Goal: Information Seeking & Learning: Find specific fact

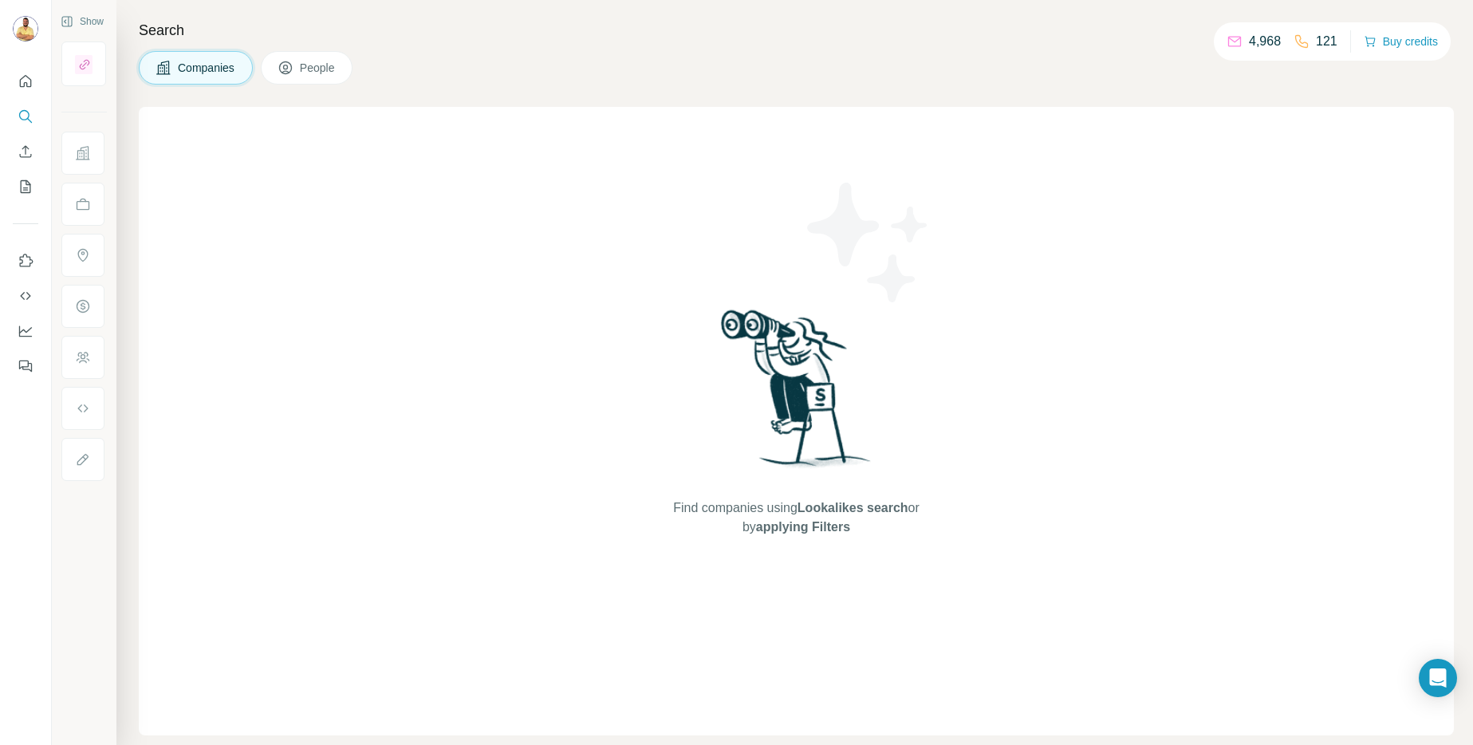
click at [309, 67] on span "People" at bounding box center [318, 68] width 37 height 16
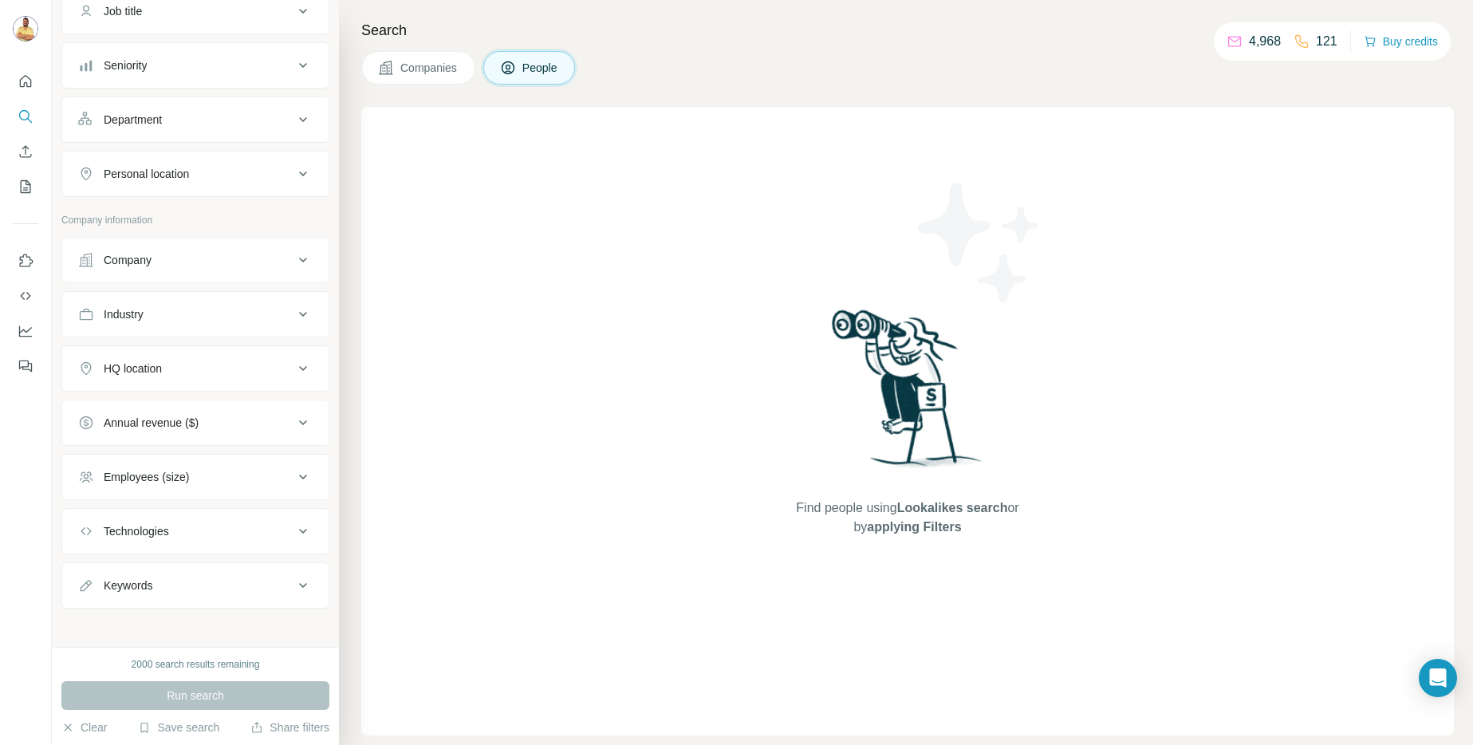
scroll to position [146, 0]
click at [144, 585] on div "Keywords" at bounding box center [128, 579] width 49 height 16
click at [165, 609] on input "text" at bounding box center [179, 619] width 203 height 29
type input "**********"
click at [149, 377] on button "HQ location" at bounding box center [195, 362] width 266 height 38
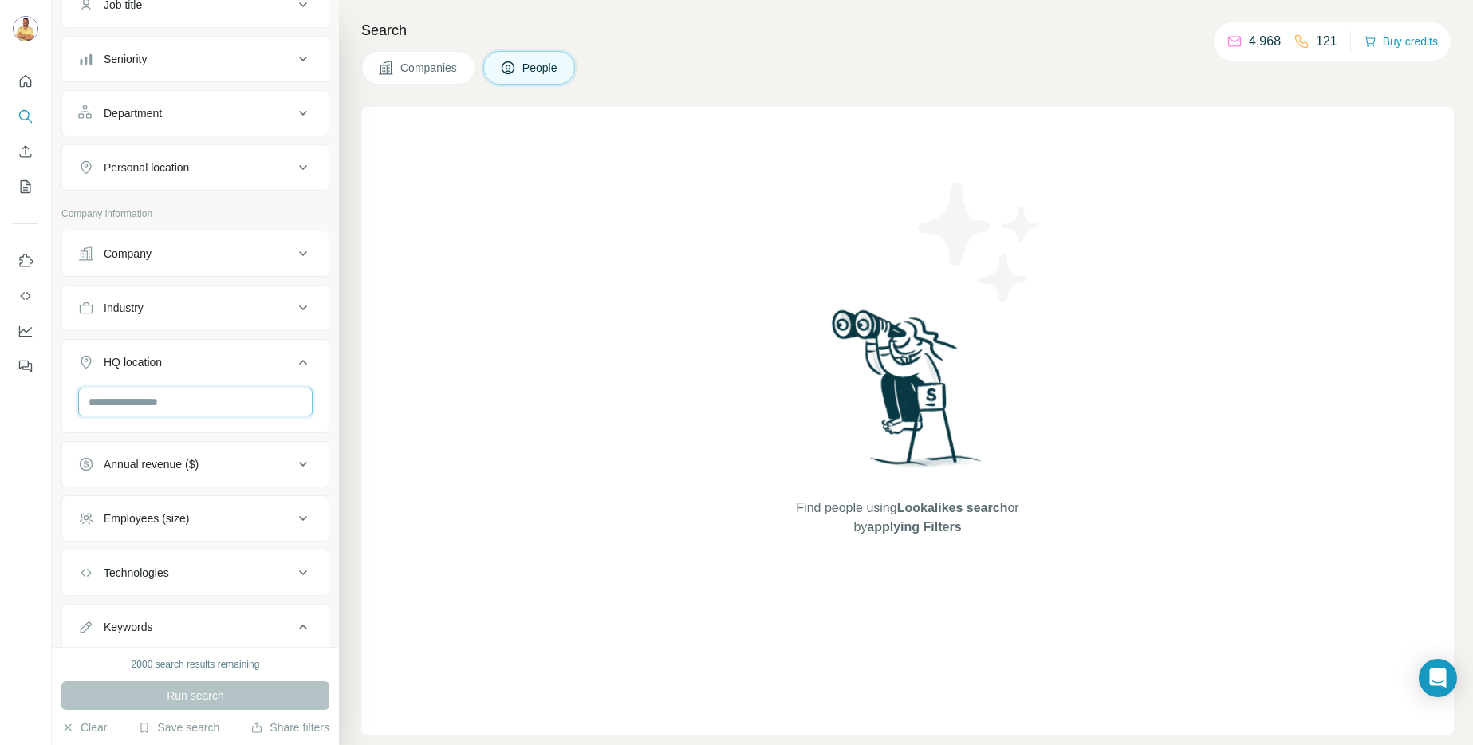
click at [178, 397] on input "text" at bounding box center [195, 402] width 234 height 29
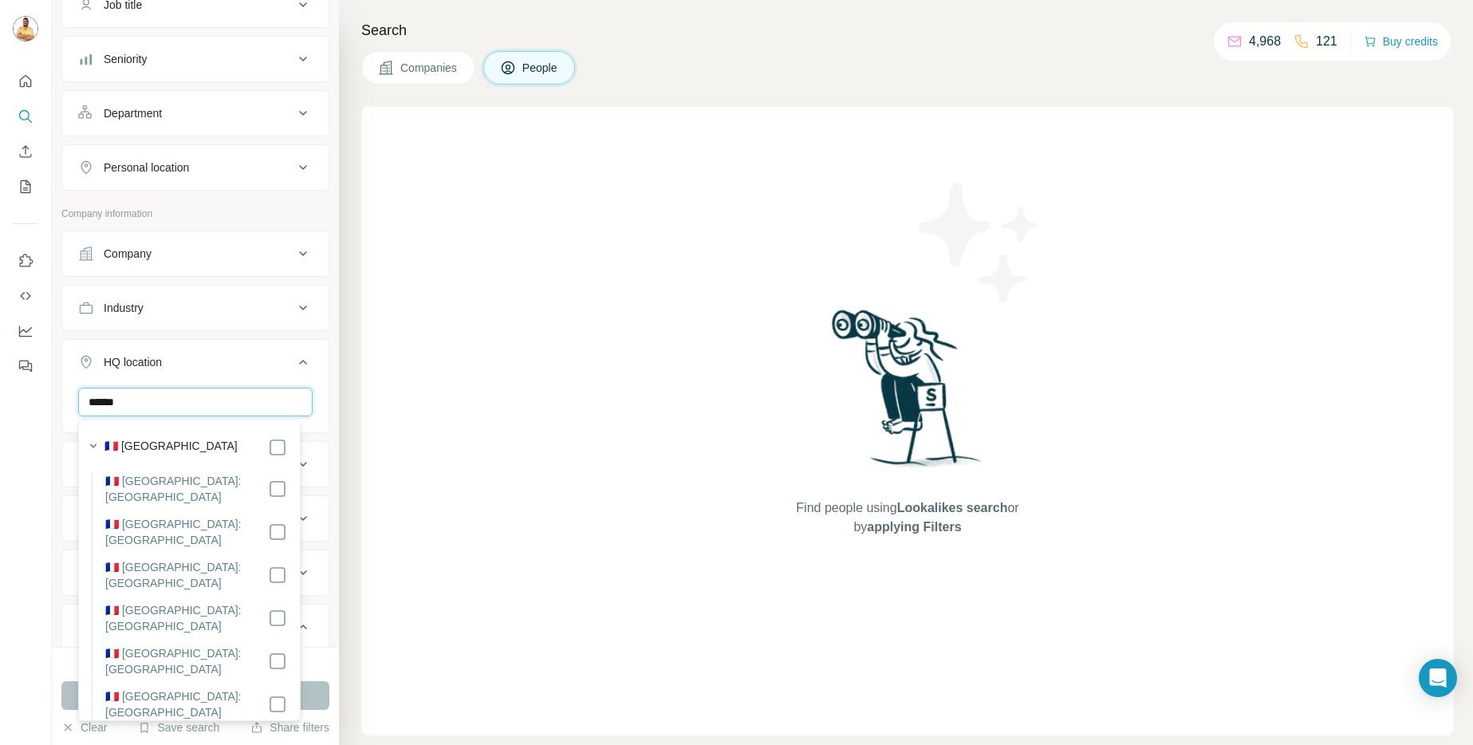
type input "******"
click at [180, 447] on div "🇫🇷 [GEOGRAPHIC_DATA]" at bounding box center [195, 447] width 183 height 19
click at [239, 203] on div "**********" at bounding box center [195, 325] width 268 height 859
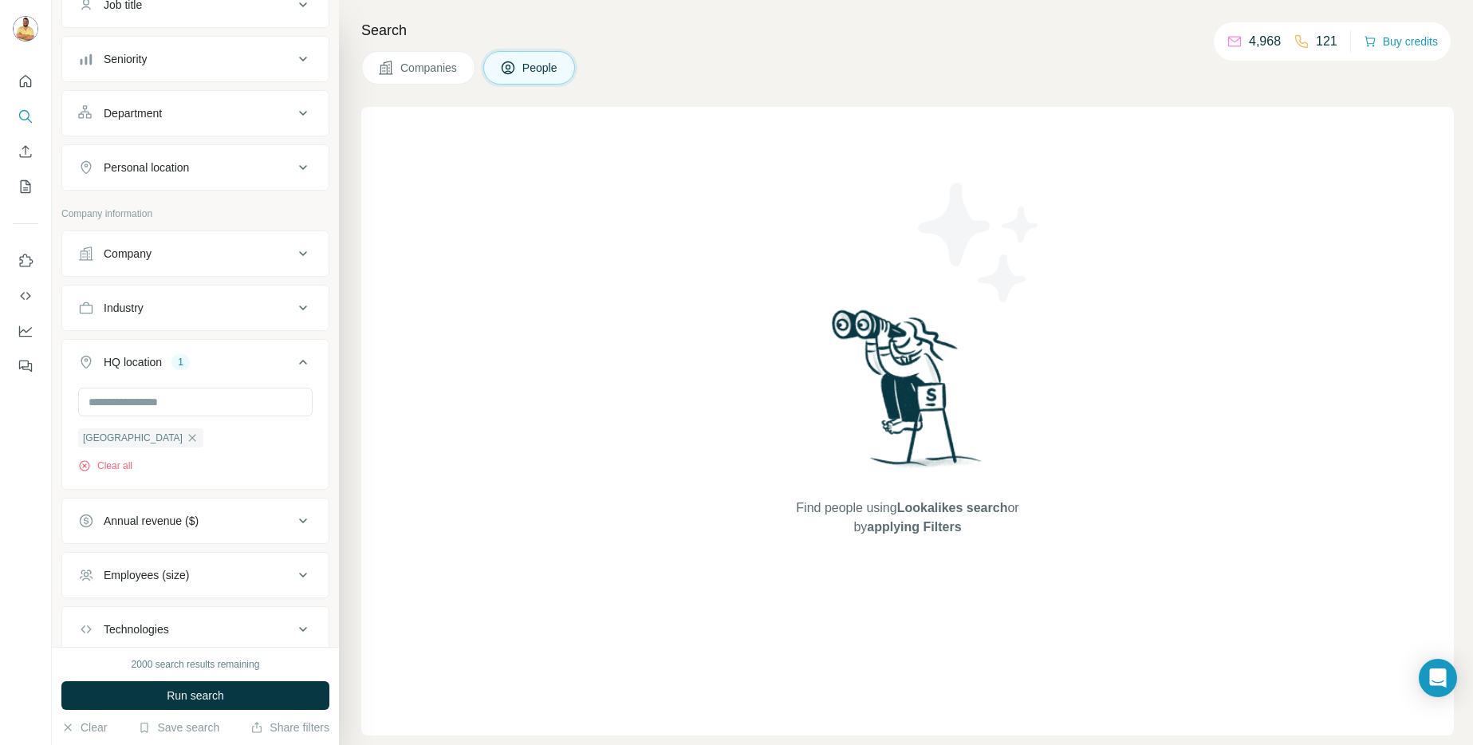
click at [219, 257] on div "Company" at bounding box center [185, 254] width 215 height 16
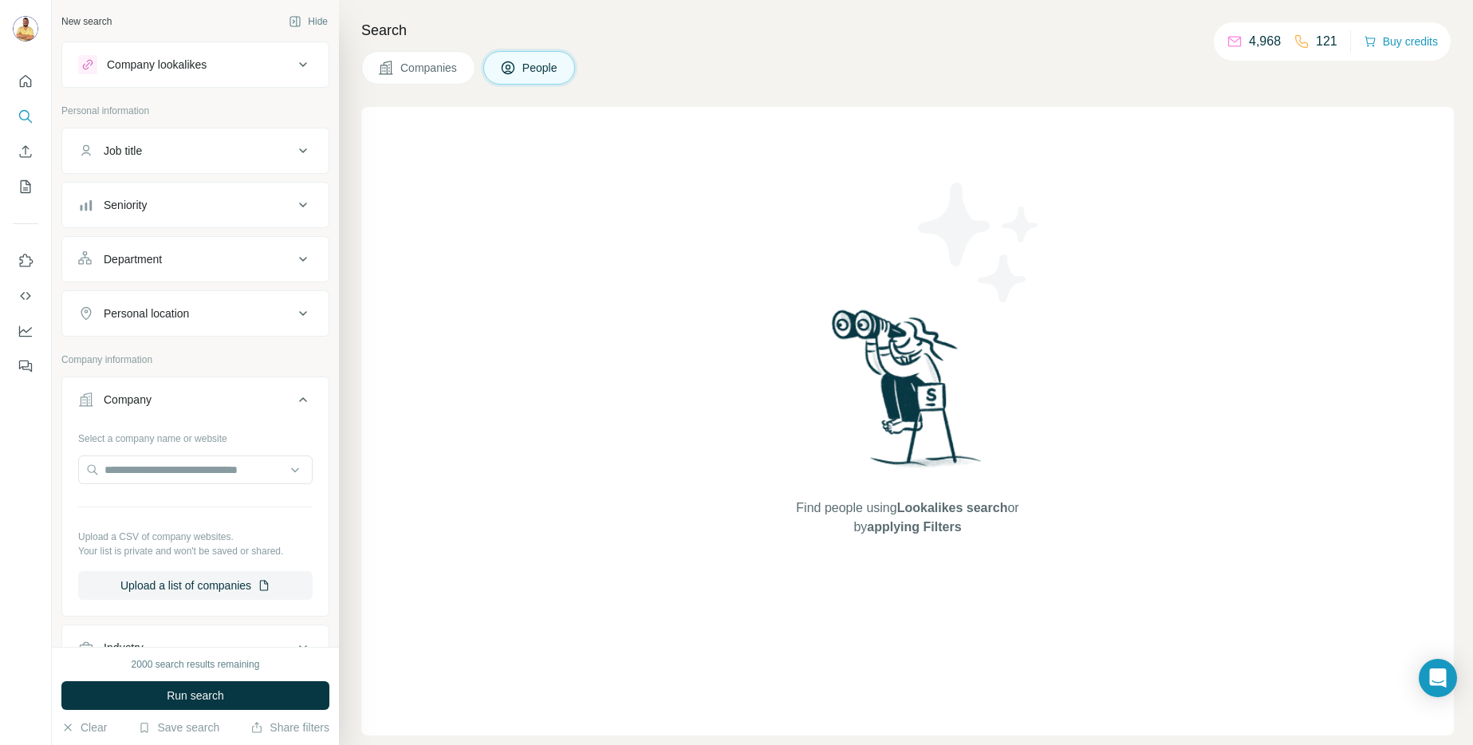
click at [277, 104] on p "Personal information" at bounding box center [195, 111] width 268 height 14
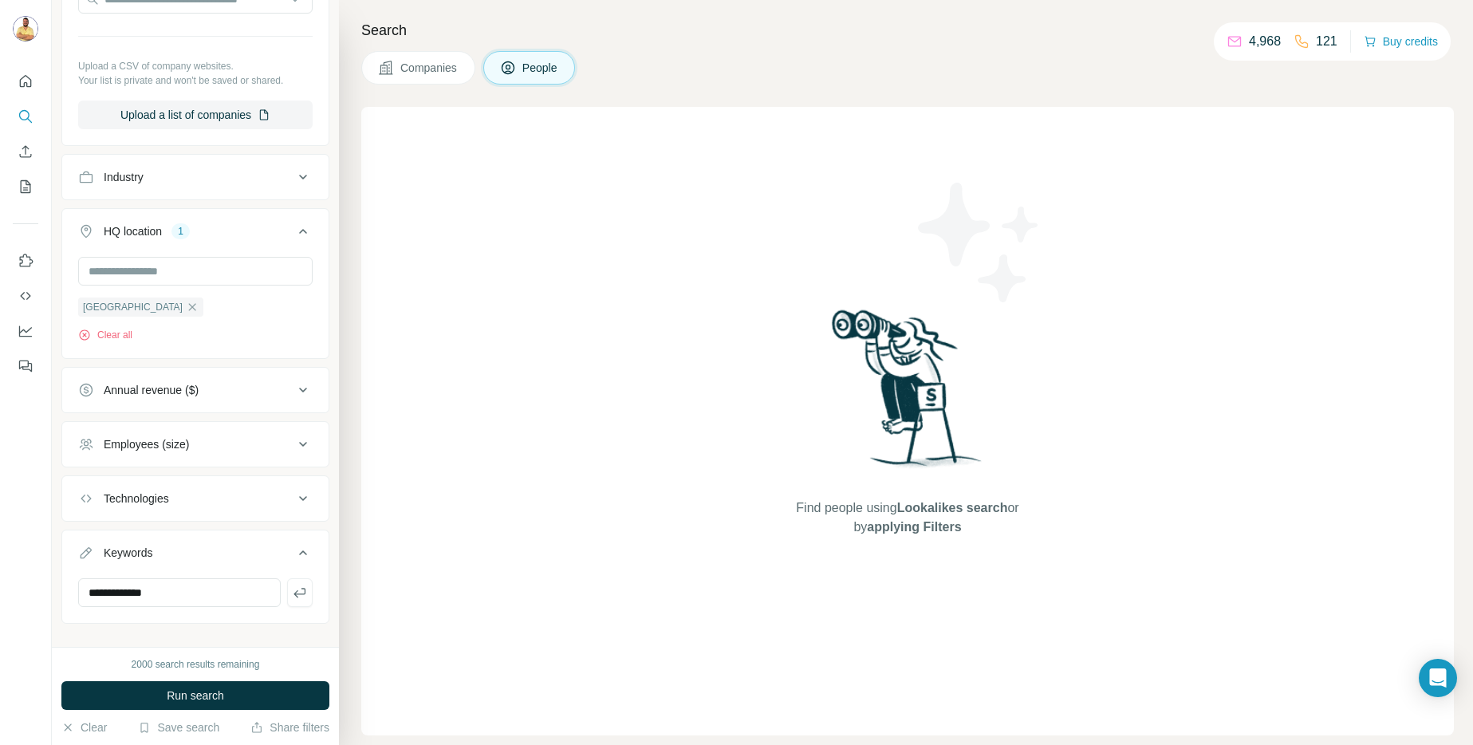
scroll to position [493, 0]
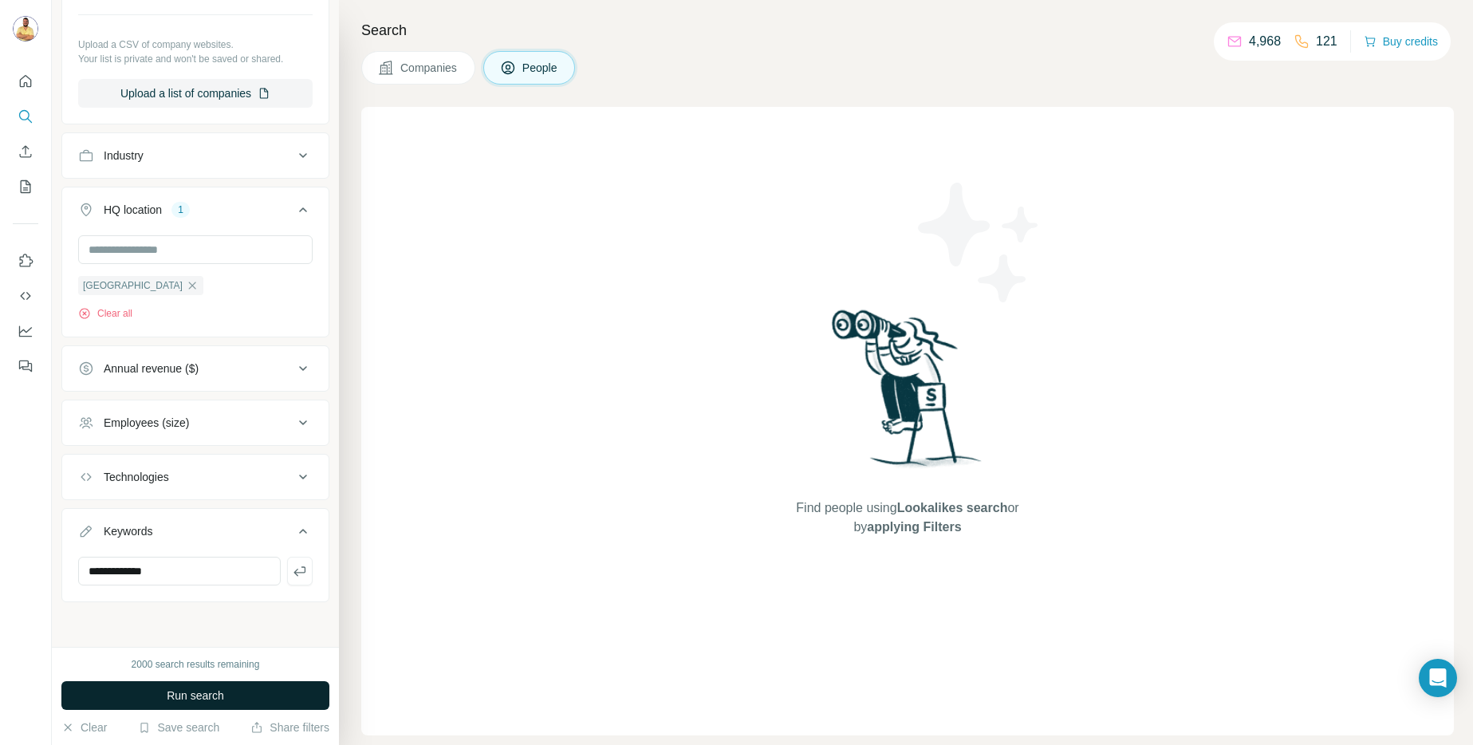
click at [171, 692] on span "Run search" at bounding box center [195, 696] width 57 height 16
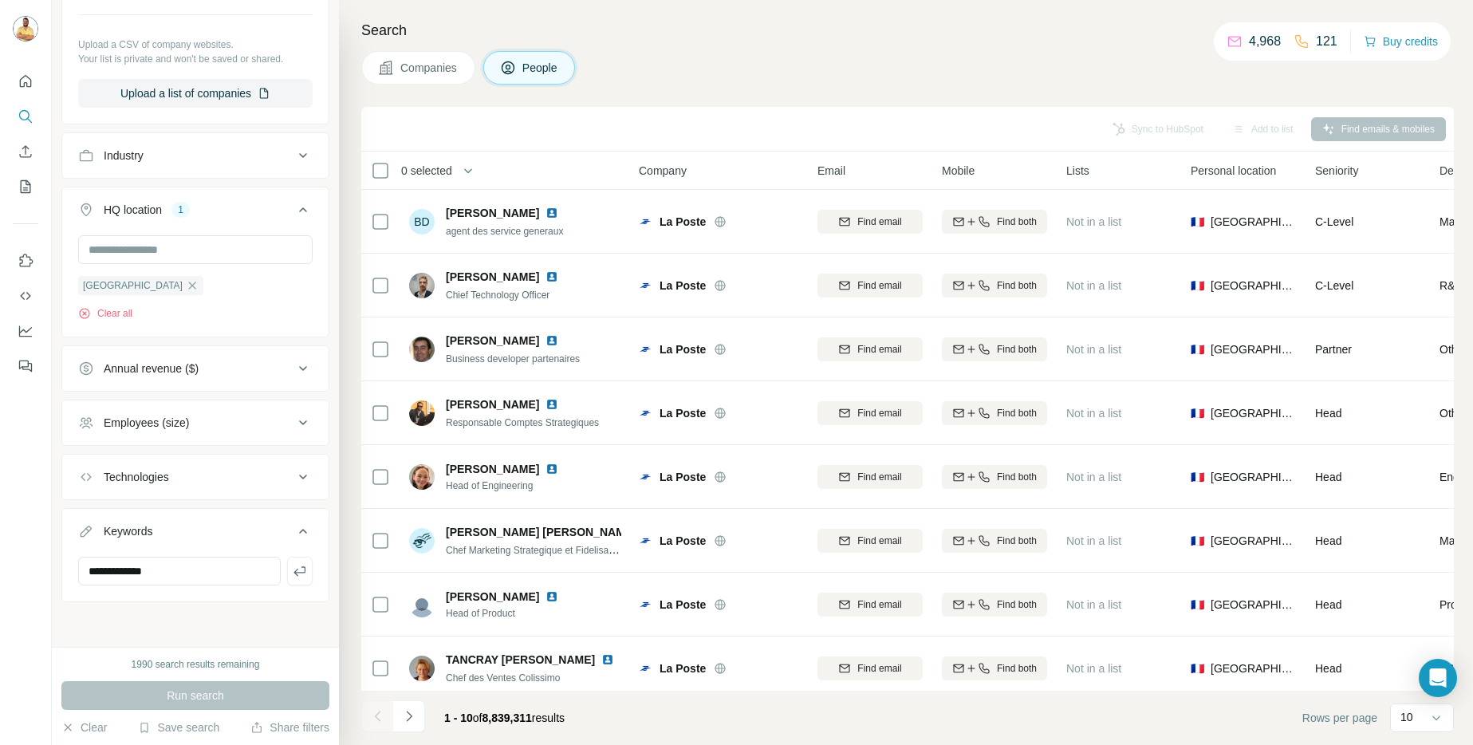
click at [739, 53] on div "Companies People" at bounding box center [907, 67] width 1093 height 33
click at [292, 569] on icon "button" at bounding box center [300, 571] width 16 height 16
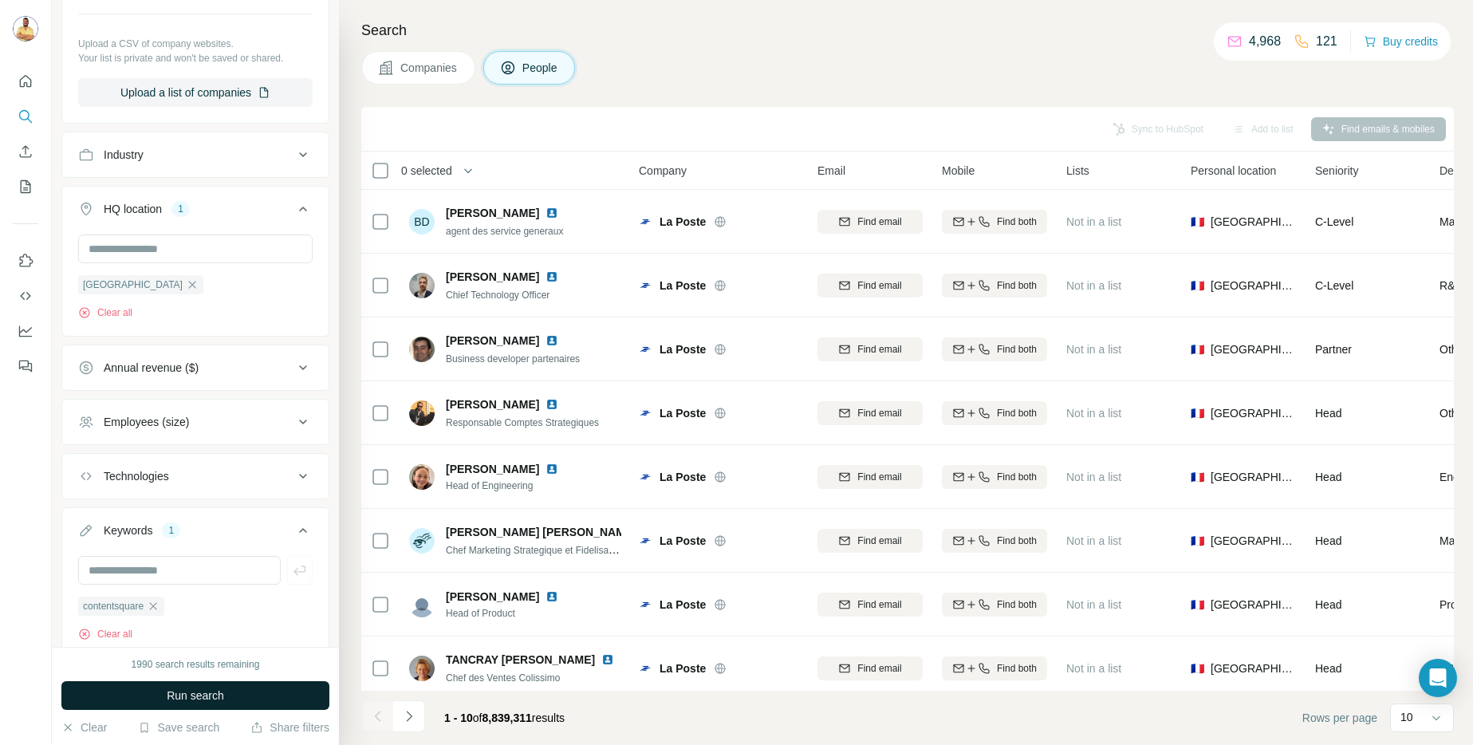
click at [196, 693] on span "Run search" at bounding box center [195, 696] width 57 height 16
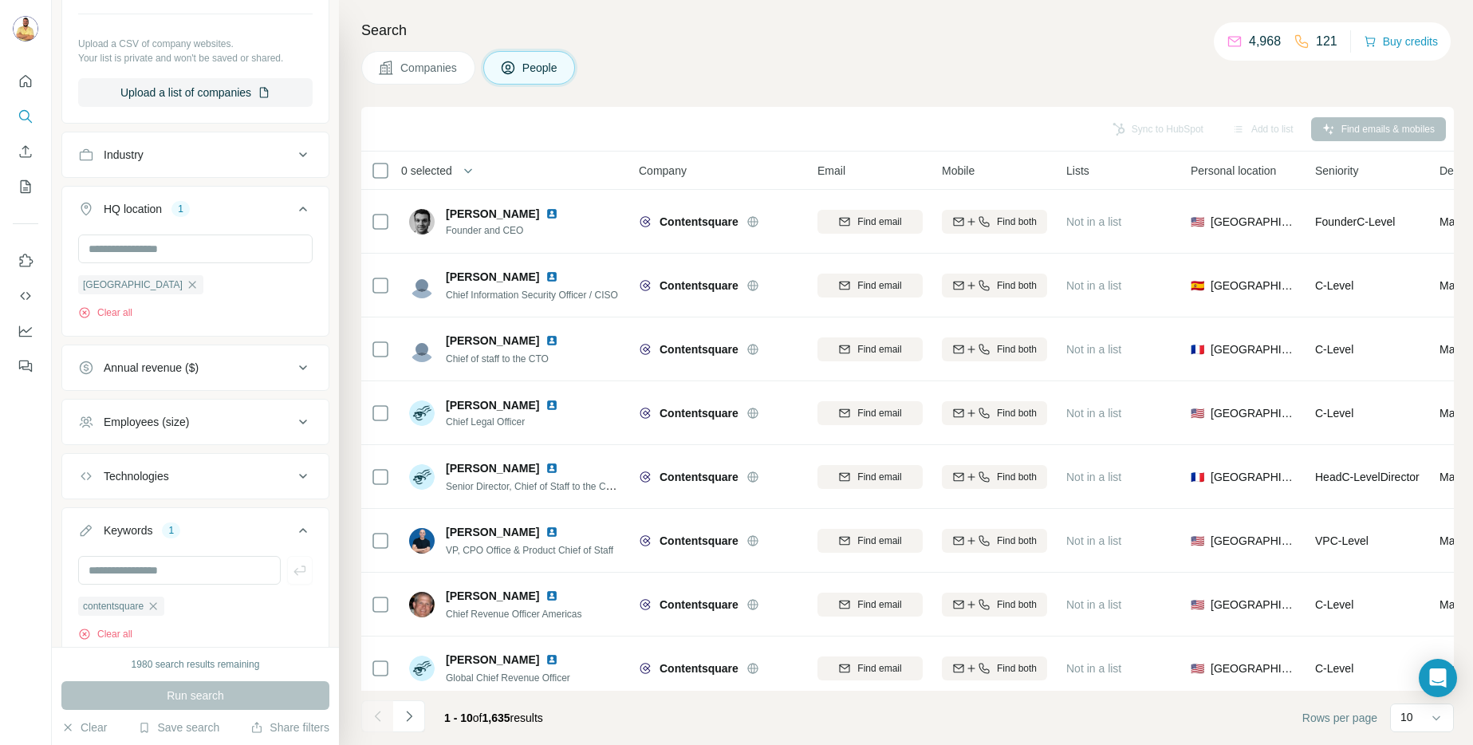
click at [840, 67] on div "Companies People" at bounding box center [907, 67] width 1093 height 33
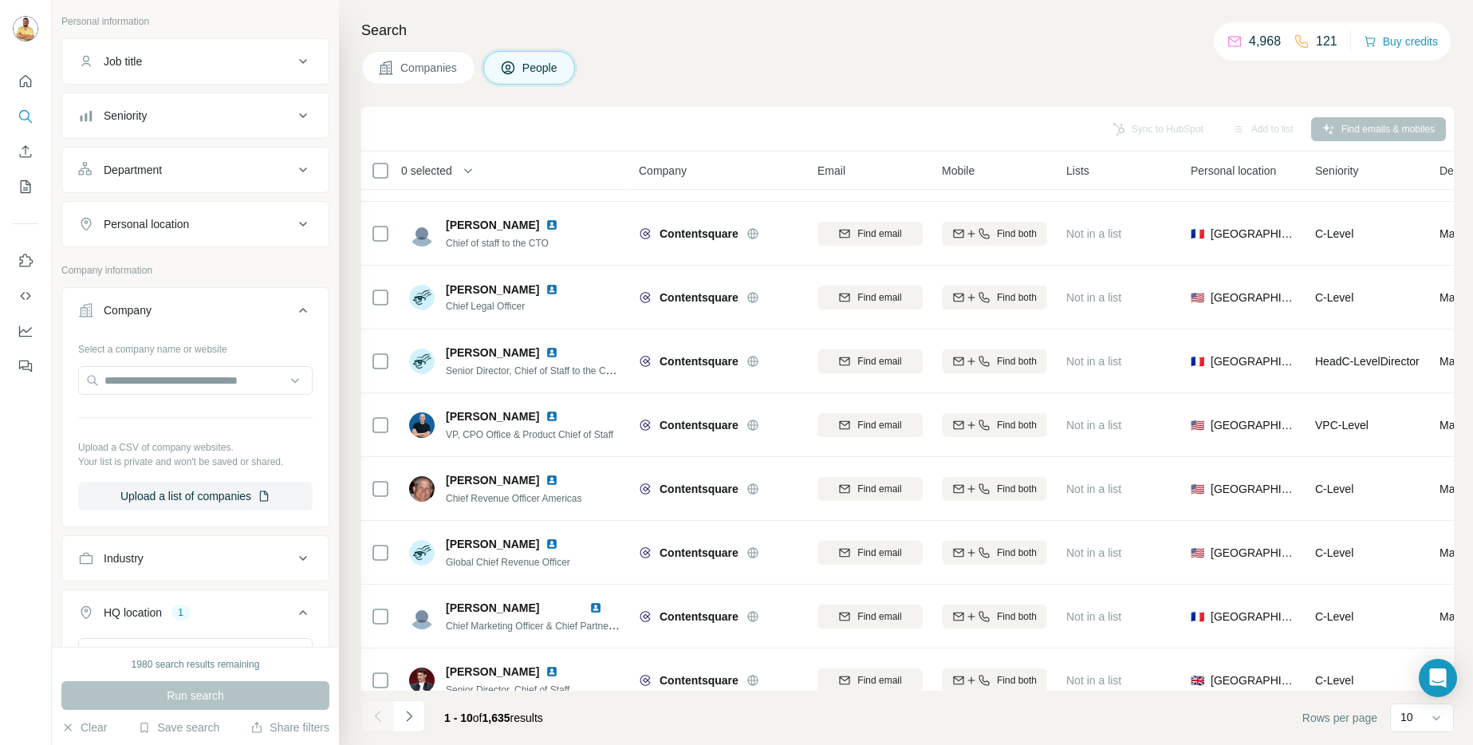
scroll to position [146, 0]
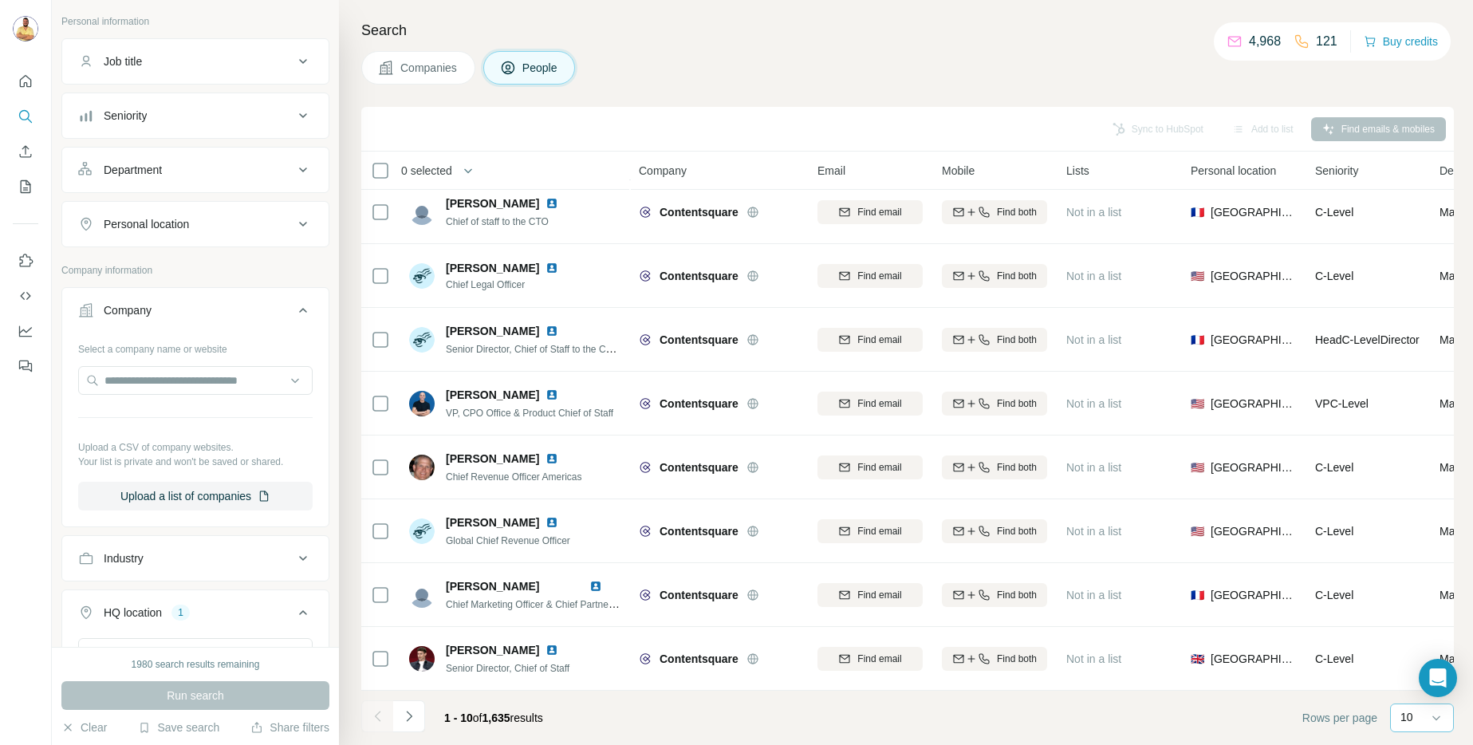
click at [1405, 719] on p "10" at bounding box center [1407, 717] width 13 height 16
click at [1401, 600] on div "60" at bounding box center [1422, 595] width 56 height 29
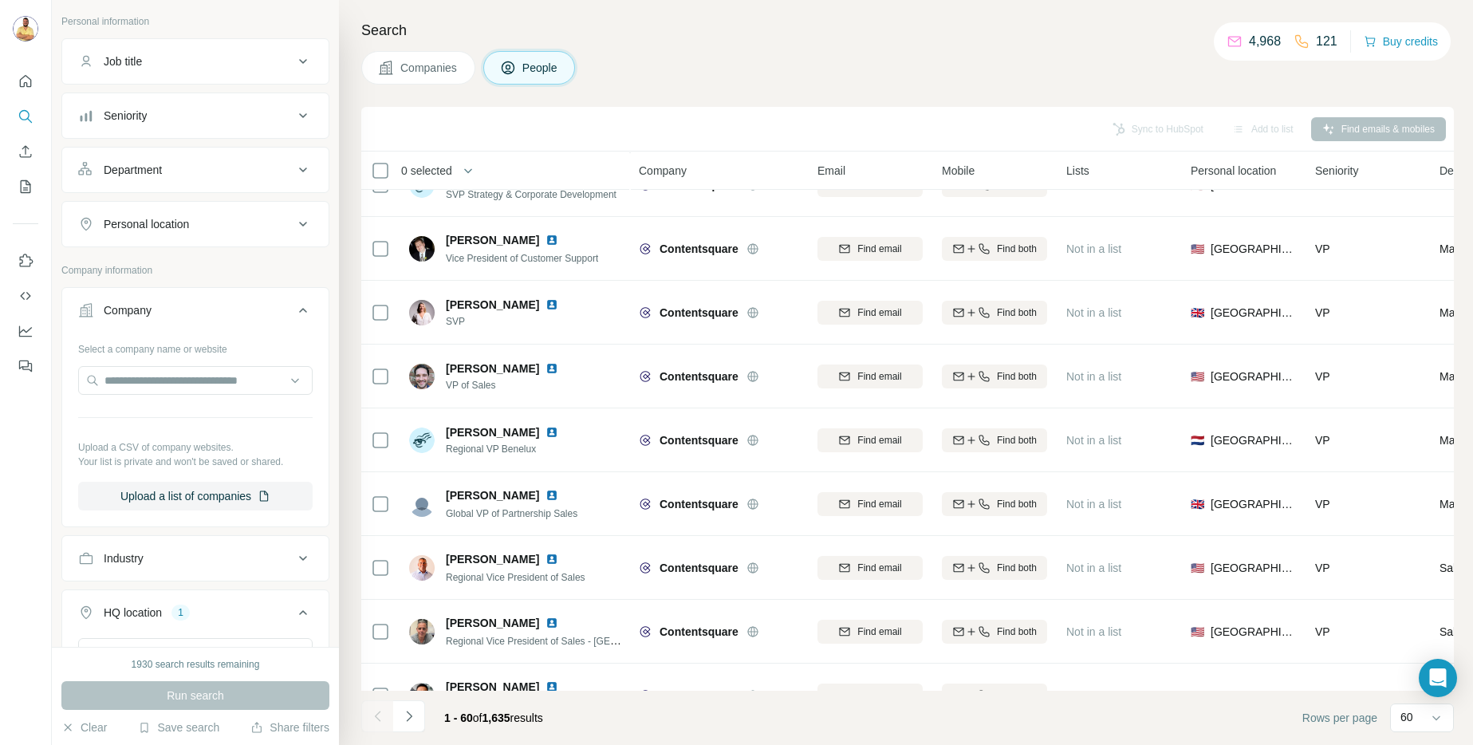
scroll to position [3336, 0]
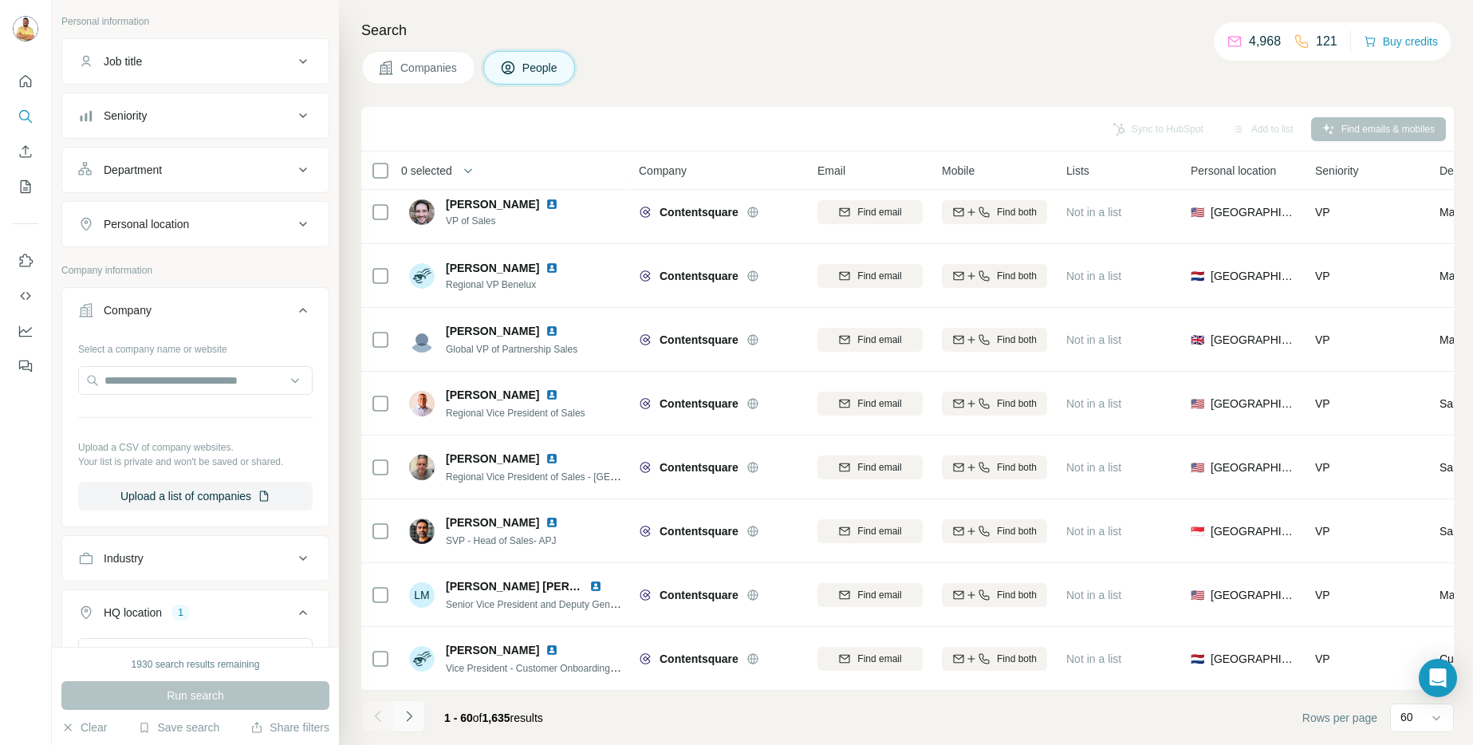
click at [405, 711] on icon "Navigate to next page" at bounding box center [409, 716] width 16 height 16
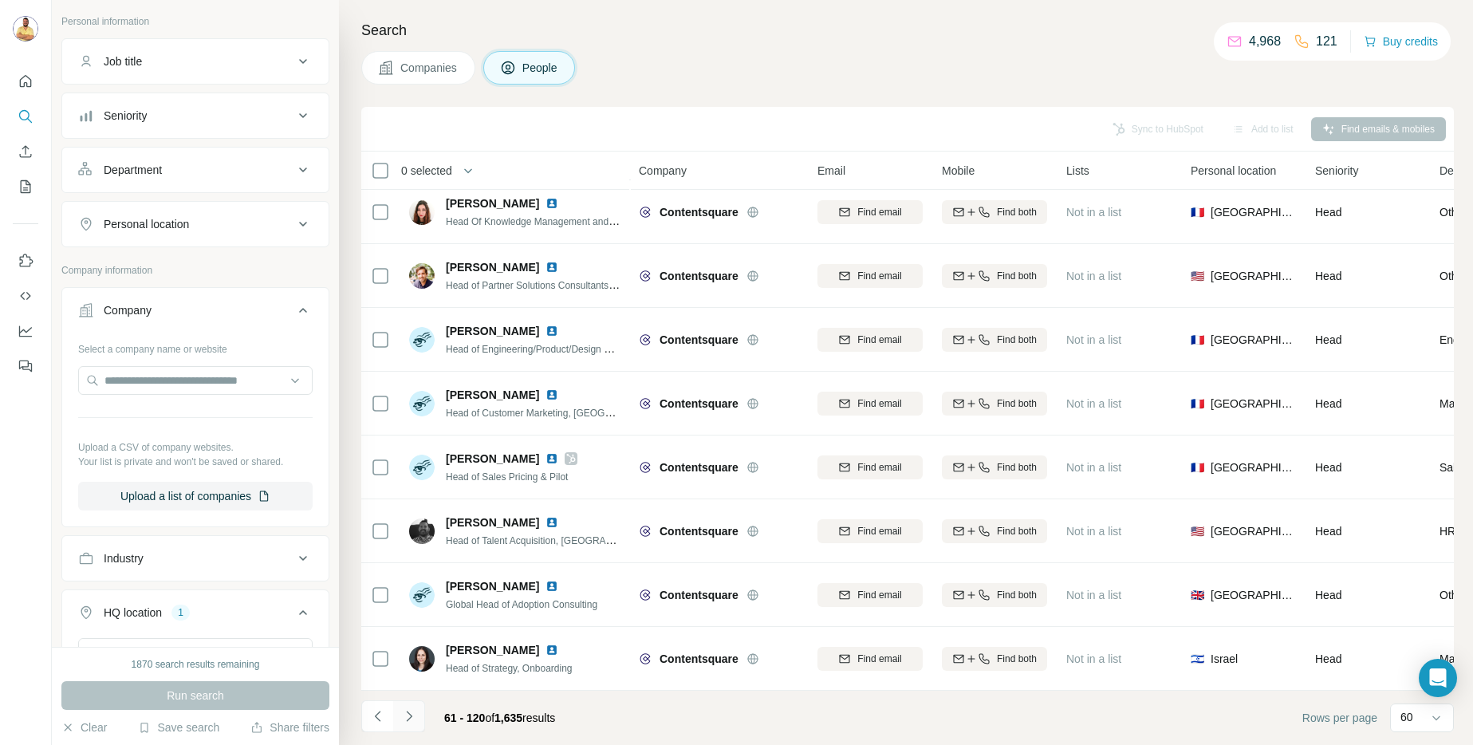
click at [412, 714] on icon "Navigate to next page" at bounding box center [409, 716] width 16 height 16
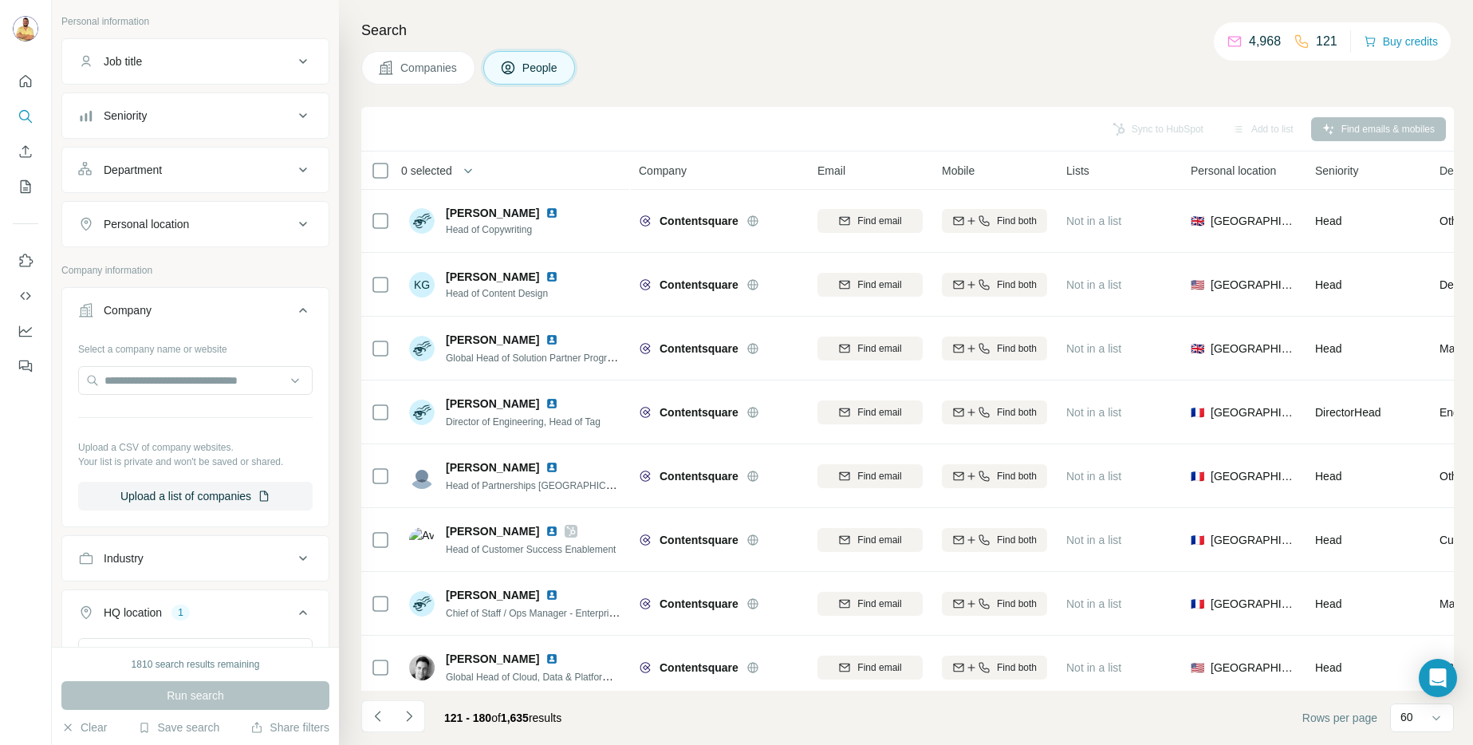
scroll to position [0, 0]
click at [412, 715] on icon "Navigate to next page" at bounding box center [409, 716] width 16 height 16
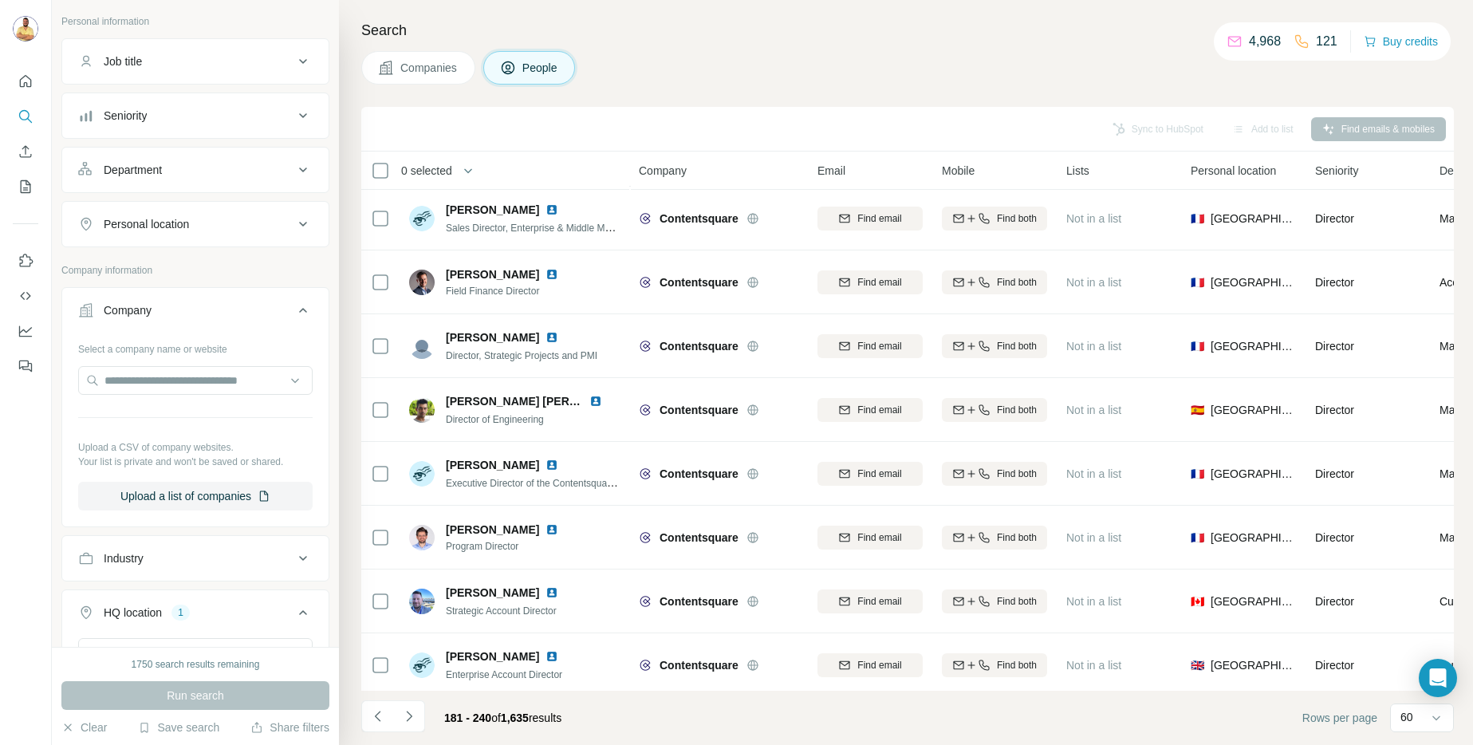
scroll to position [3336, 0]
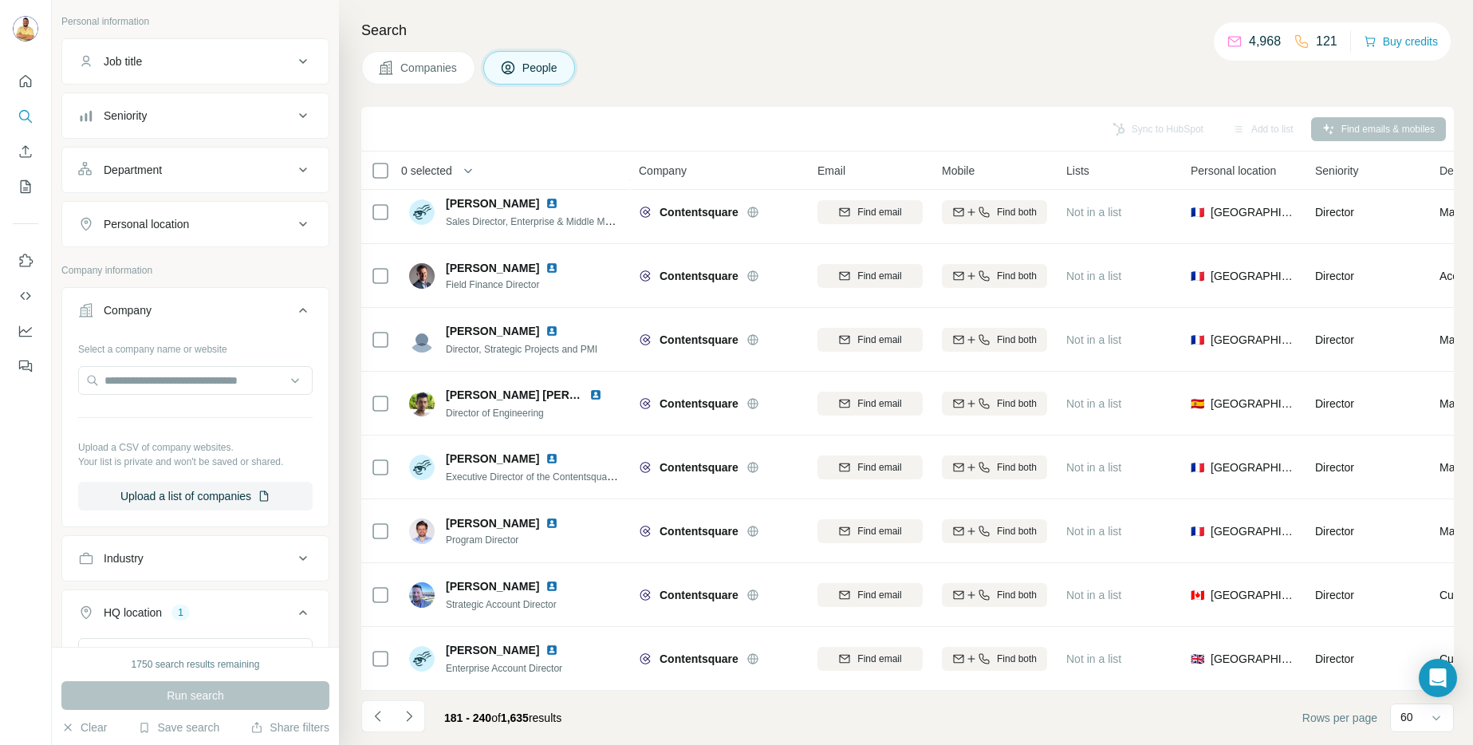
click at [412, 719] on icon "Navigate to next page" at bounding box center [409, 716] width 16 height 16
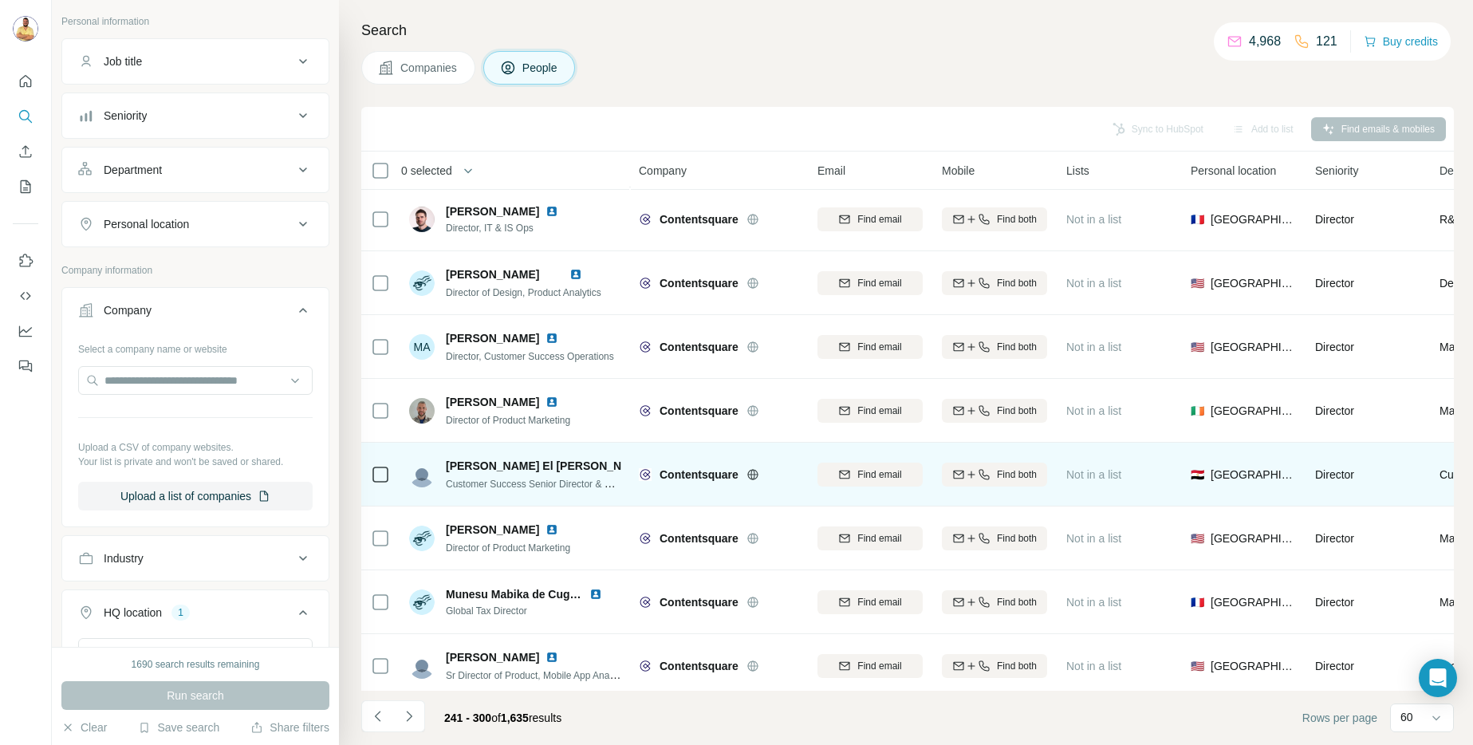
scroll to position [0, 0]
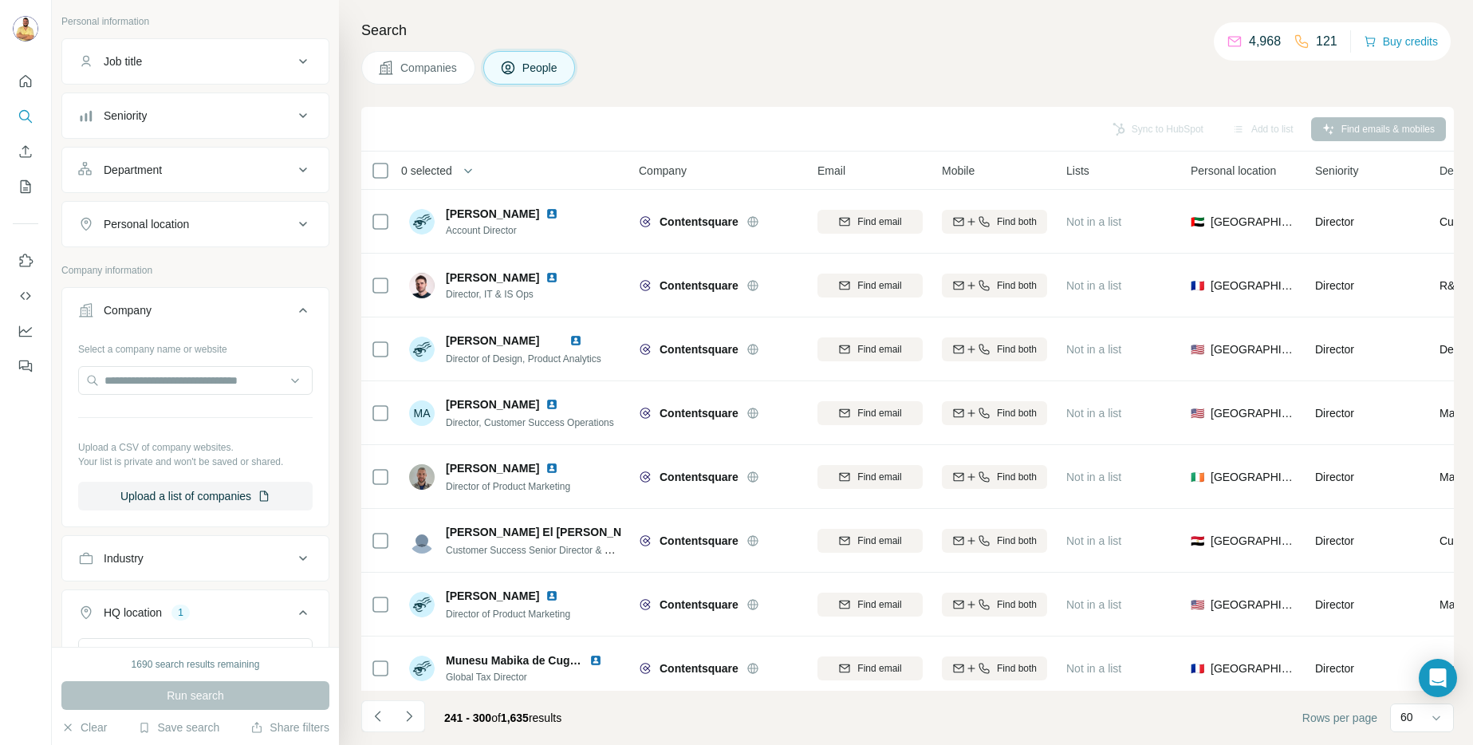
click at [404, 732] on li at bounding box center [409, 717] width 32 height 35
click at [404, 727] on button "Navigate to next page" at bounding box center [409, 716] width 32 height 32
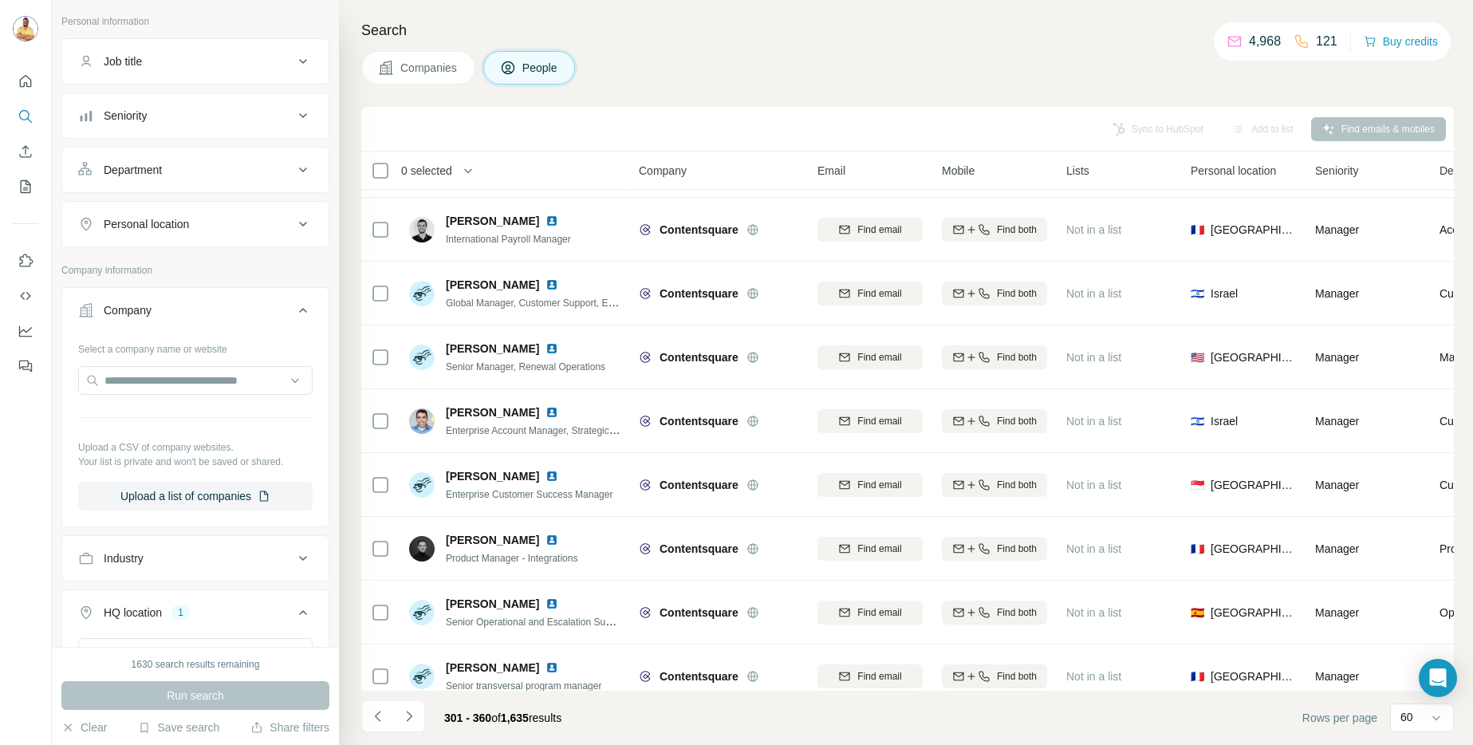
scroll to position [3336, 0]
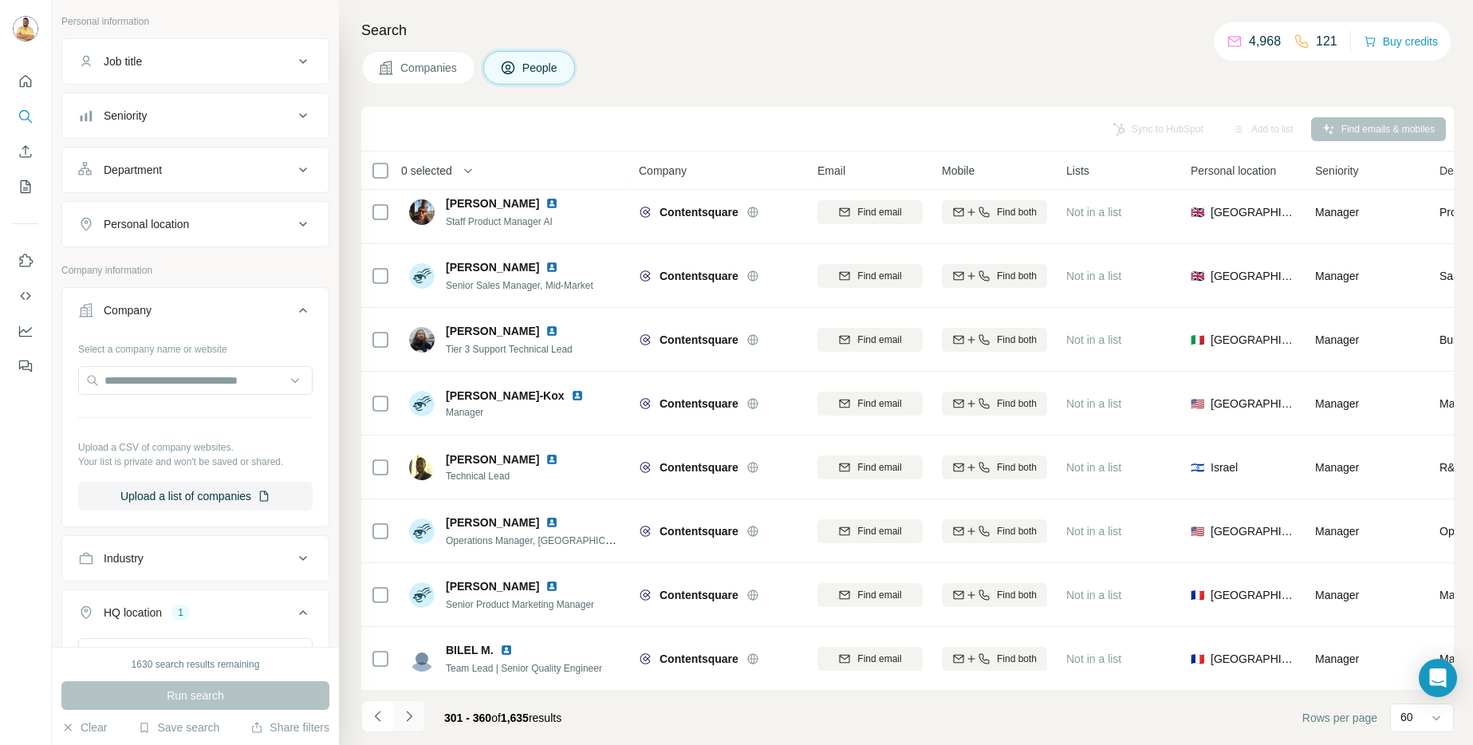
click at [408, 711] on icon "Navigate to next page" at bounding box center [409, 716] width 16 height 16
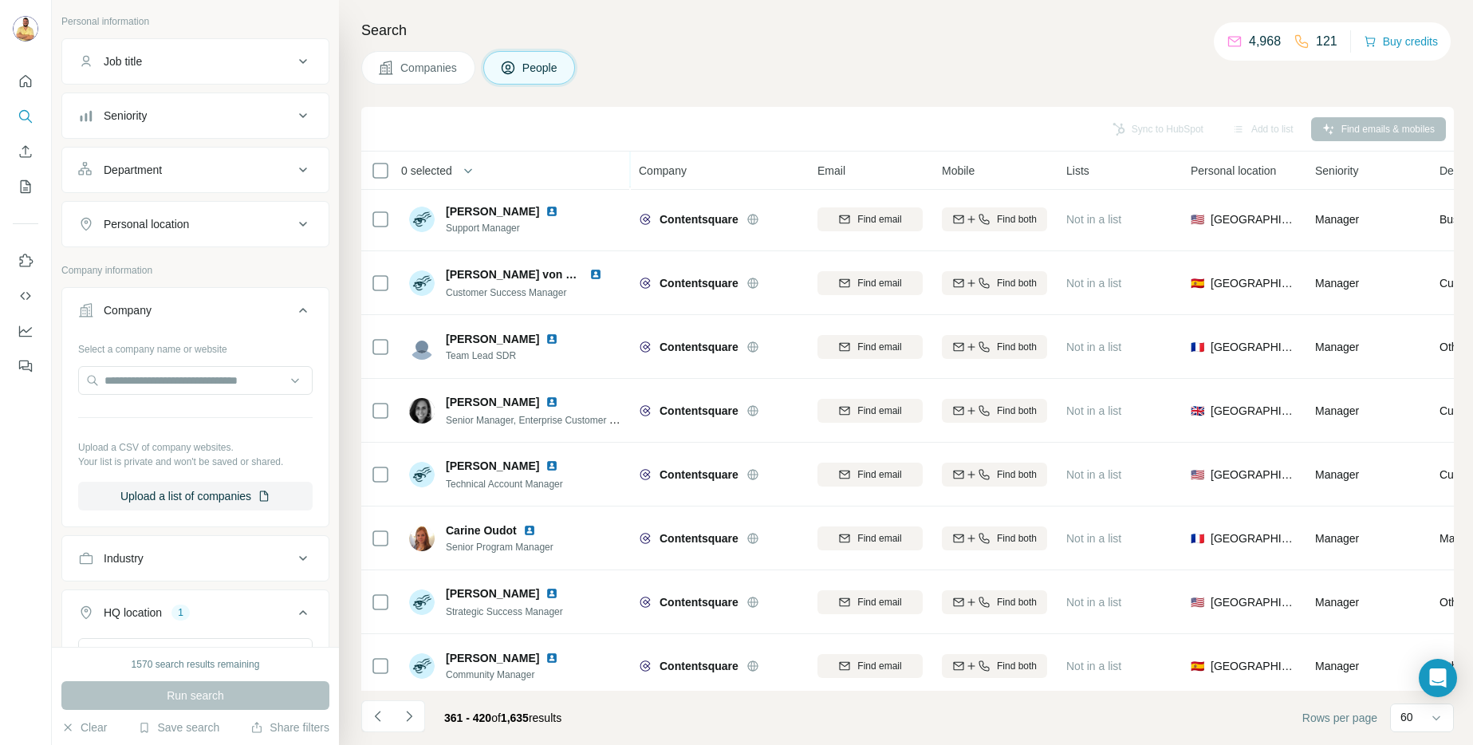
scroll to position [0, 0]
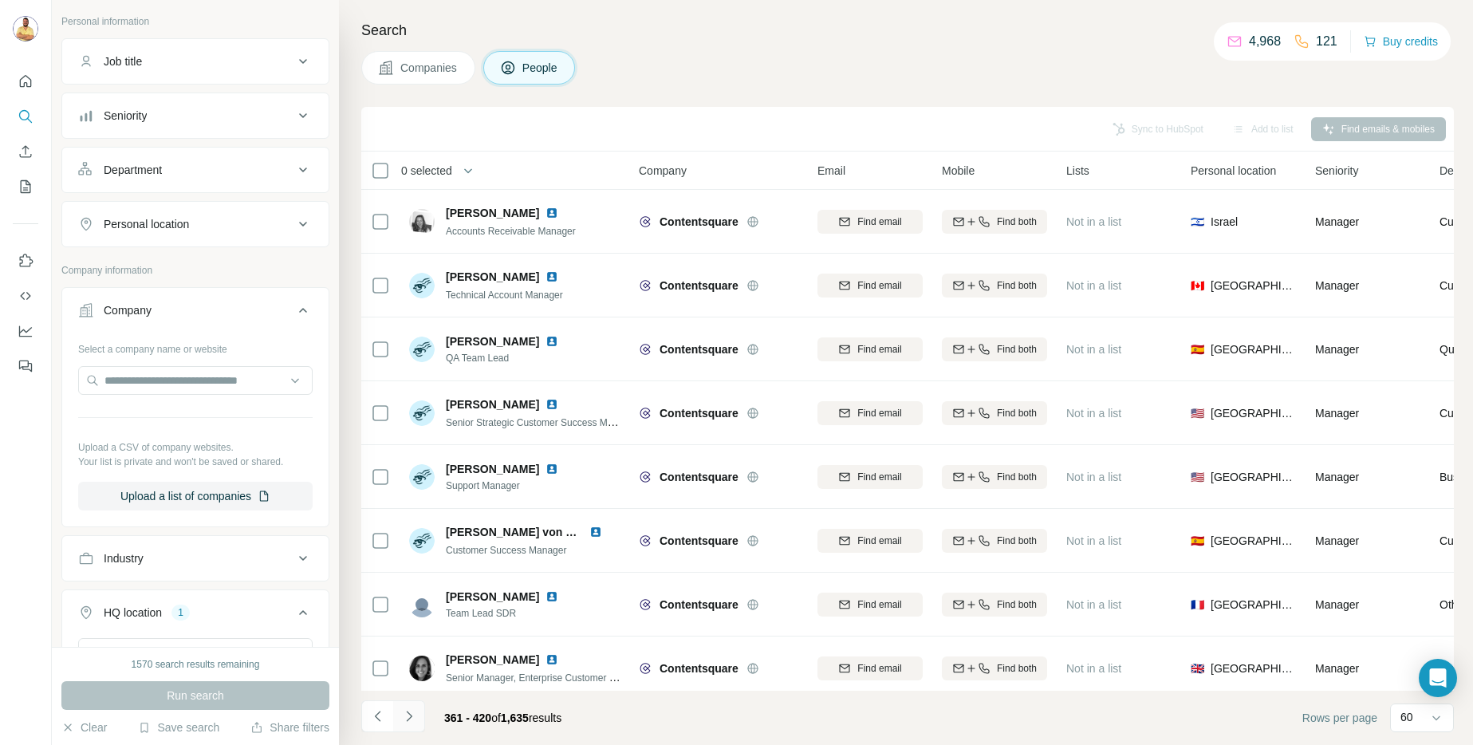
click at [404, 710] on icon "Navigate to next page" at bounding box center [409, 716] width 16 height 16
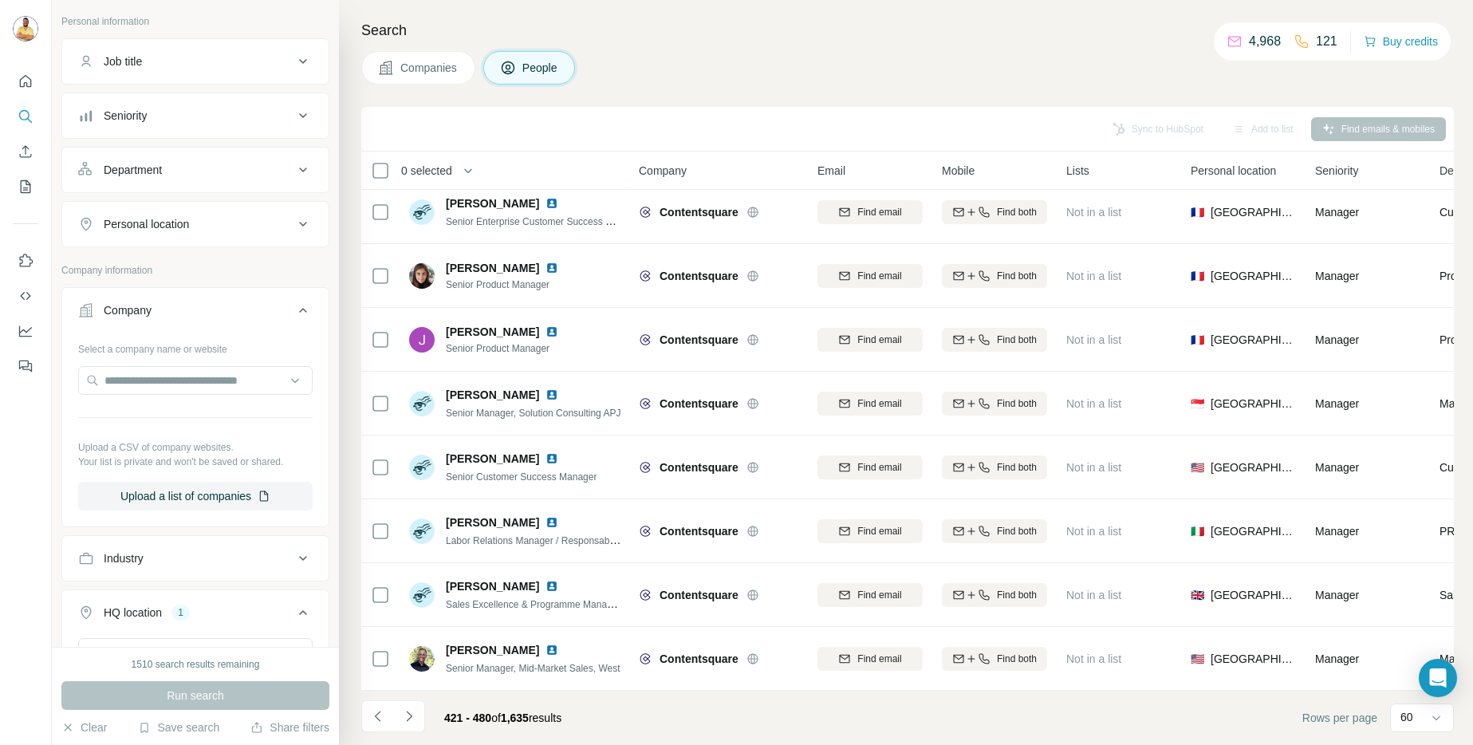
scroll to position [3336, 0]
click at [410, 713] on icon "Navigate to next page" at bounding box center [409, 716] width 16 height 16
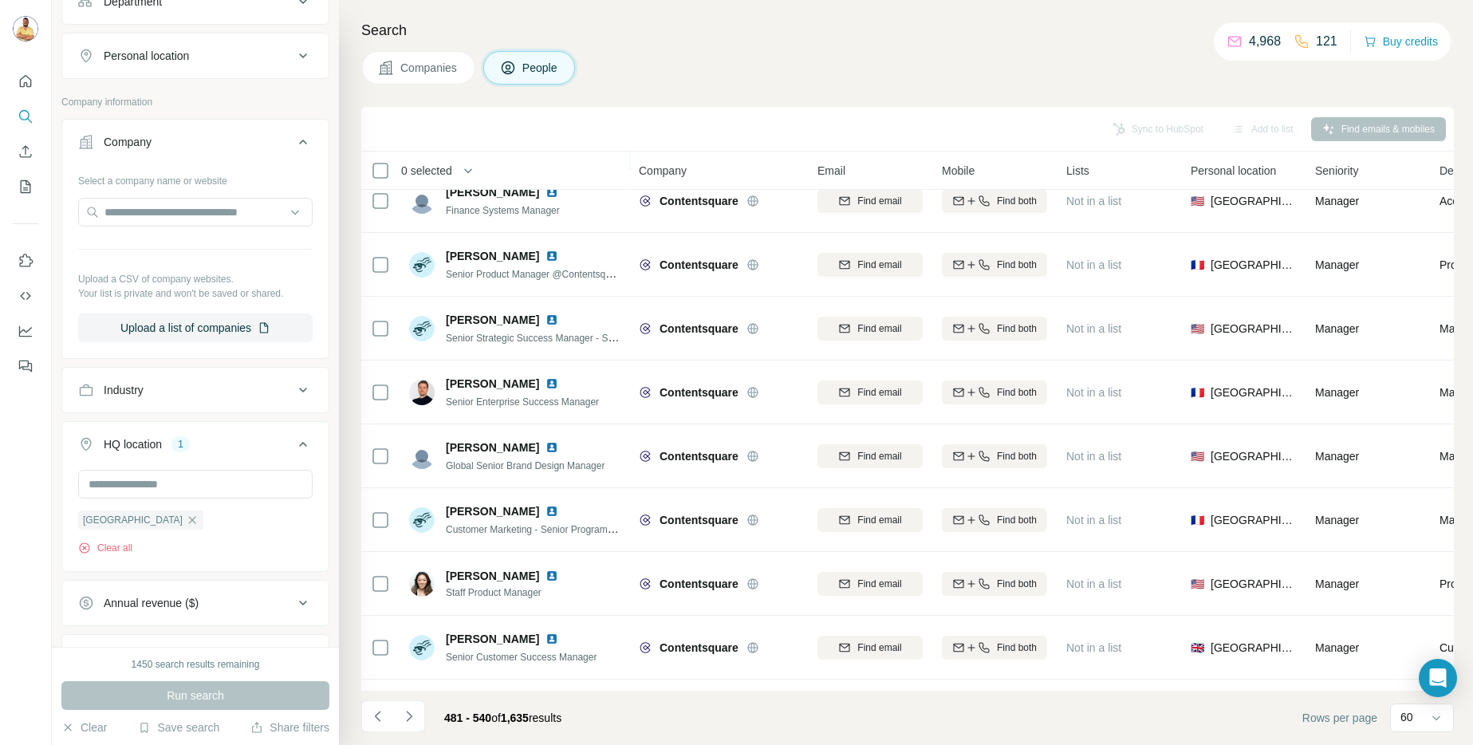
scroll to position [0, 0]
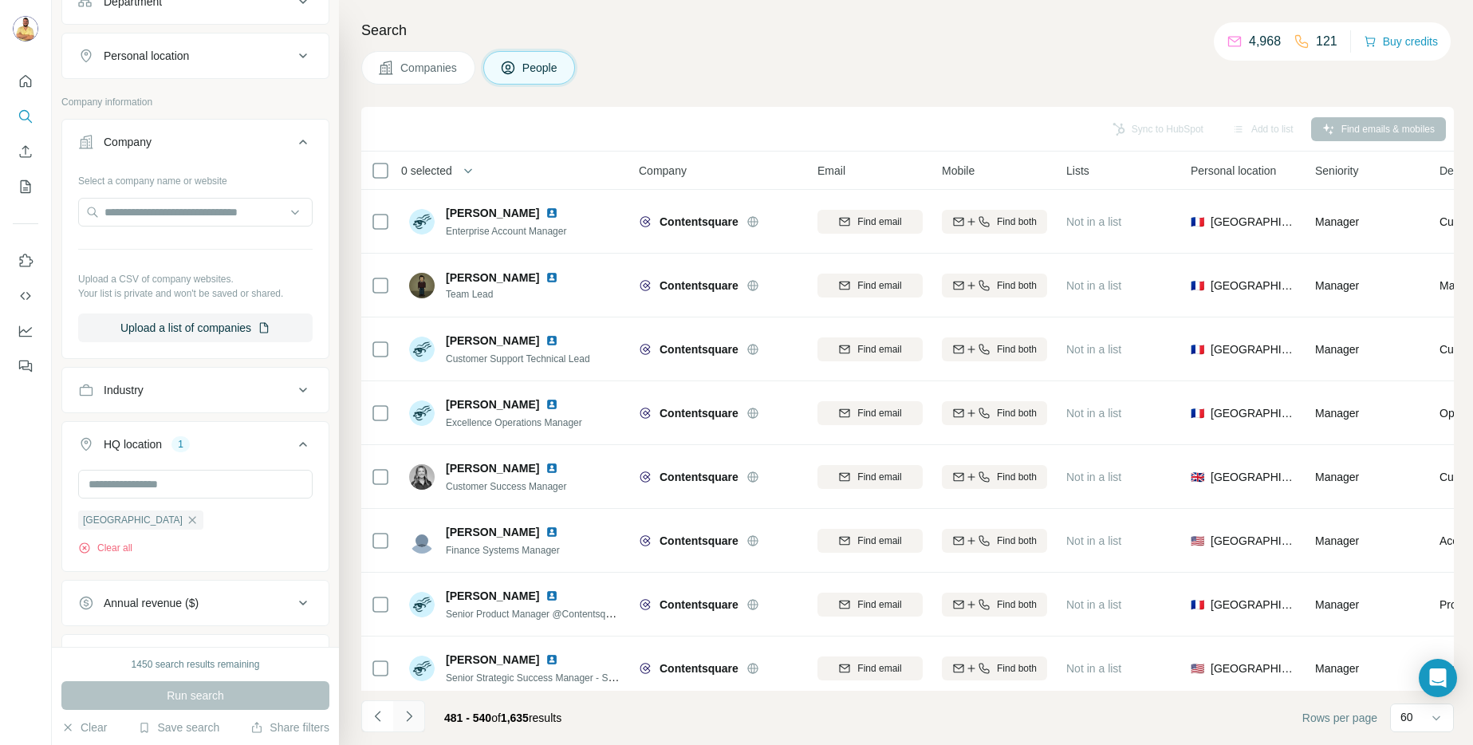
click at [410, 720] on icon "Navigate to next page" at bounding box center [409, 716] width 16 height 16
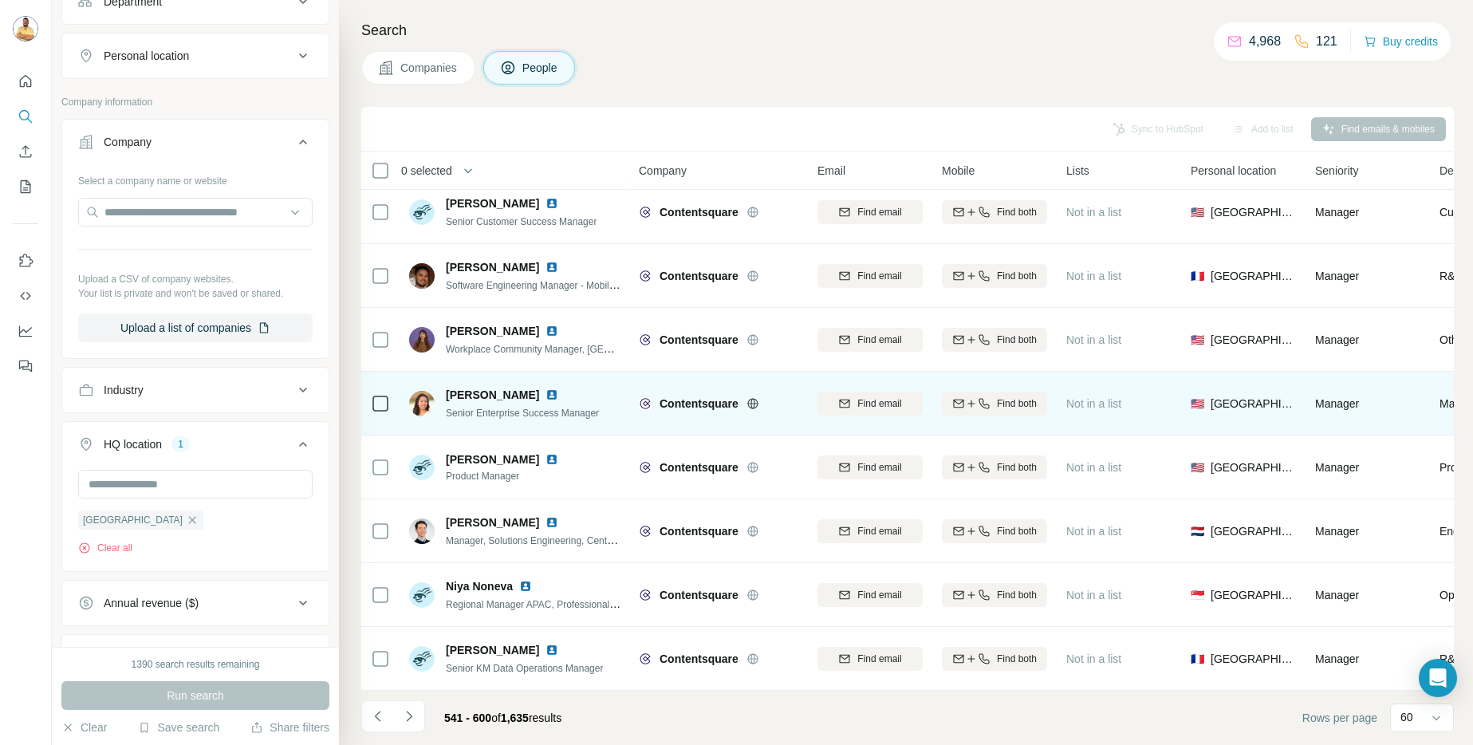
scroll to position [3336, 0]
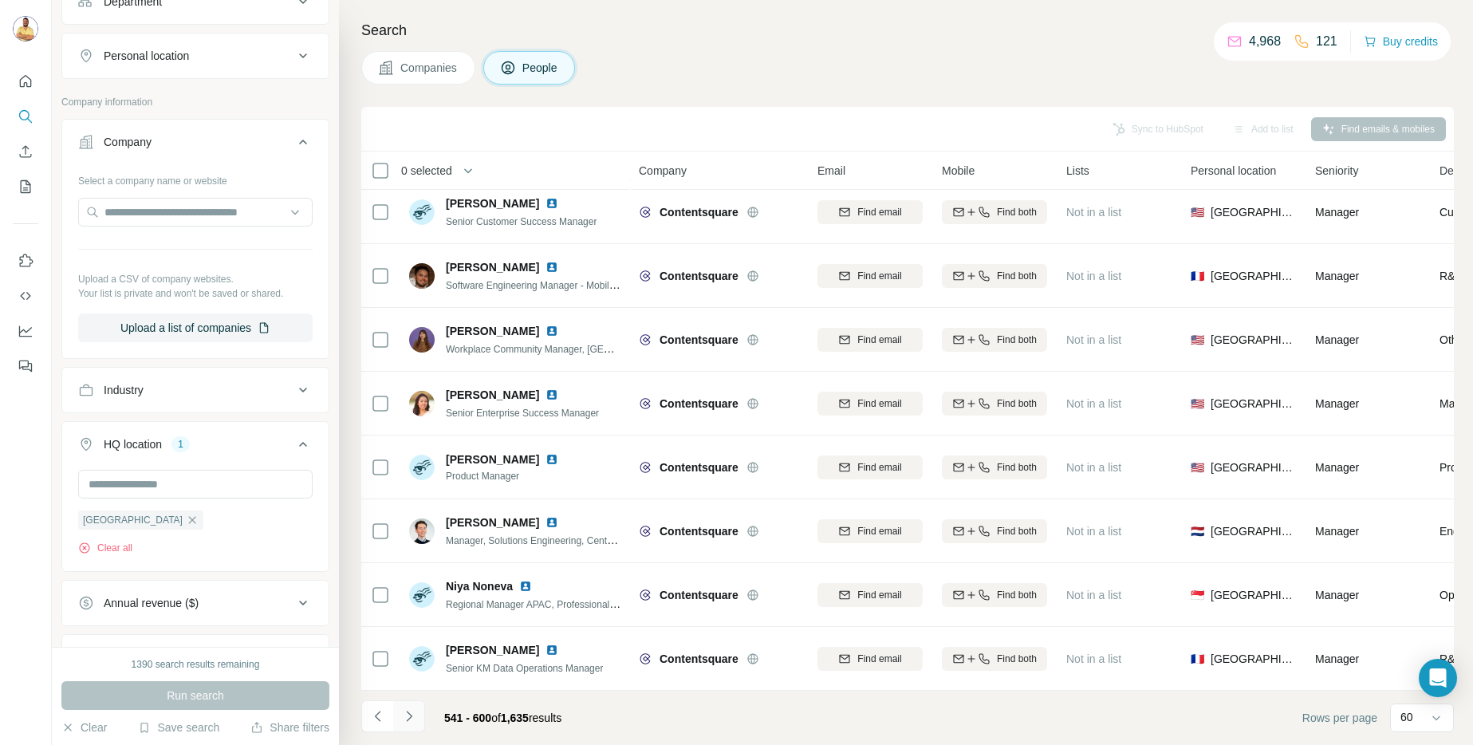
click at [406, 715] on icon "Navigate to next page" at bounding box center [409, 716] width 16 height 16
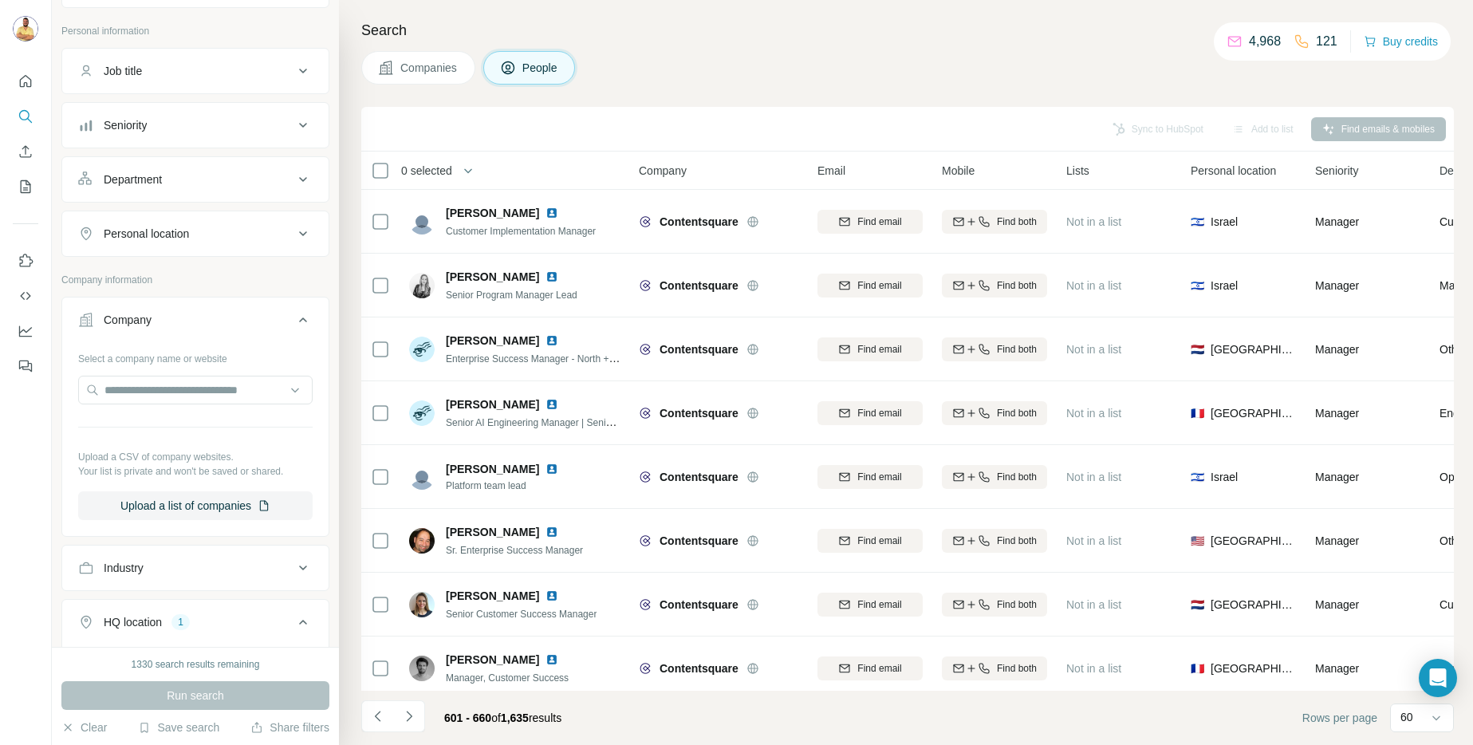
scroll to position [0, 0]
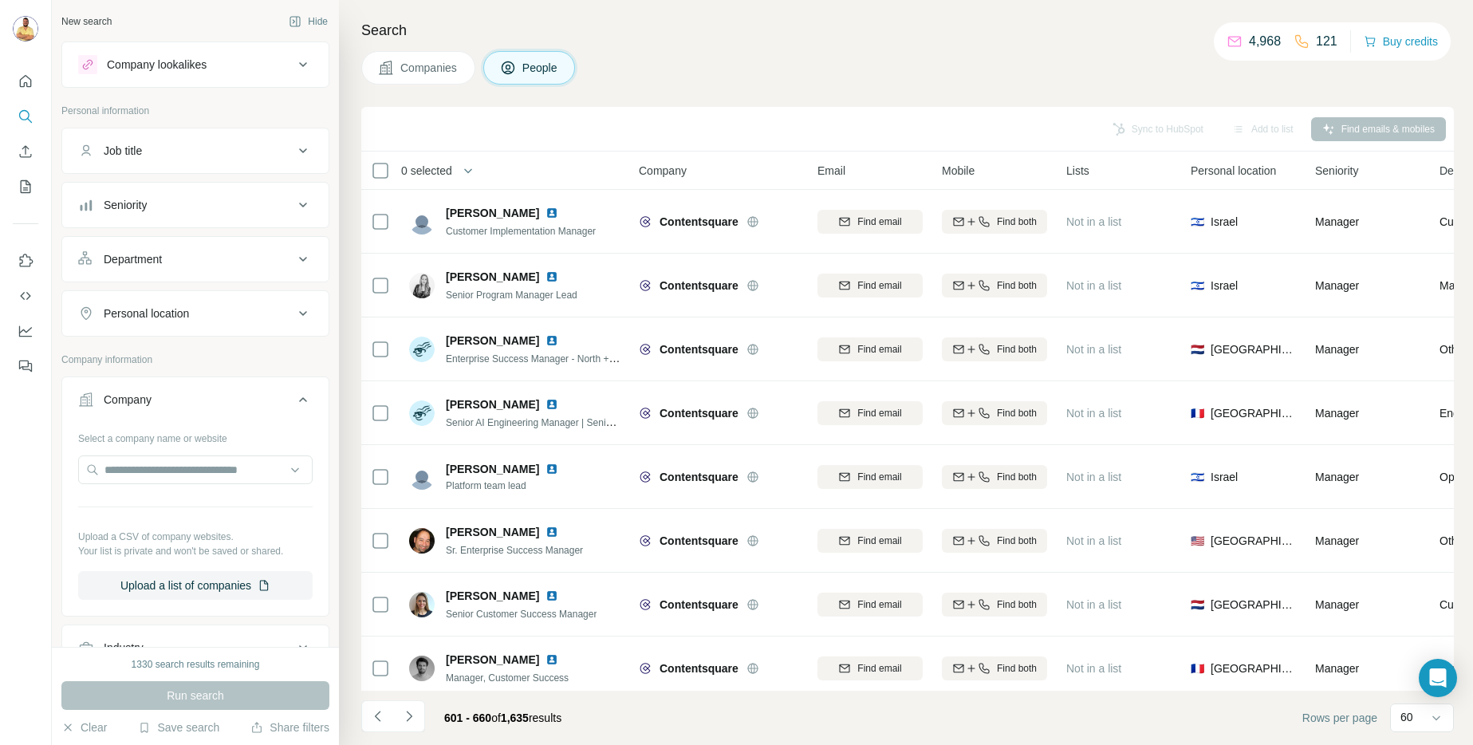
click at [142, 266] on div "Department" at bounding box center [133, 259] width 58 height 16
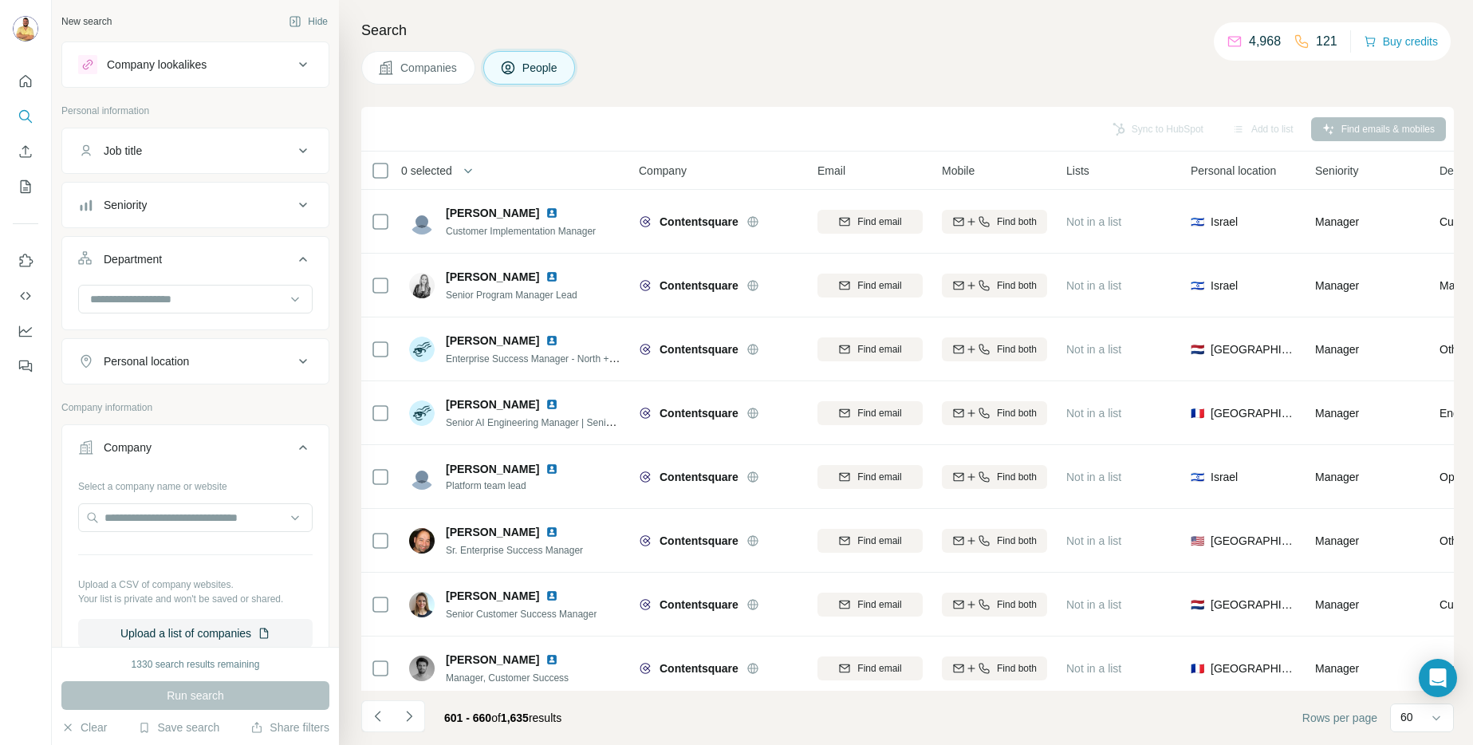
click at [142, 266] on div "Department" at bounding box center [133, 259] width 58 height 16
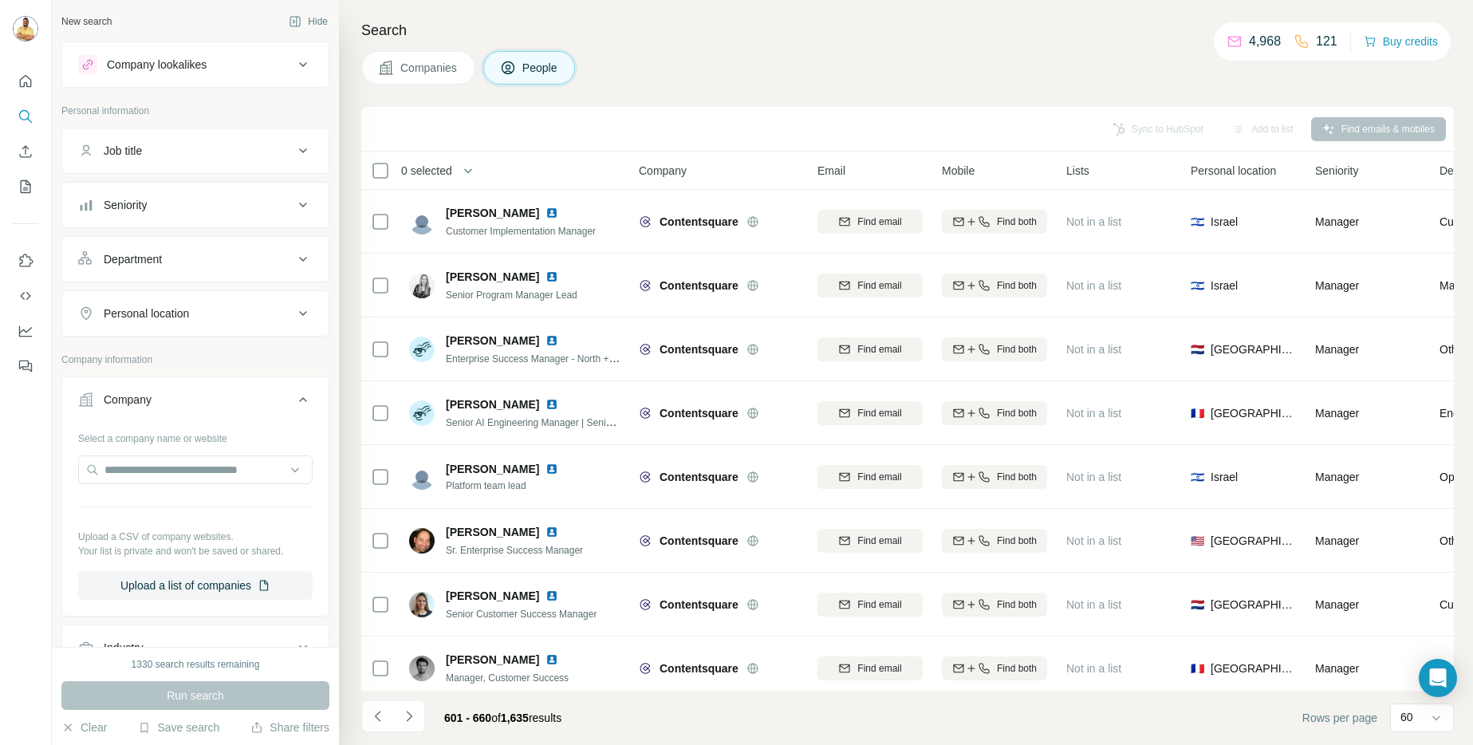
click at [423, 67] on span "Companies" at bounding box center [429, 68] width 58 height 16
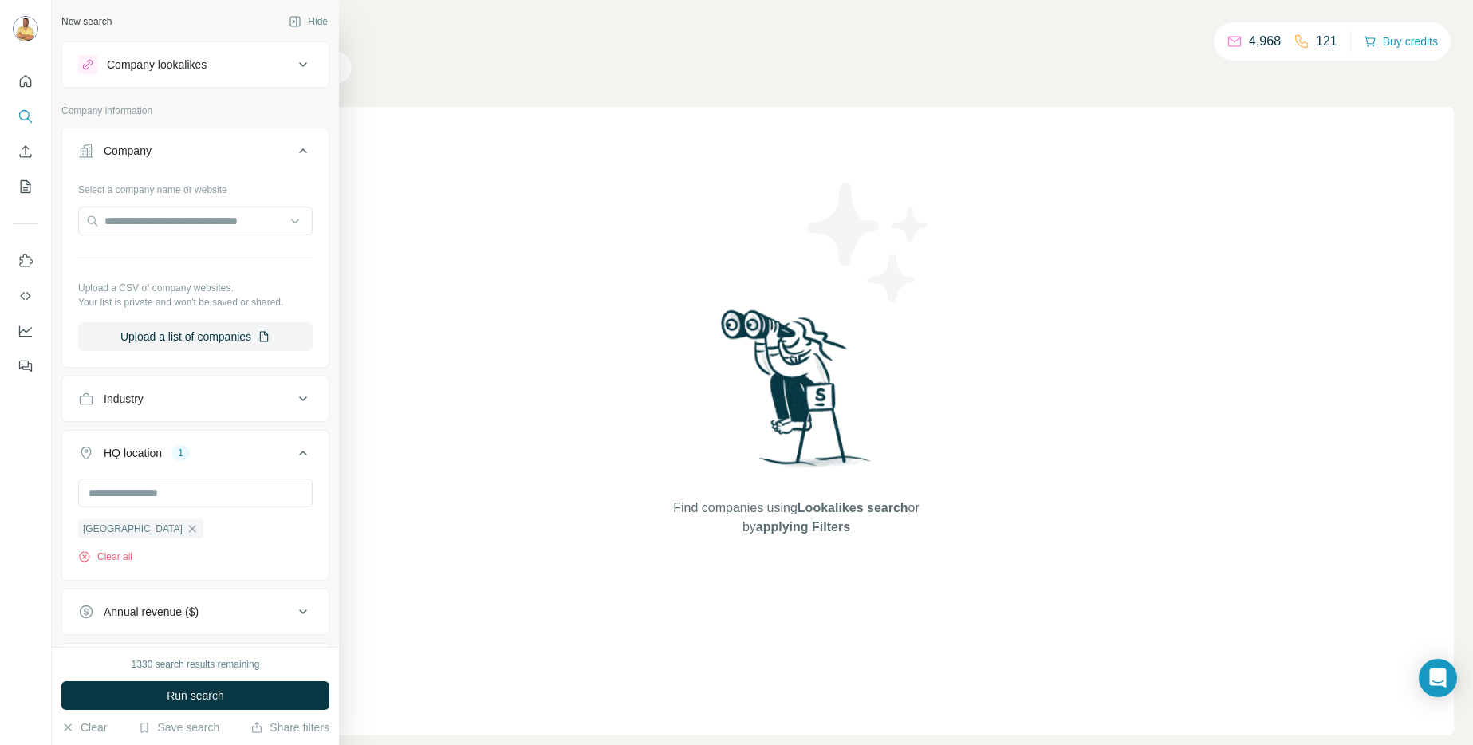
click at [95, 122] on div "Company information" at bounding box center [195, 116] width 268 height 24
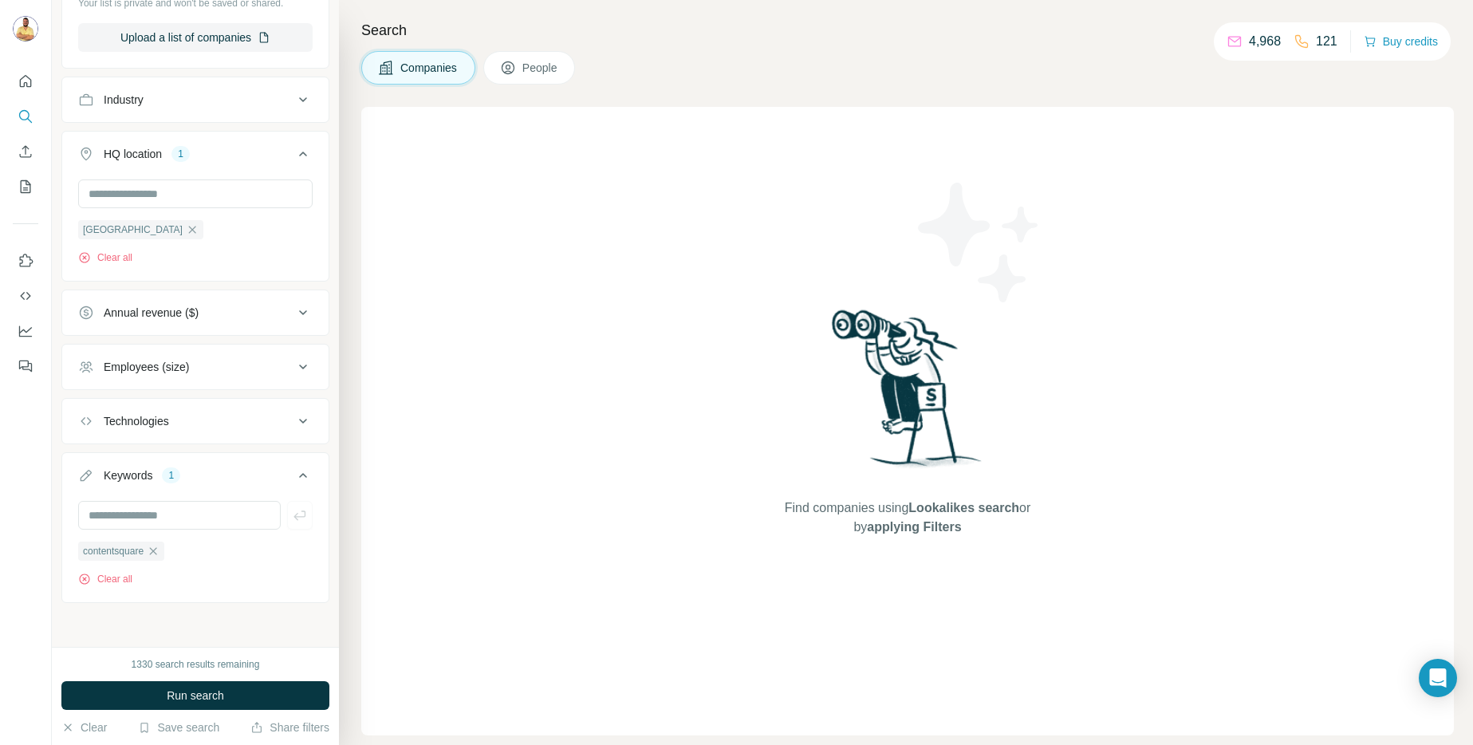
scroll to position [301, 0]
click at [183, 426] on div "Technologies" at bounding box center [185, 420] width 215 height 16
click at [159, 458] on input "text" at bounding box center [195, 458] width 234 height 29
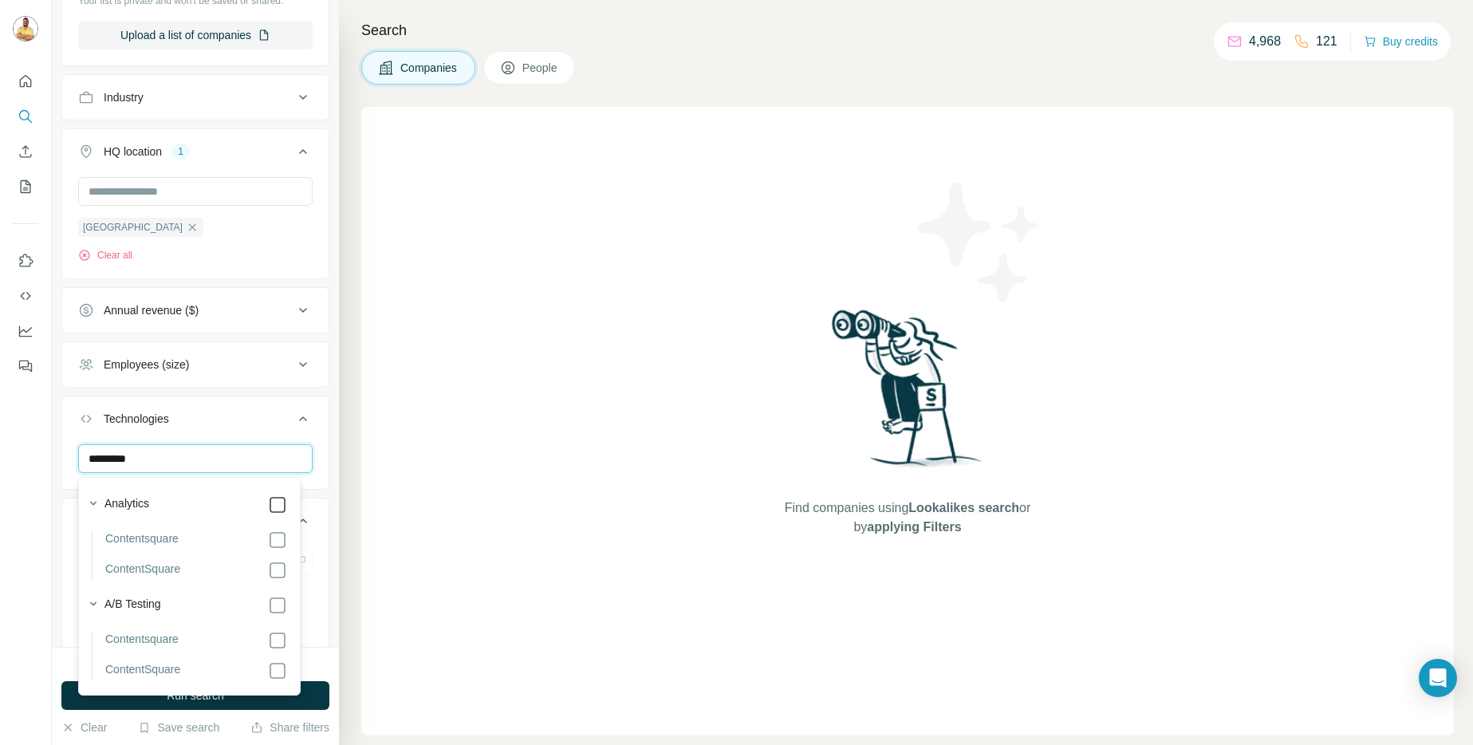
type input "*********"
click at [228, 412] on div "Technologies 1" at bounding box center [185, 419] width 215 height 16
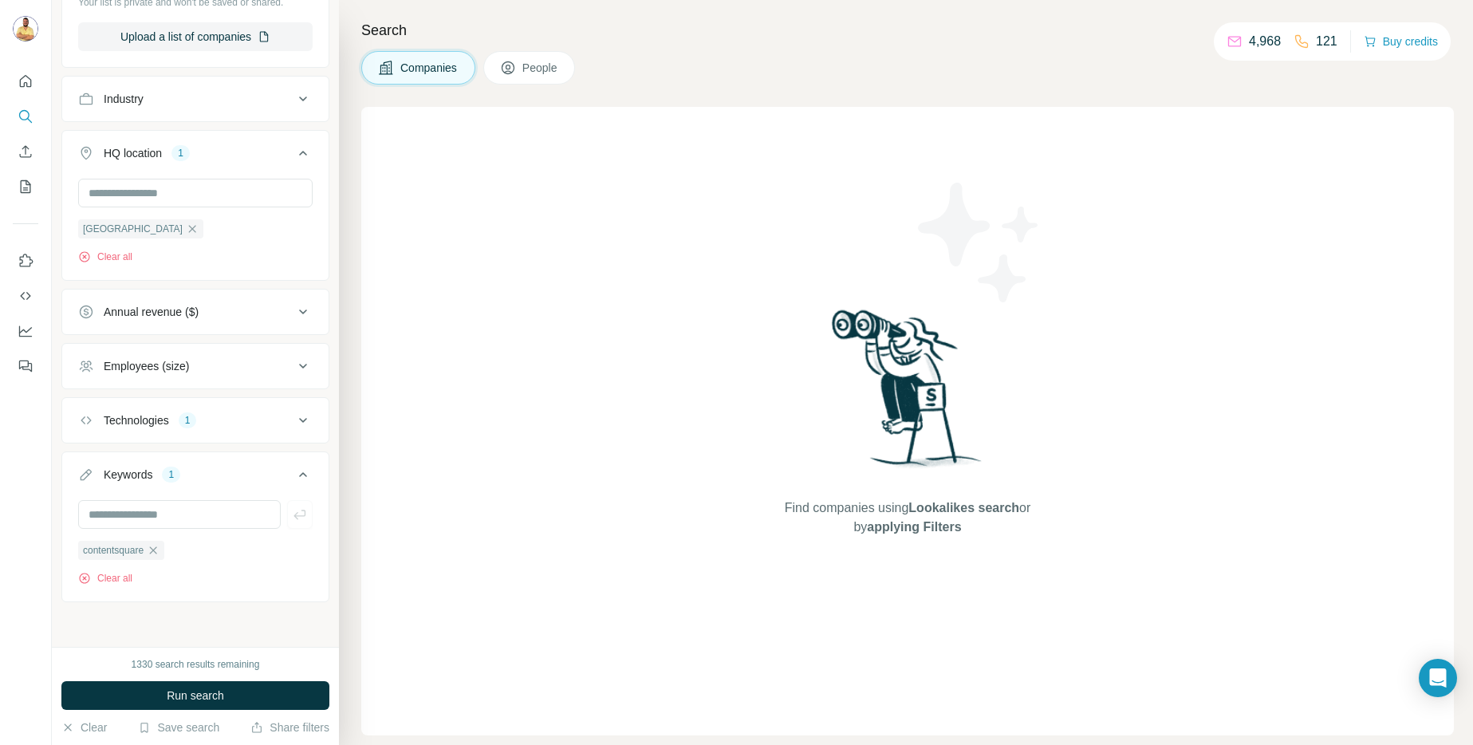
click at [203, 415] on div "Technologies 1" at bounding box center [185, 420] width 215 height 16
click at [132, 492] on icon "button" at bounding box center [130, 494] width 13 height 13
click at [146, 460] on input "text" at bounding box center [195, 458] width 234 height 29
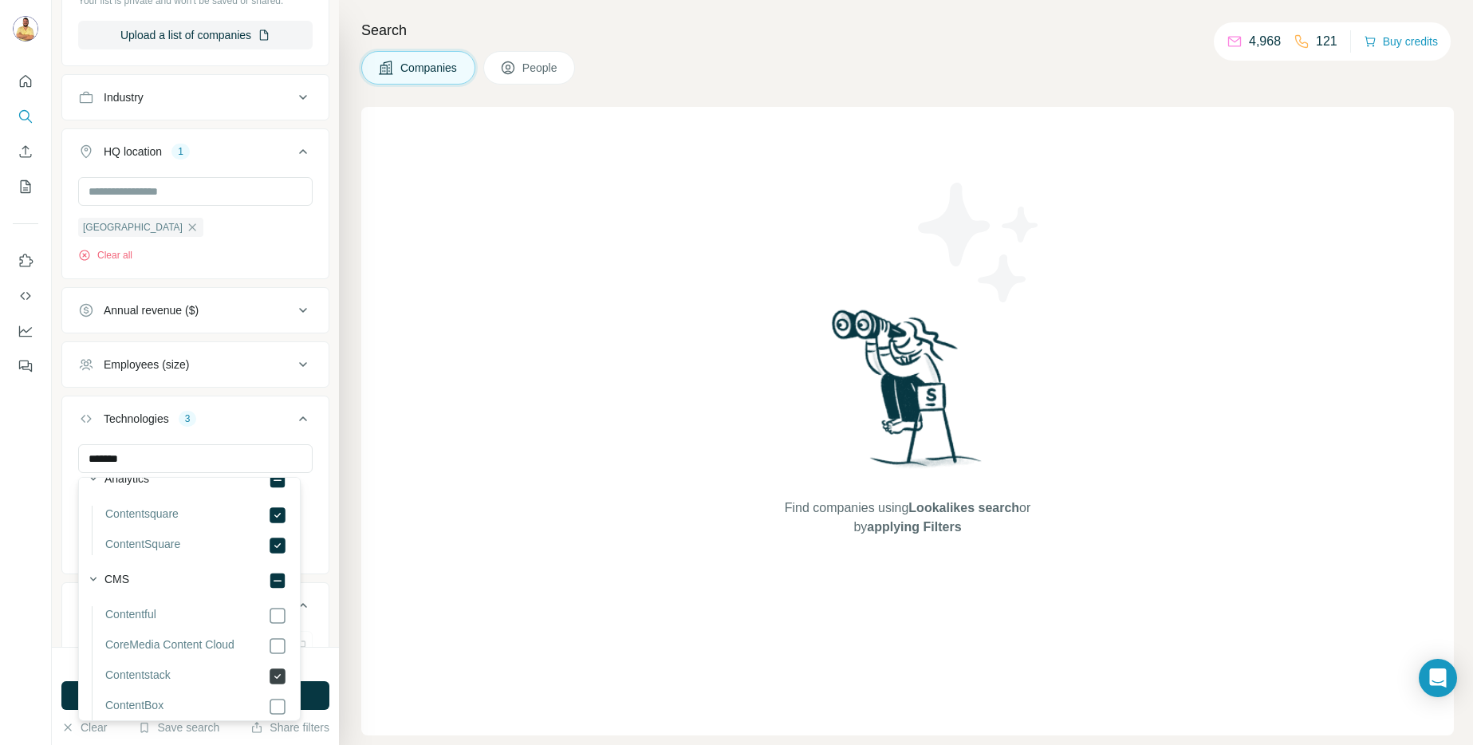
scroll to position [26, 0]
click at [191, 465] on input "*******" at bounding box center [195, 458] width 234 height 29
type input "**********"
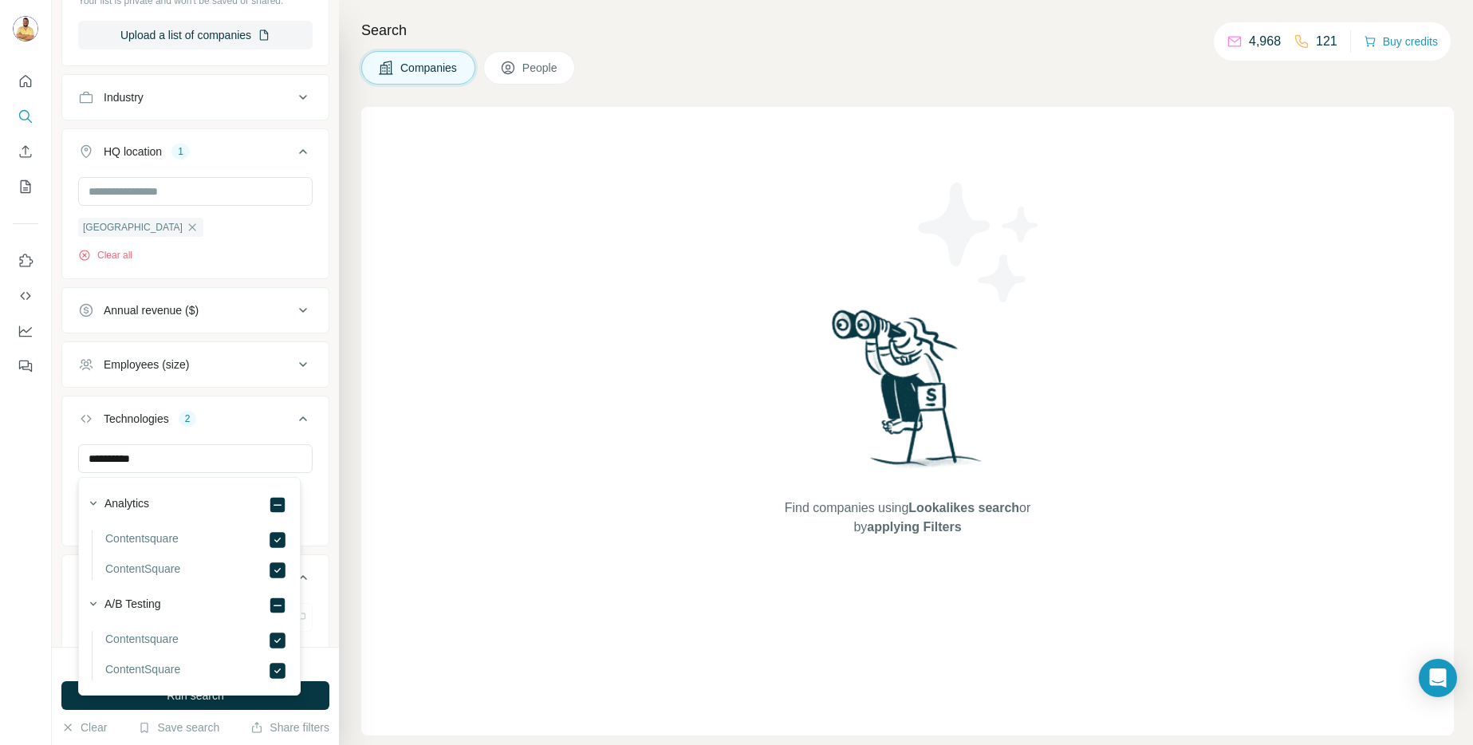
click at [255, 403] on button "Technologies 2" at bounding box center [195, 422] width 266 height 45
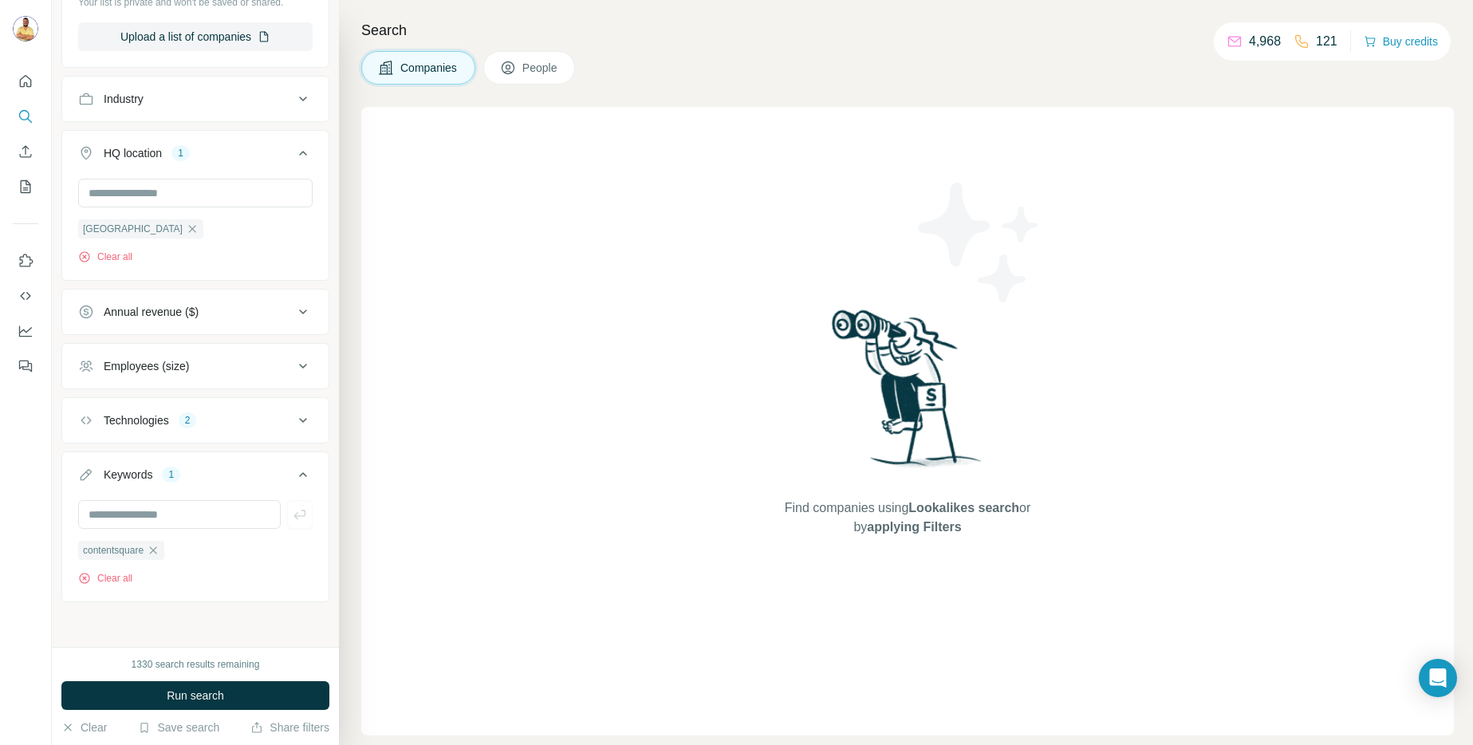
click at [211, 422] on div "Technologies 2" at bounding box center [185, 420] width 215 height 16
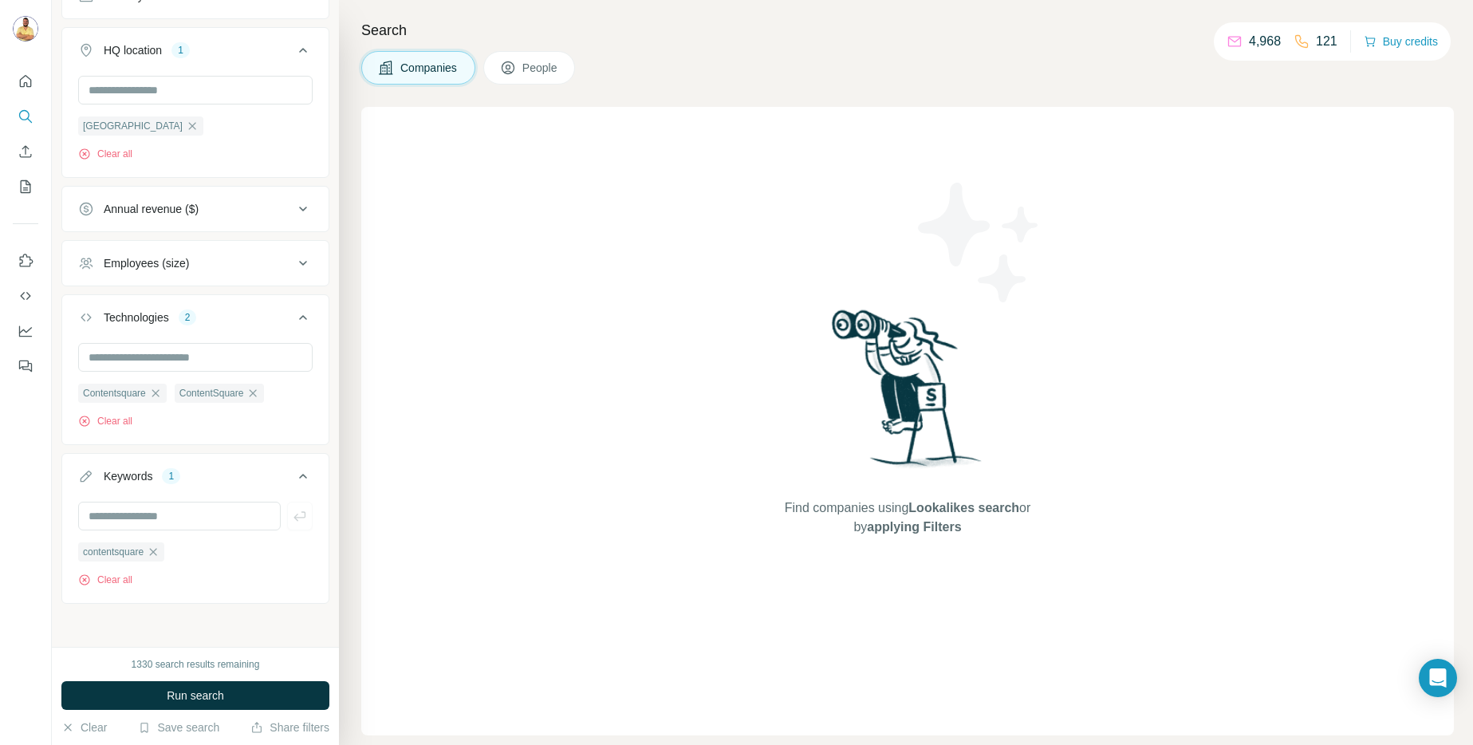
scroll to position [407, 0]
click at [153, 550] on icon "button" at bounding box center [153, 550] width 13 height 13
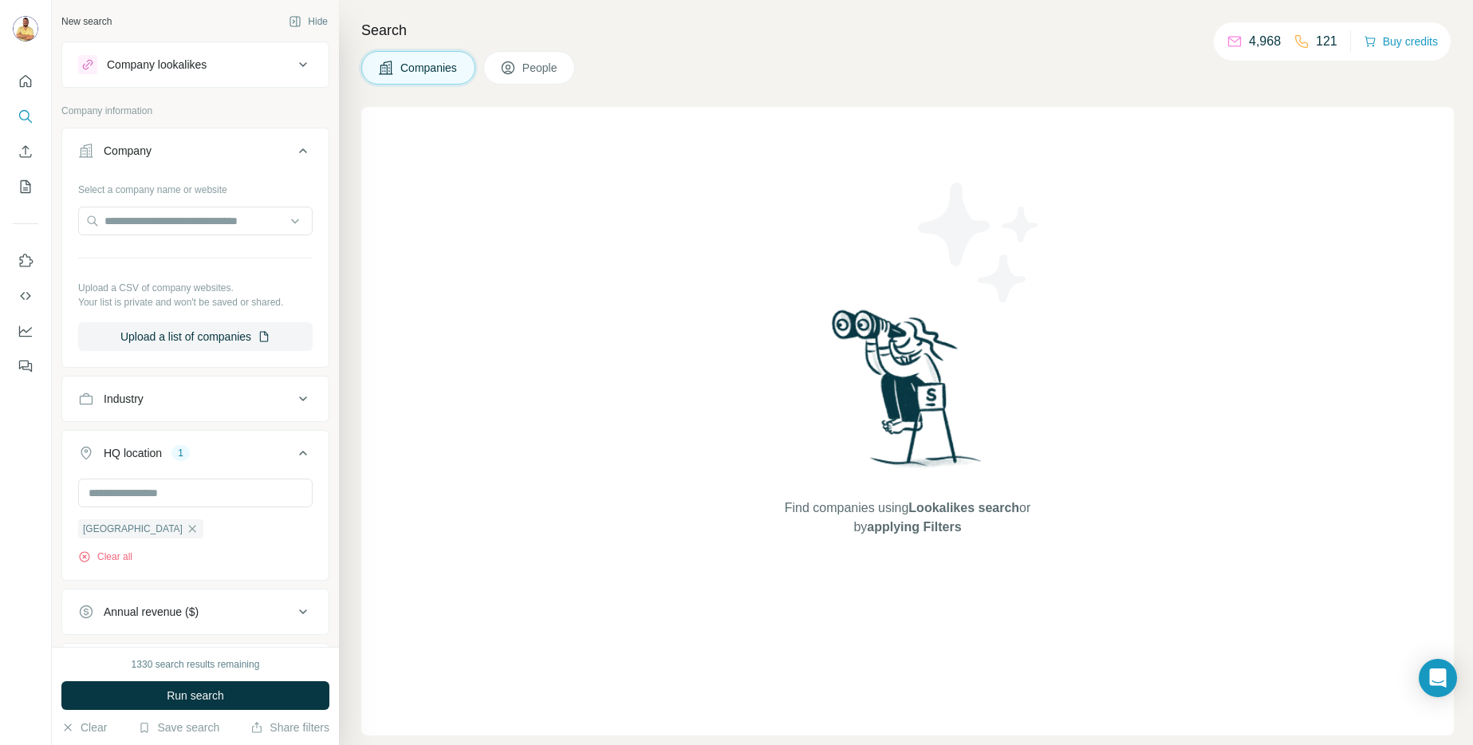
click at [526, 73] on span "People" at bounding box center [540, 68] width 37 height 16
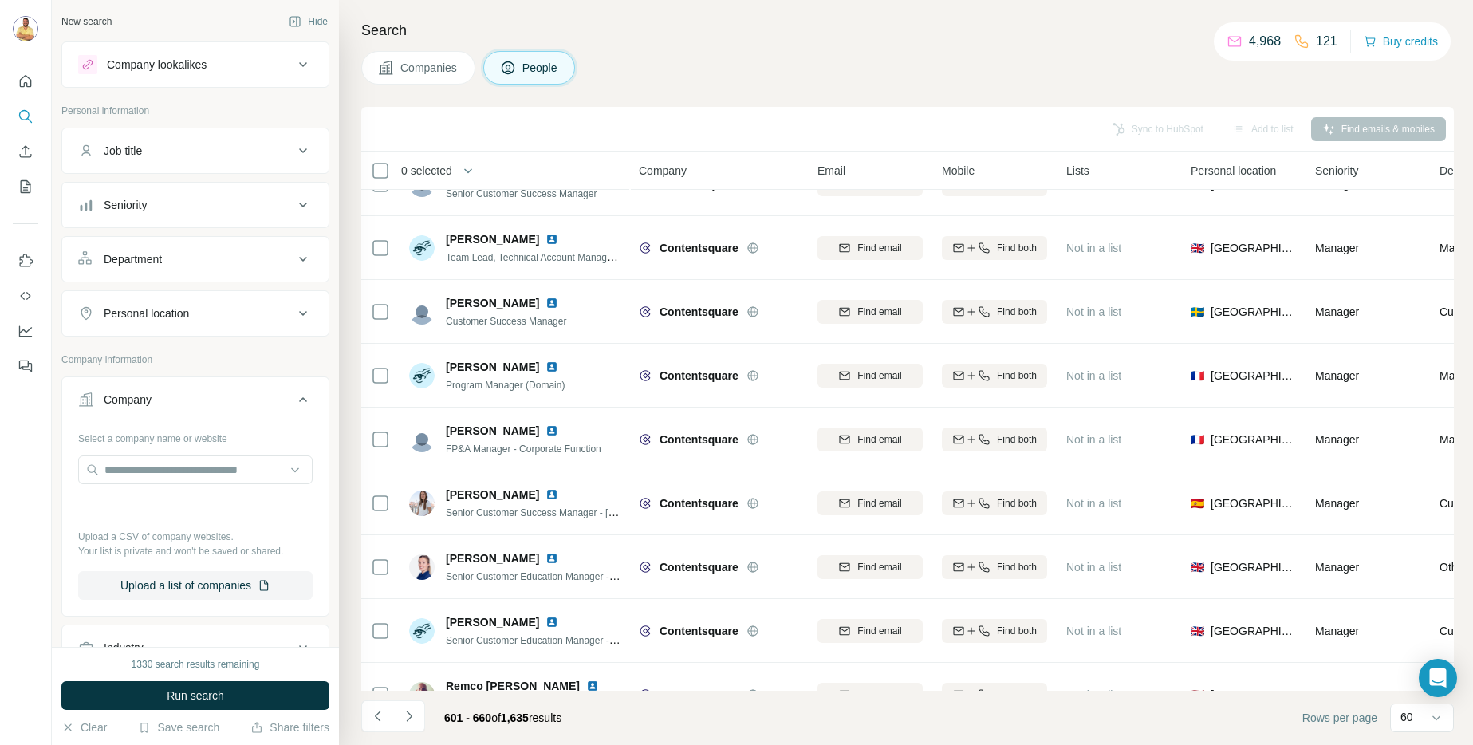
click at [168, 312] on div "Personal location" at bounding box center [146, 313] width 85 height 16
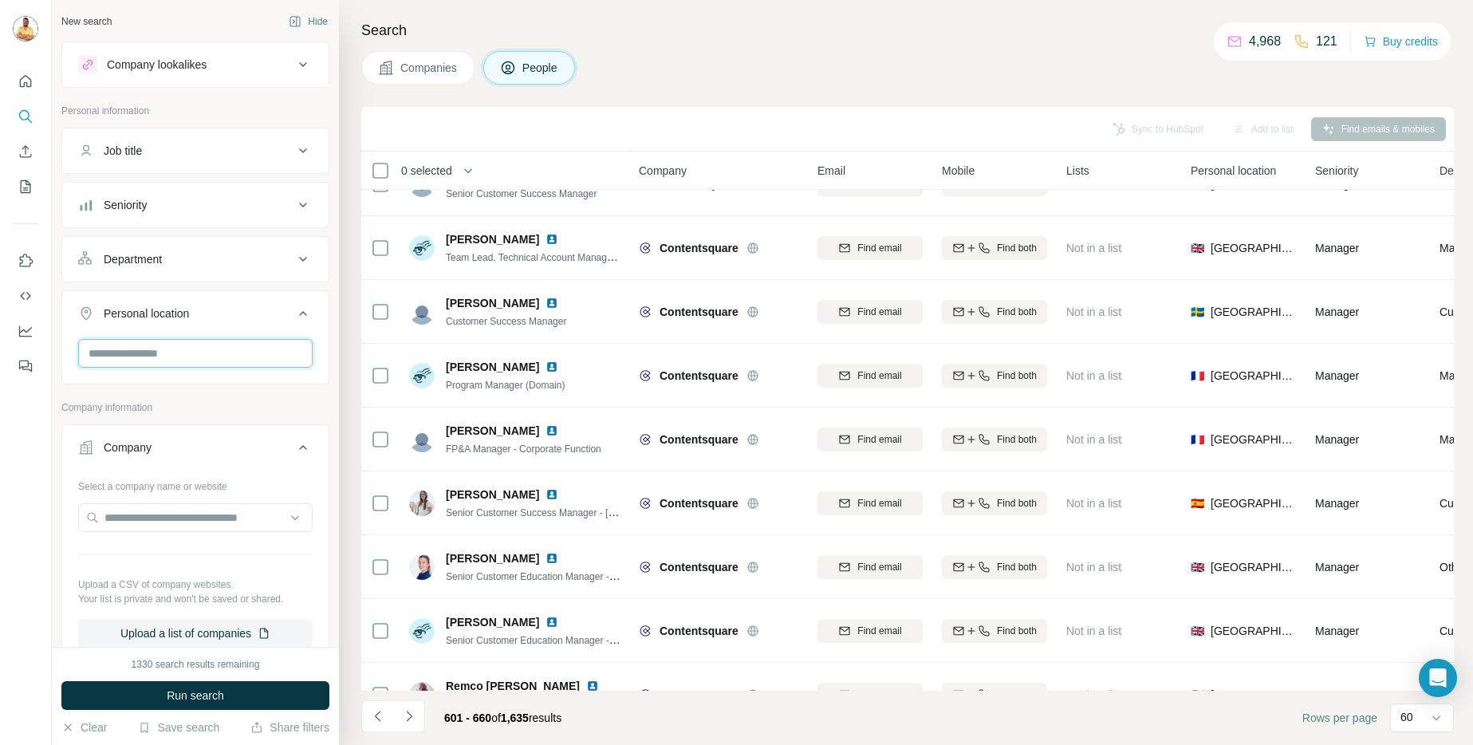
click at [179, 346] on input "text" at bounding box center [195, 353] width 234 height 29
type input "*****"
click at [164, 402] on div "🇫🇷 [GEOGRAPHIC_DATA]" at bounding box center [189, 395] width 195 height 19
click at [253, 392] on div "🇫🇷 [GEOGRAPHIC_DATA]" at bounding box center [189, 395] width 195 height 19
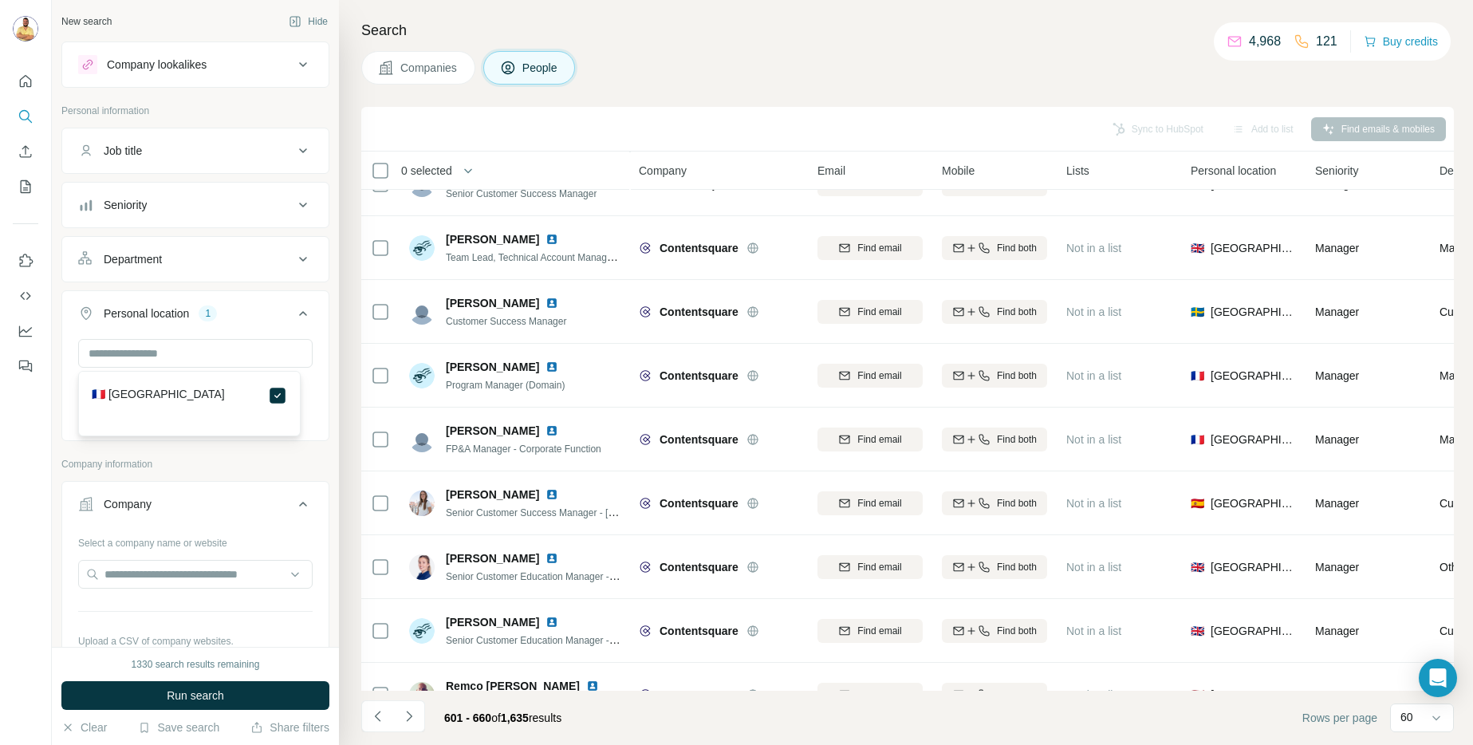
click at [276, 106] on p "Personal information" at bounding box center [195, 111] width 268 height 14
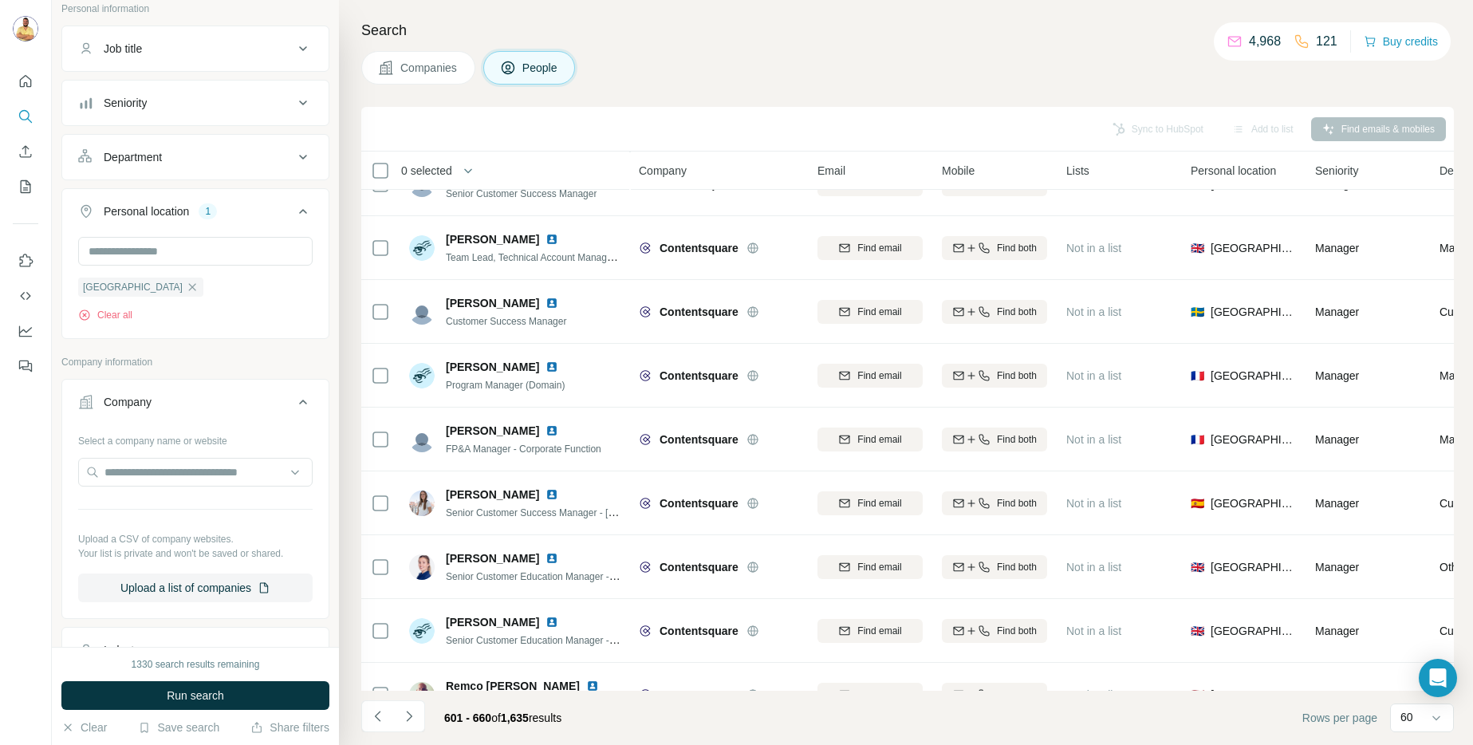
scroll to position [114, 0]
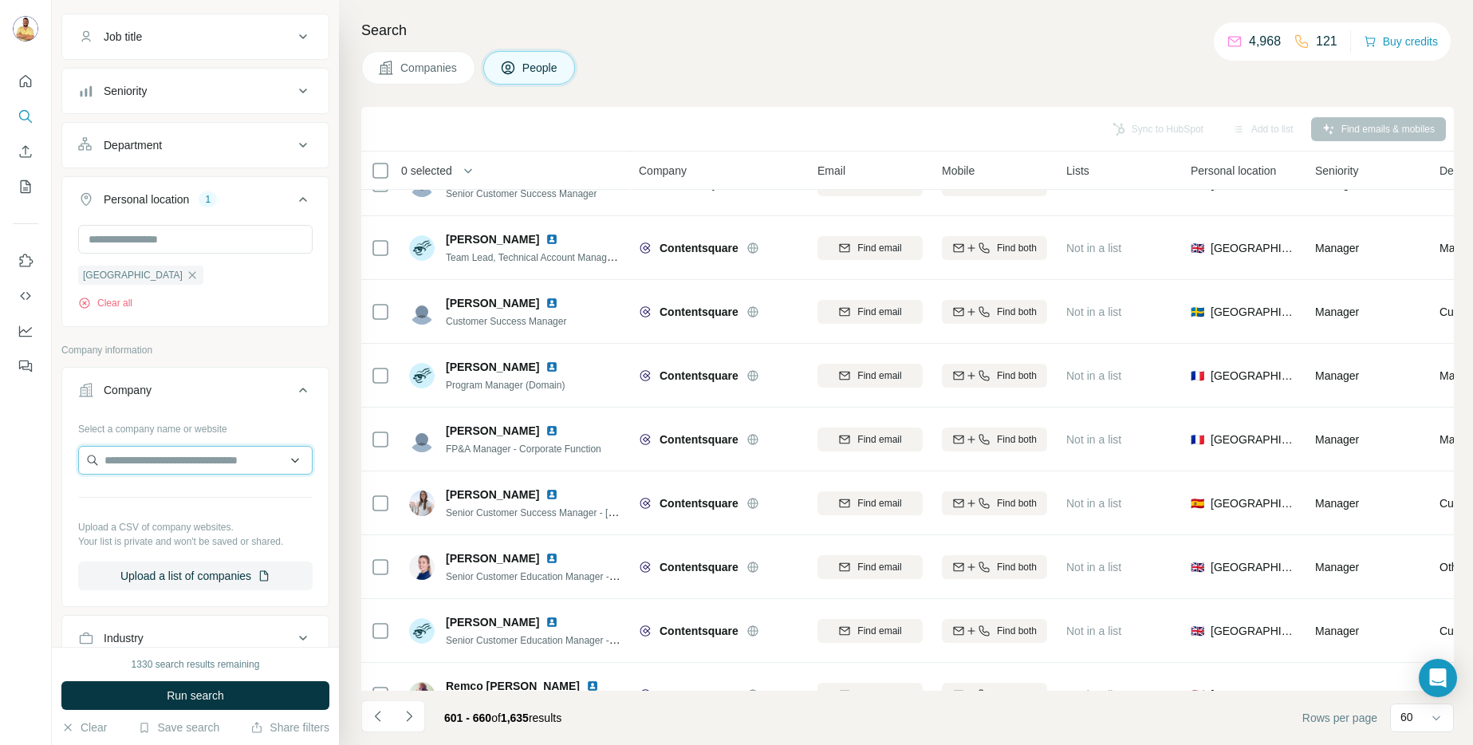
click at [196, 463] on input "text" at bounding box center [195, 460] width 234 height 29
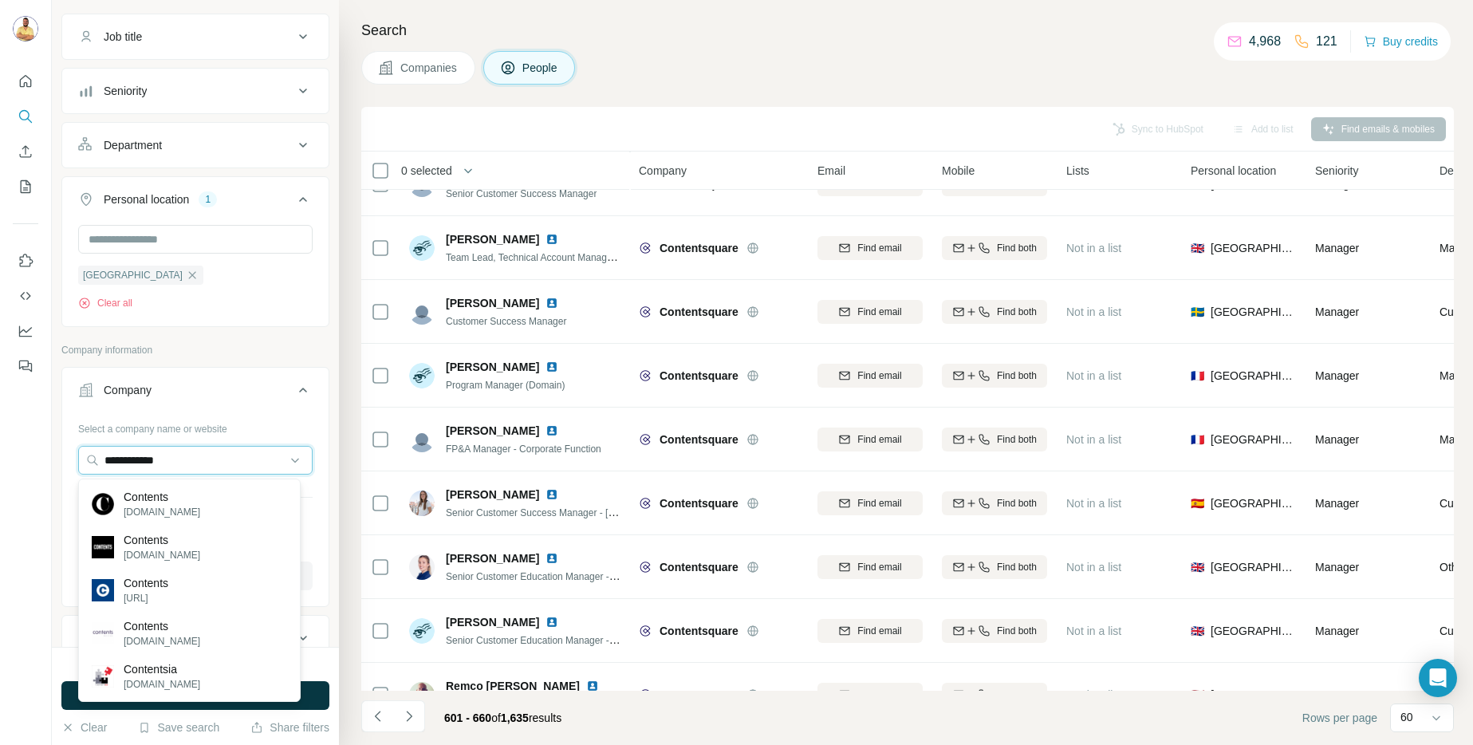
type input "**********"
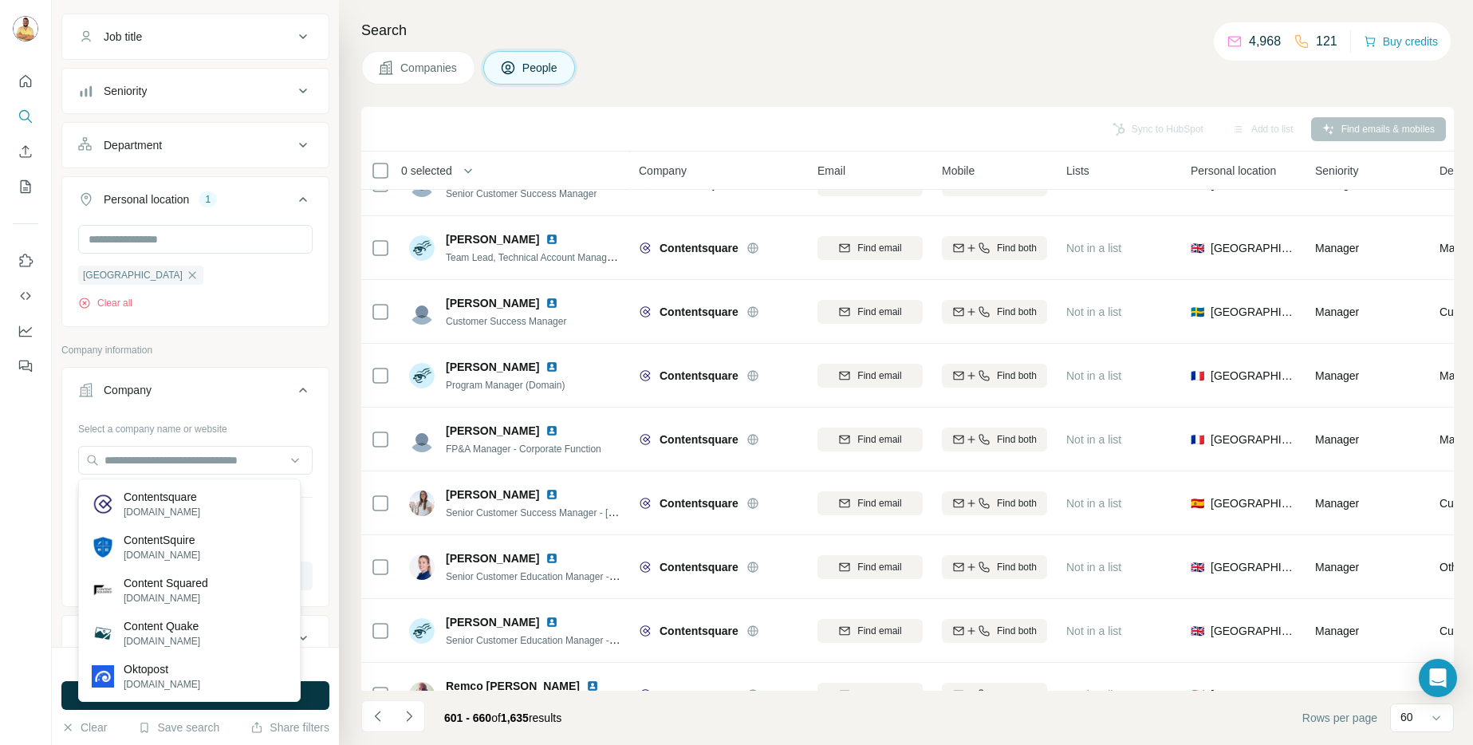
click at [226, 333] on div "Company lookalikes Personal information Job title Seniority Department Personal…" at bounding box center [195, 558] width 268 height 1262
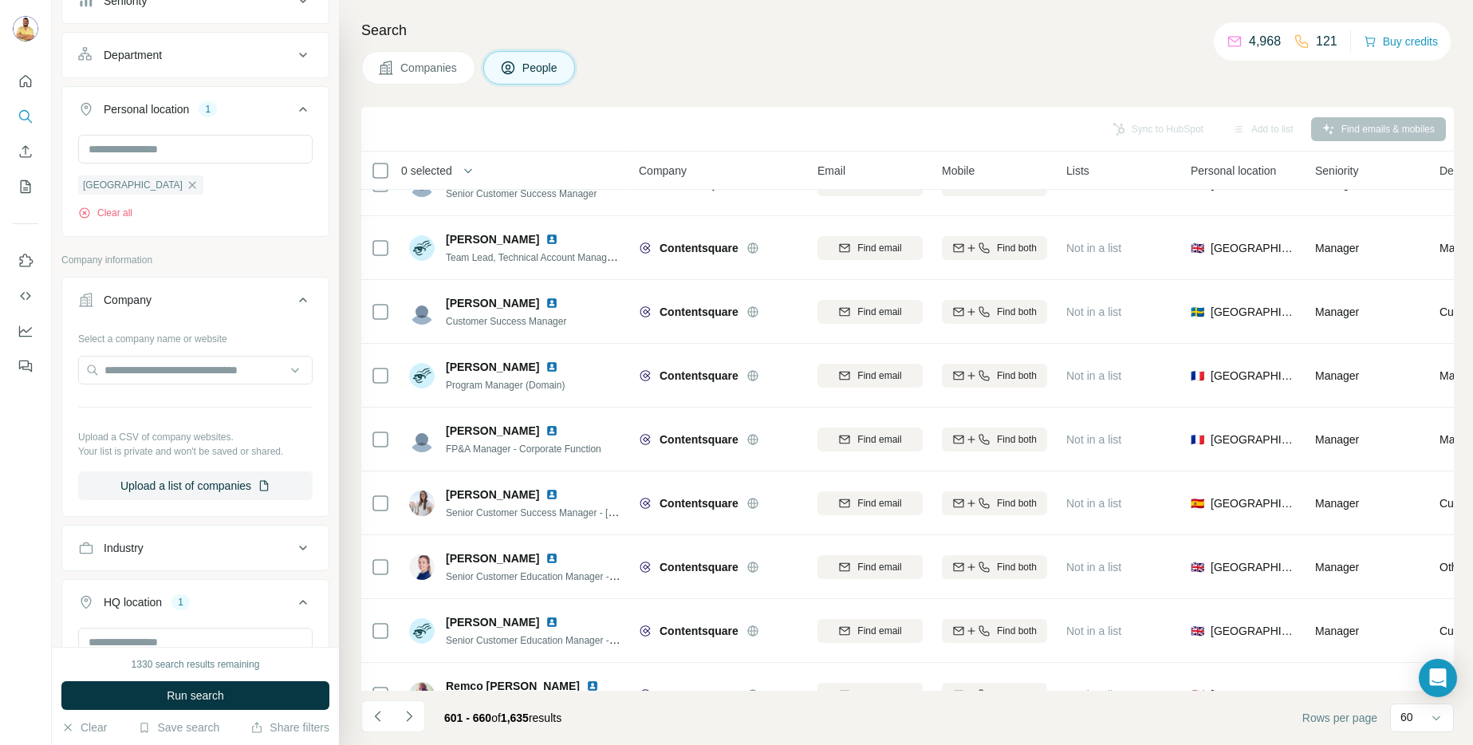
scroll to position [234, 0]
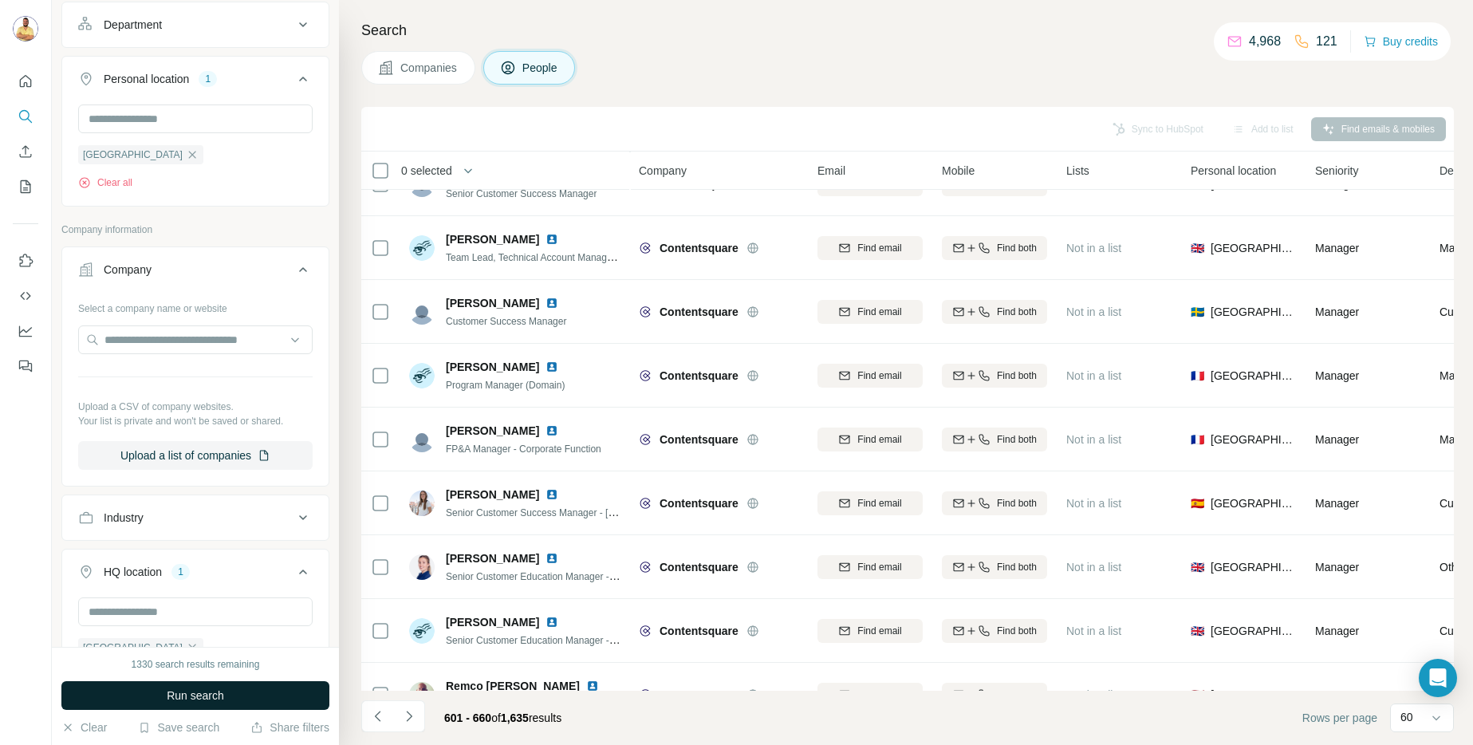
click at [163, 696] on button "Run search" at bounding box center [195, 695] width 268 height 29
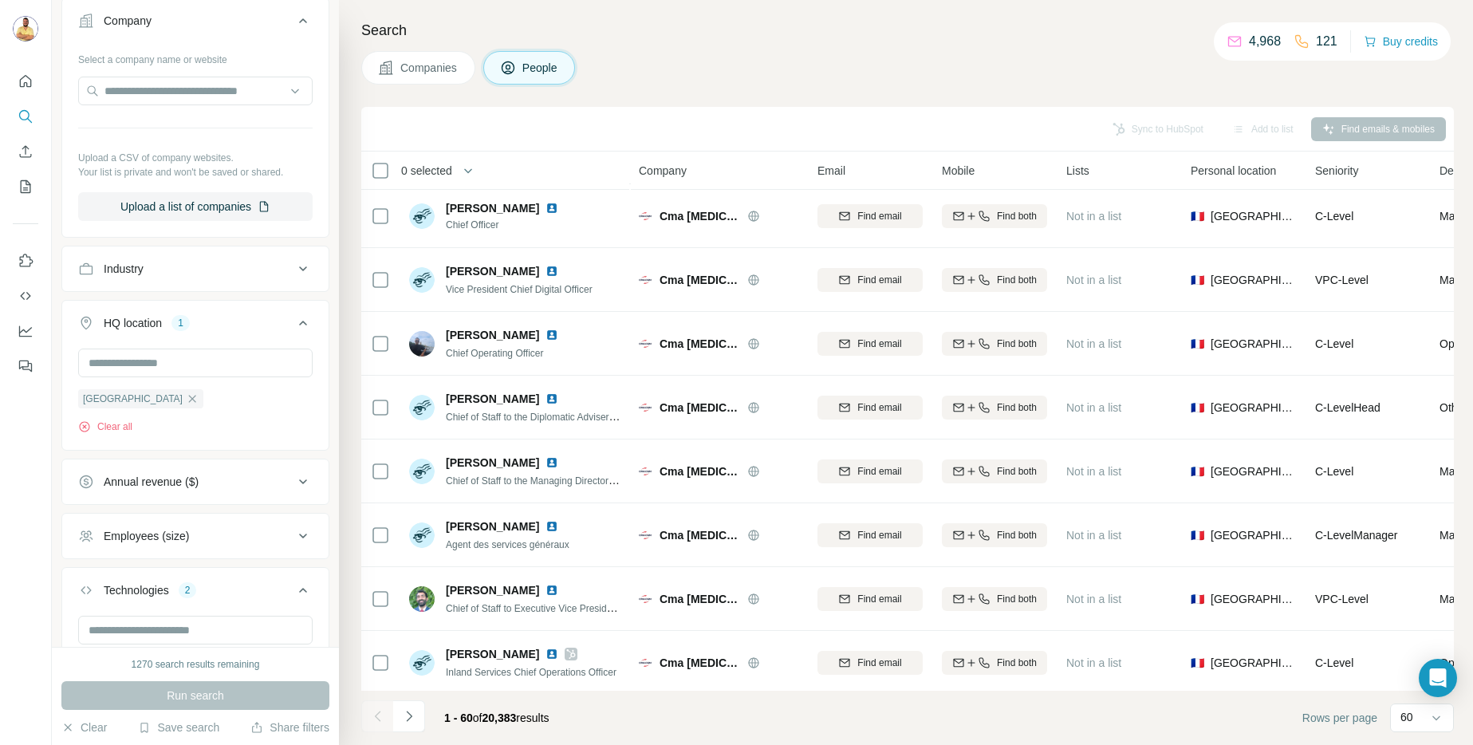
scroll to position [3336, 0]
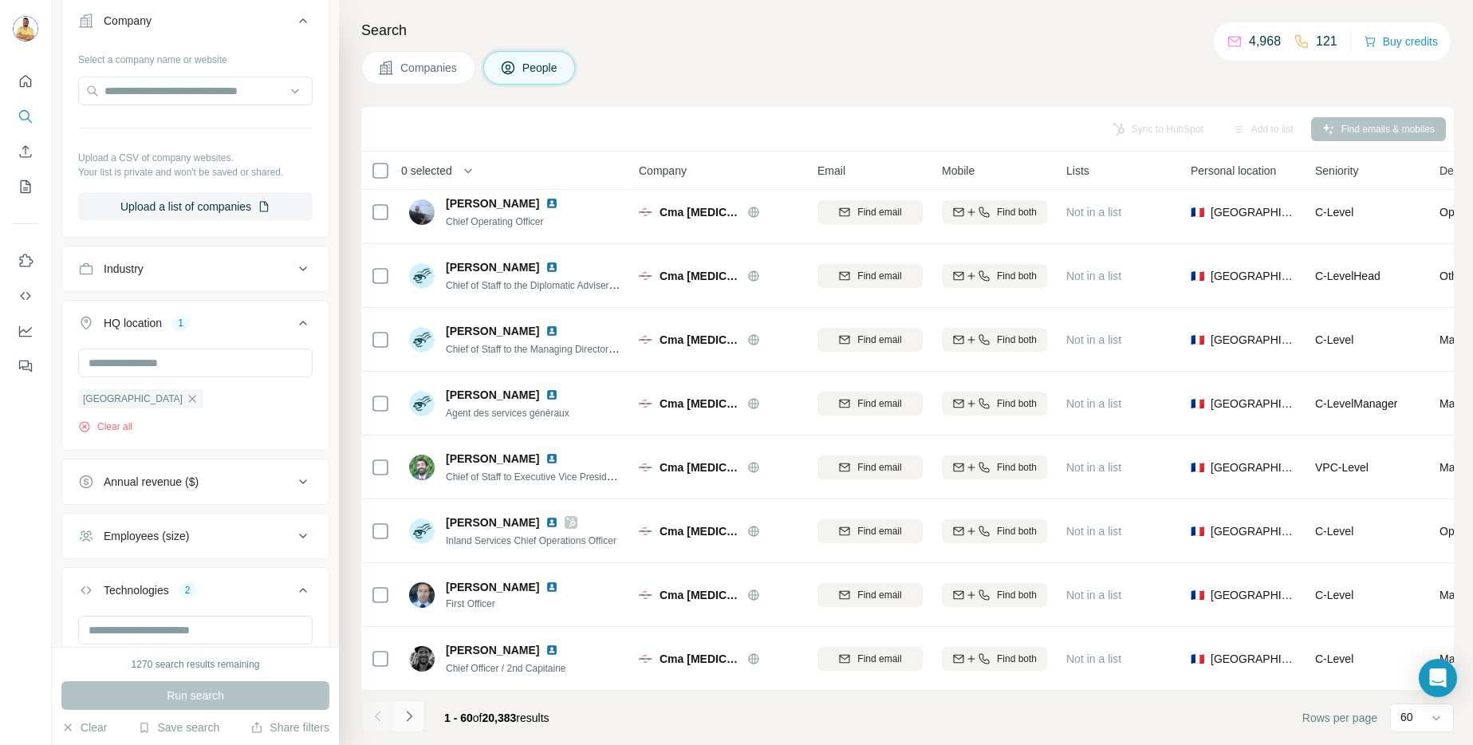
click at [414, 720] on icon "Navigate to next page" at bounding box center [409, 716] width 16 height 16
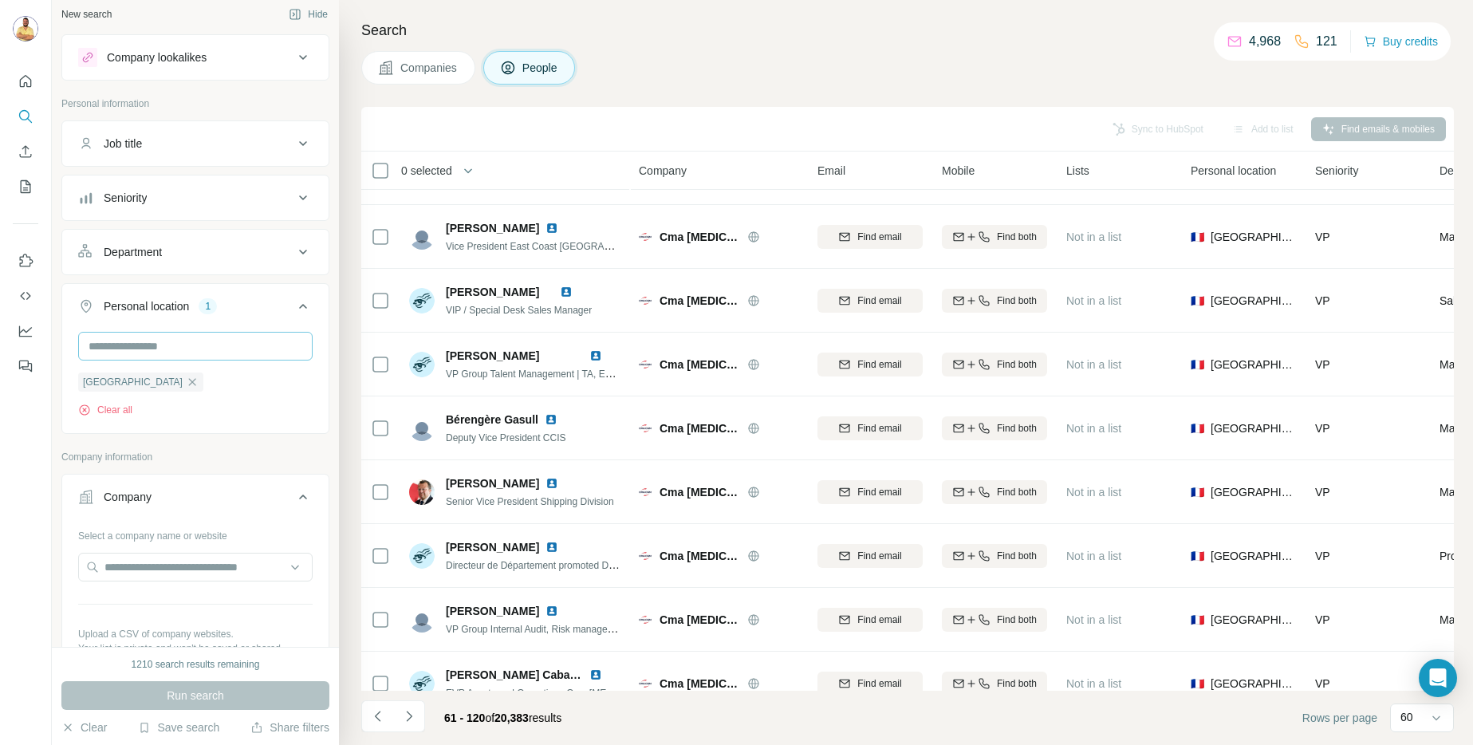
scroll to position [0, 0]
click at [177, 199] on div "Seniority" at bounding box center [185, 205] width 215 height 16
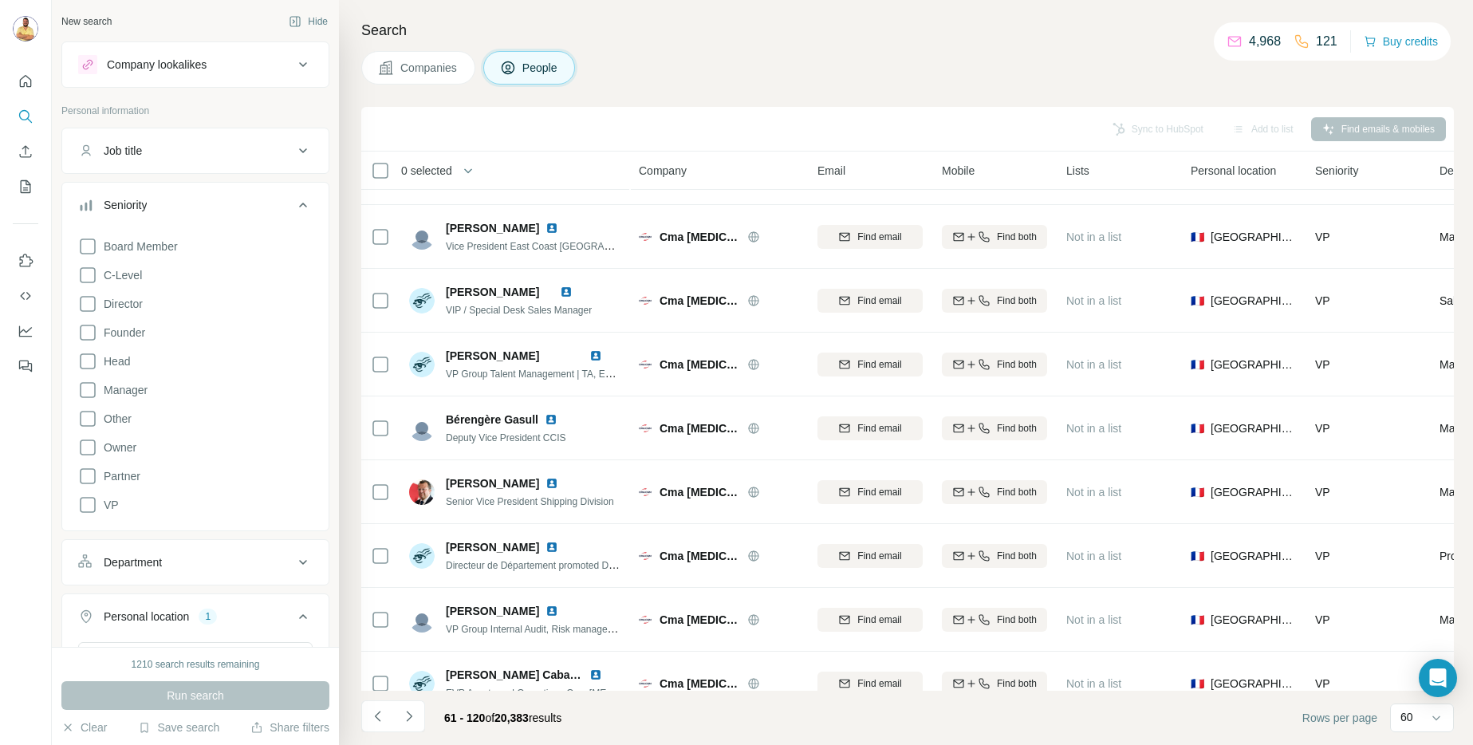
click at [164, 156] on div "Job title" at bounding box center [185, 151] width 215 height 16
click at [146, 195] on input "text" at bounding box center [179, 190] width 203 height 29
type input "*********"
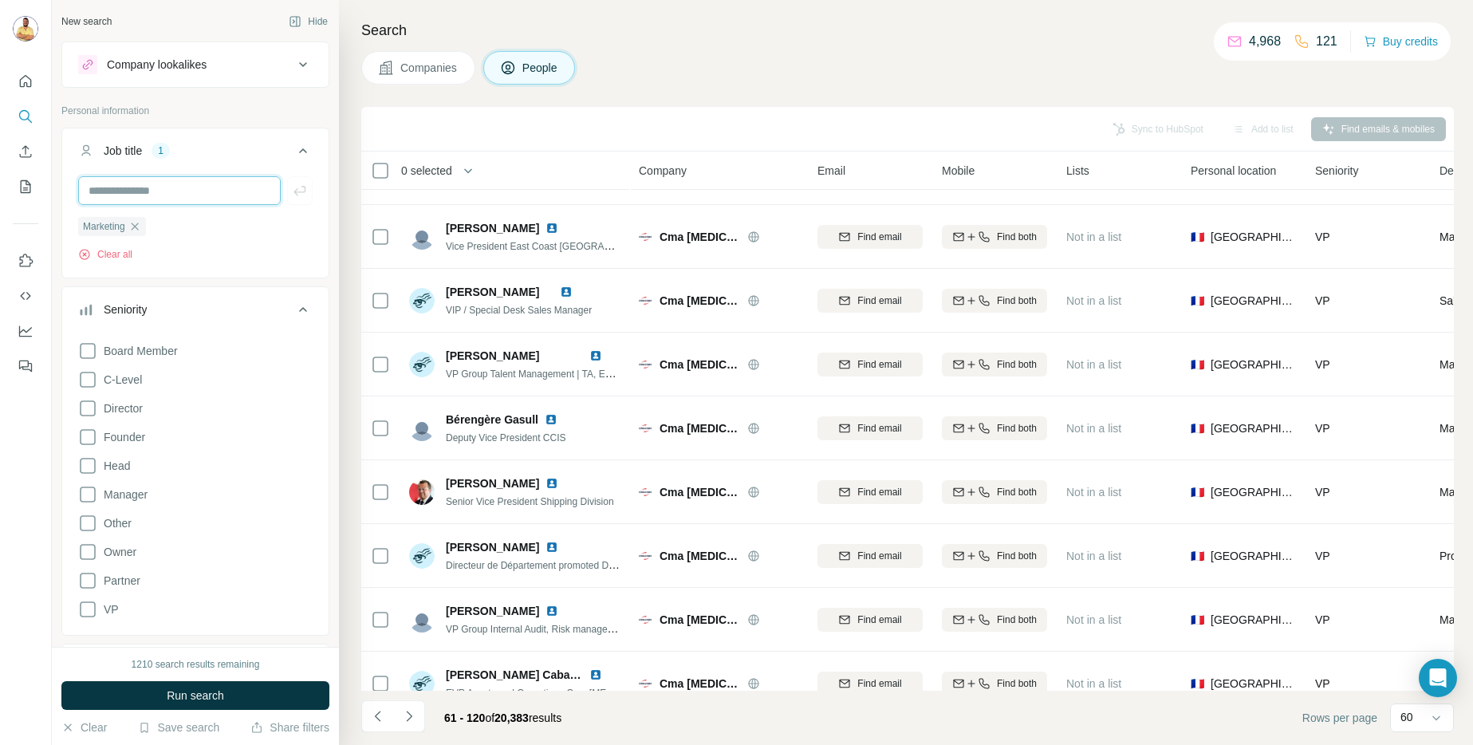
click at [127, 177] on input "text" at bounding box center [179, 190] width 203 height 29
type input "*********"
type input "*******"
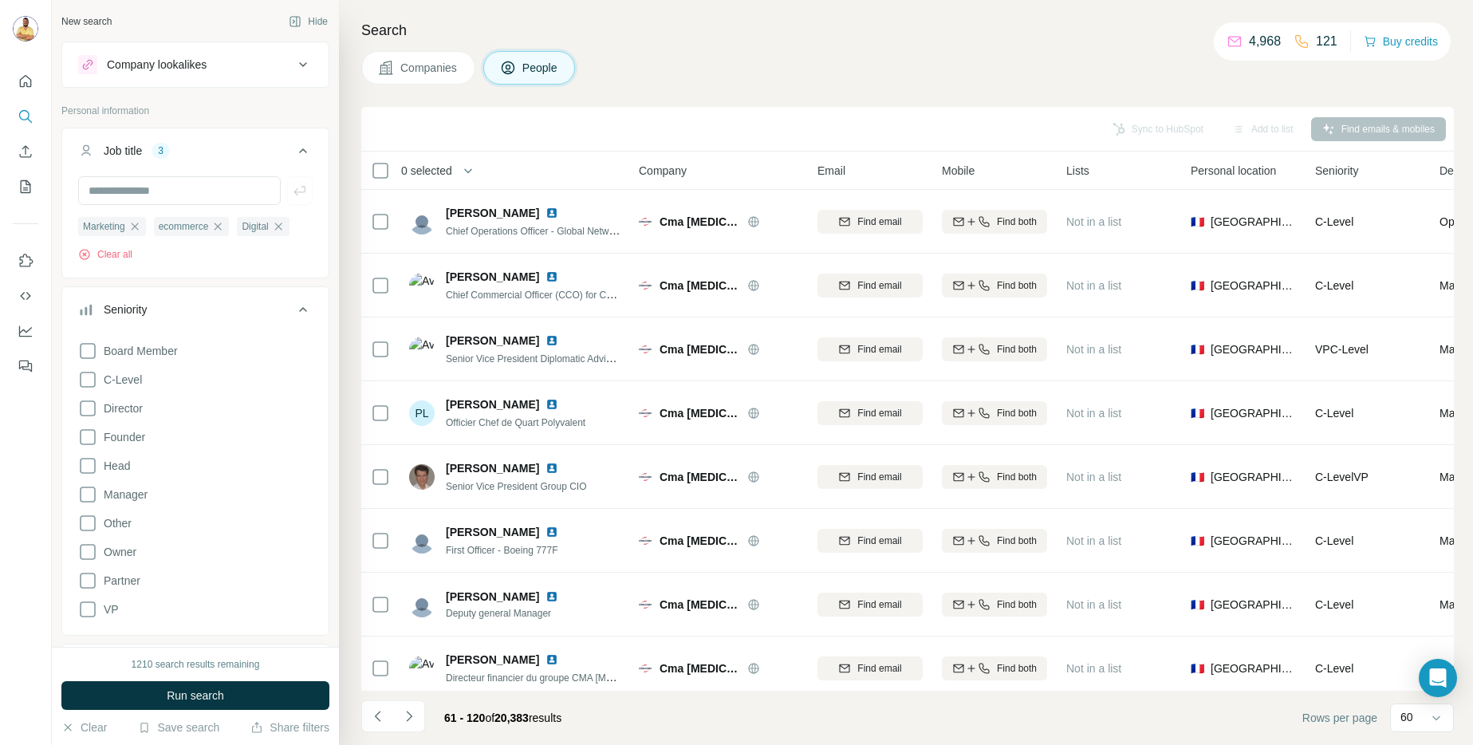
scroll to position [2473, 0]
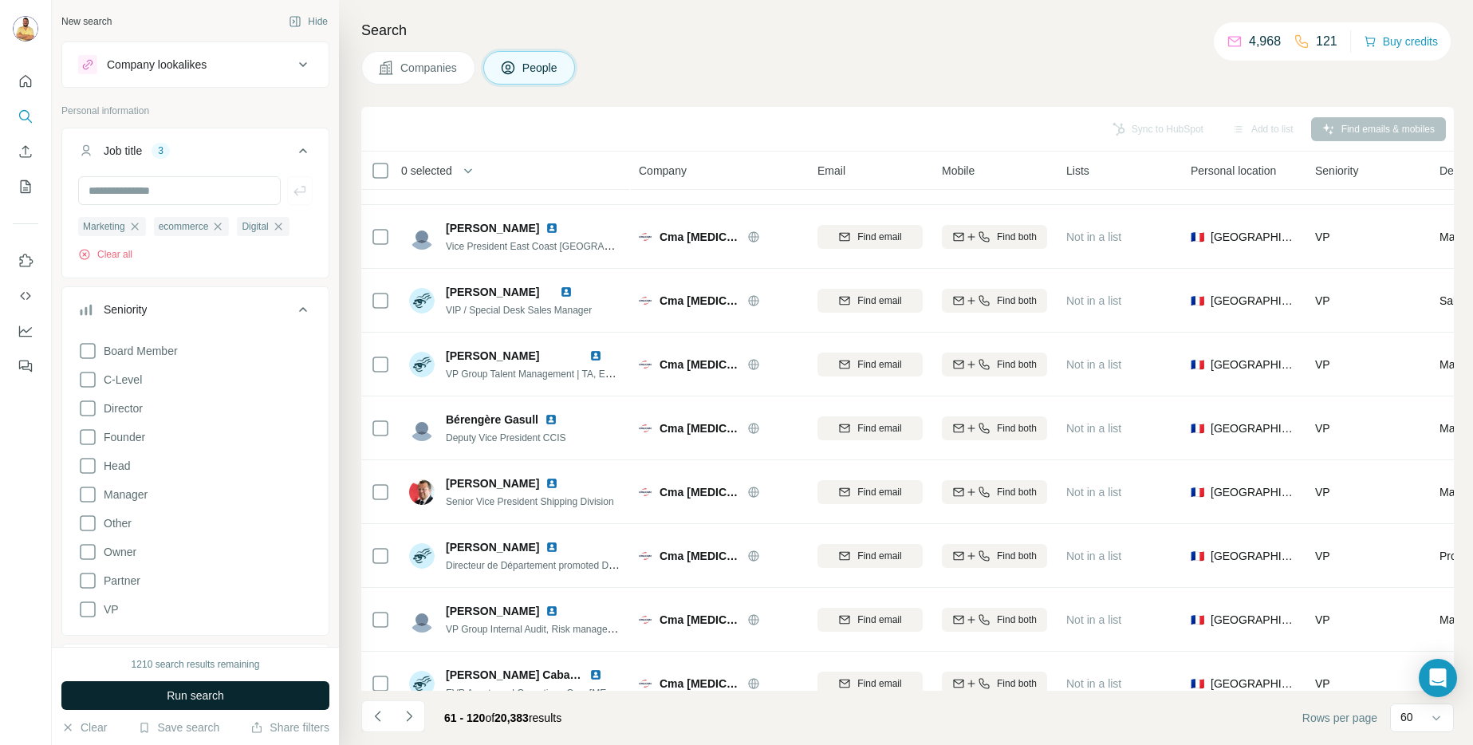
click at [184, 686] on button "Run search" at bounding box center [195, 695] width 268 height 29
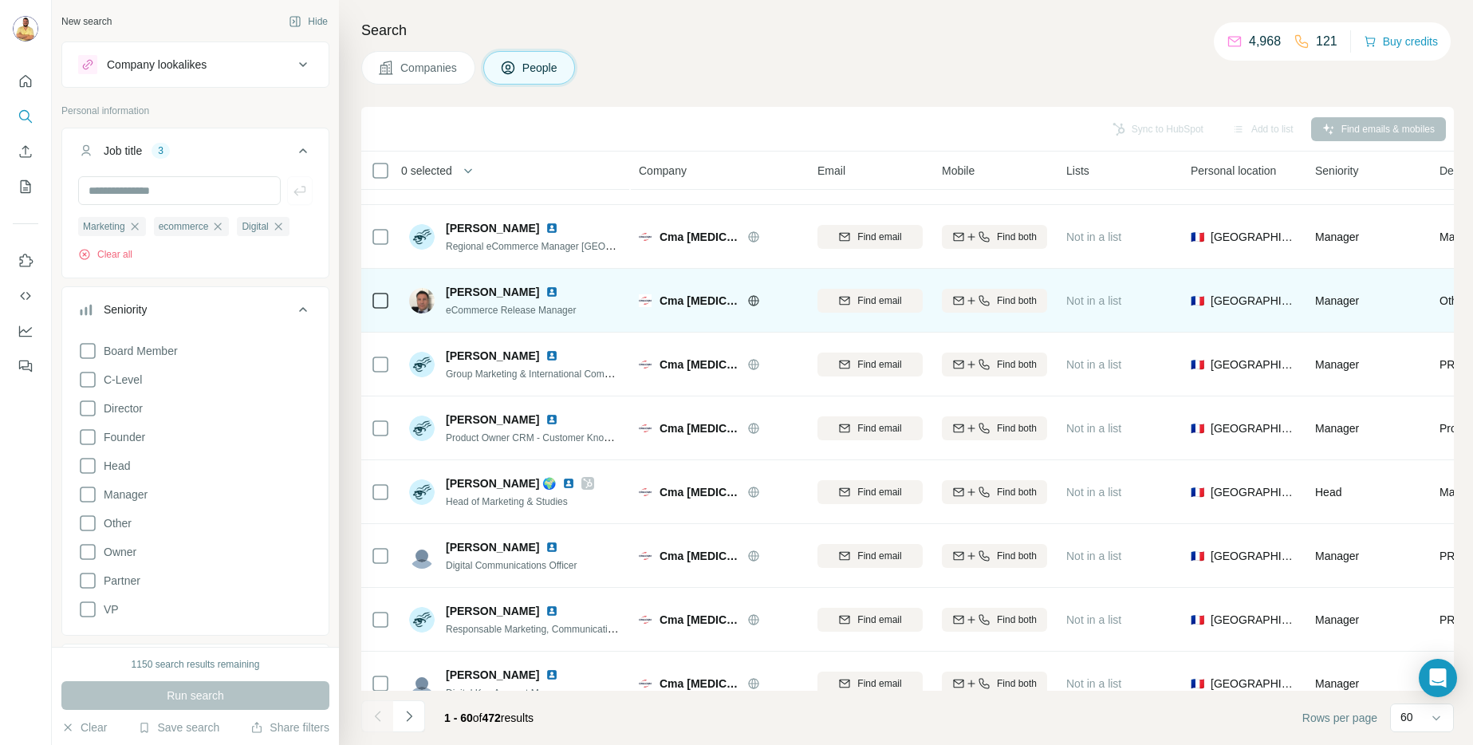
scroll to position [3336, 0]
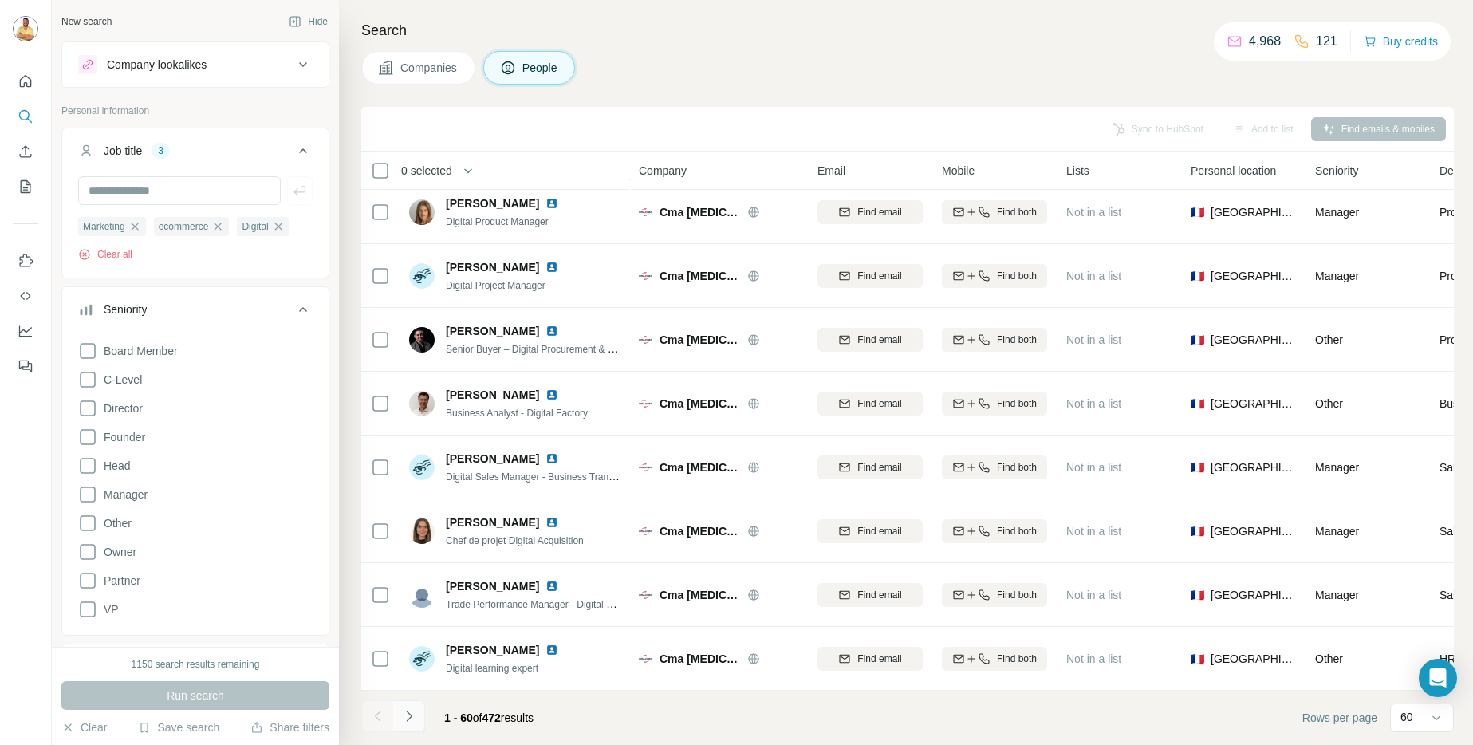
click at [416, 717] on icon "Navigate to next page" at bounding box center [409, 716] width 16 height 16
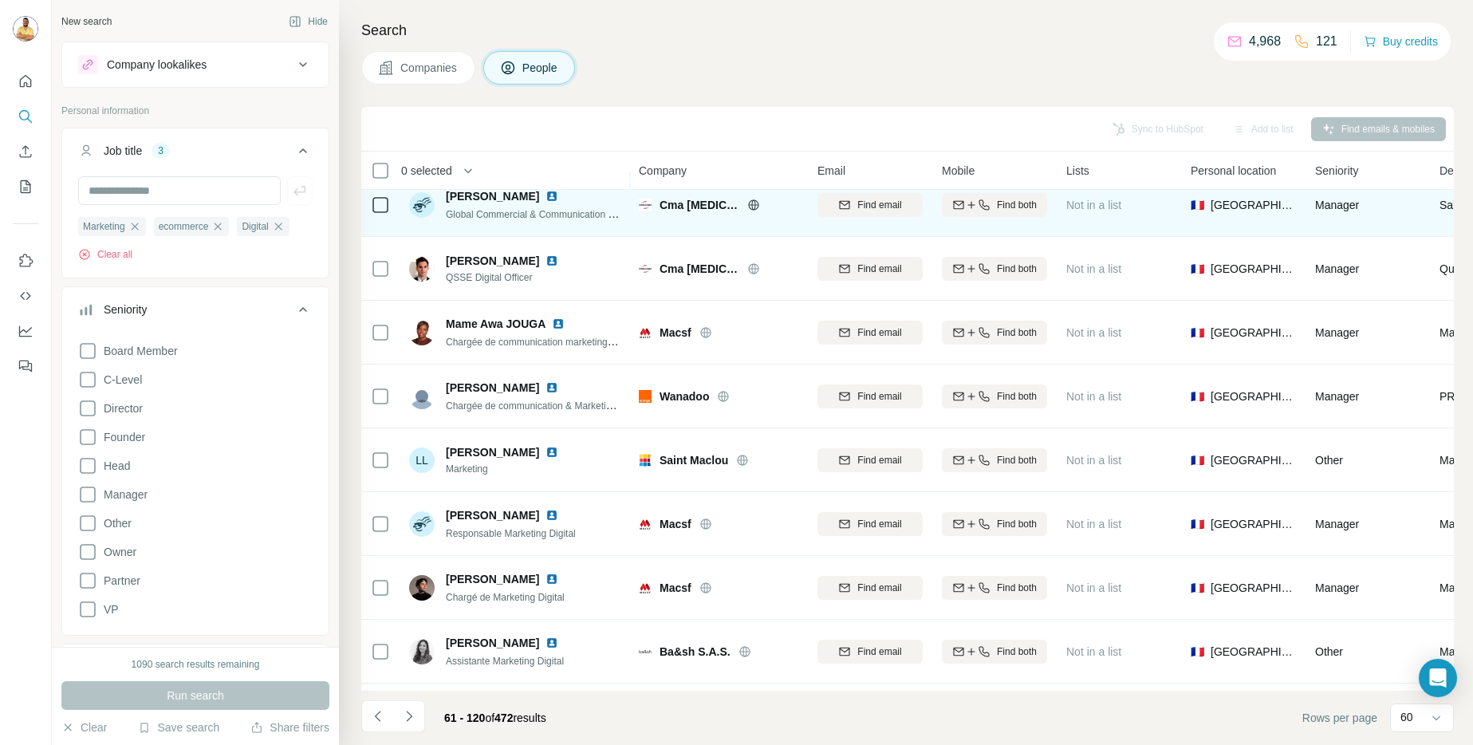
scroll to position [81, 0]
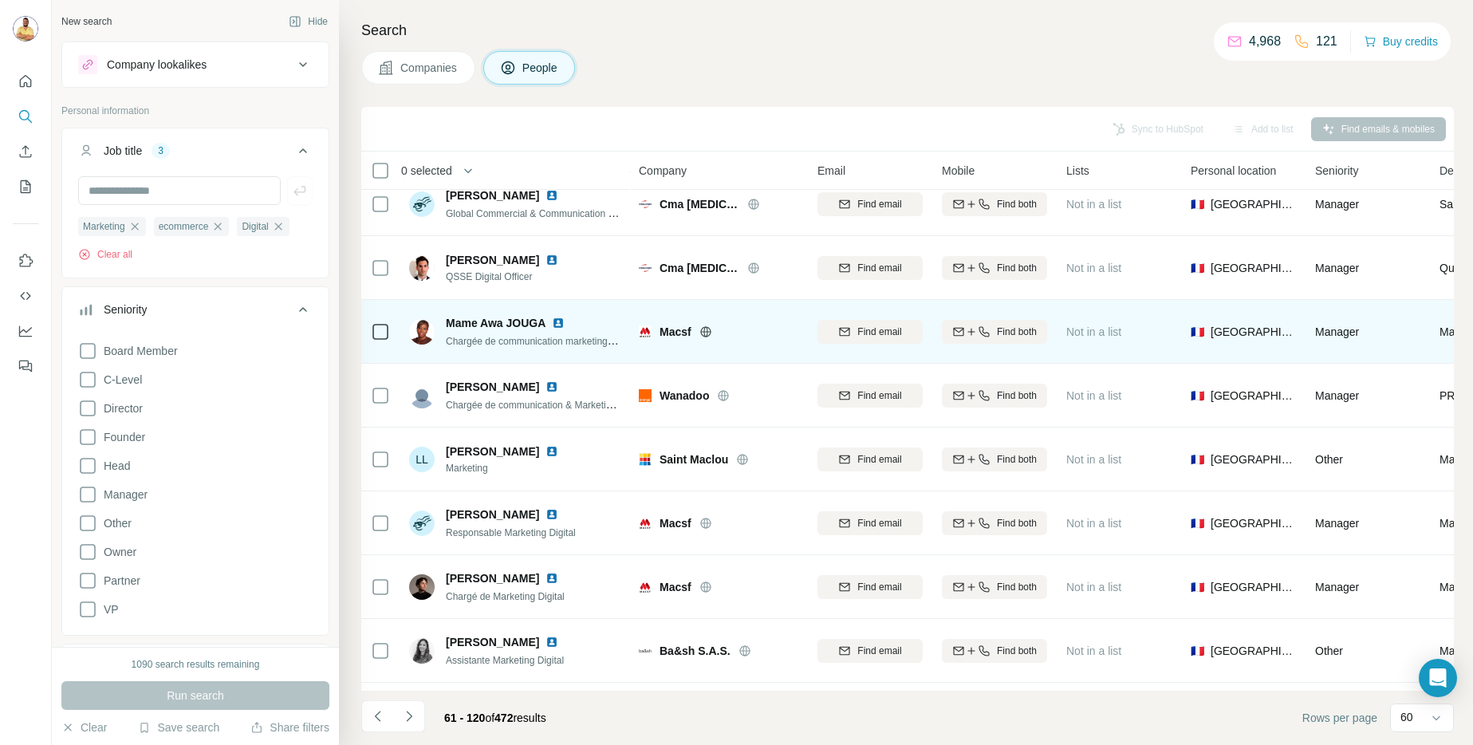
click at [563, 323] on img at bounding box center [558, 323] width 13 height 13
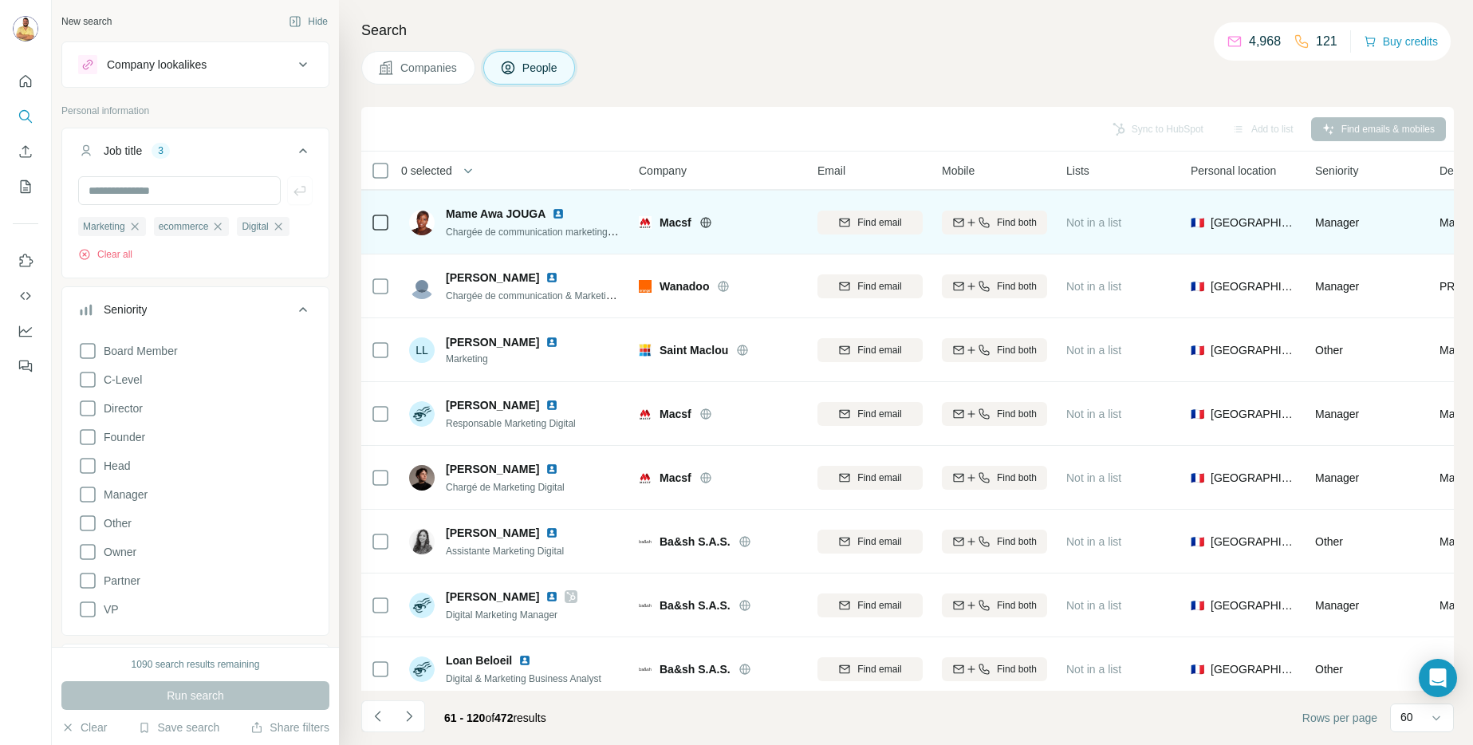
scroll to position [194, 0]
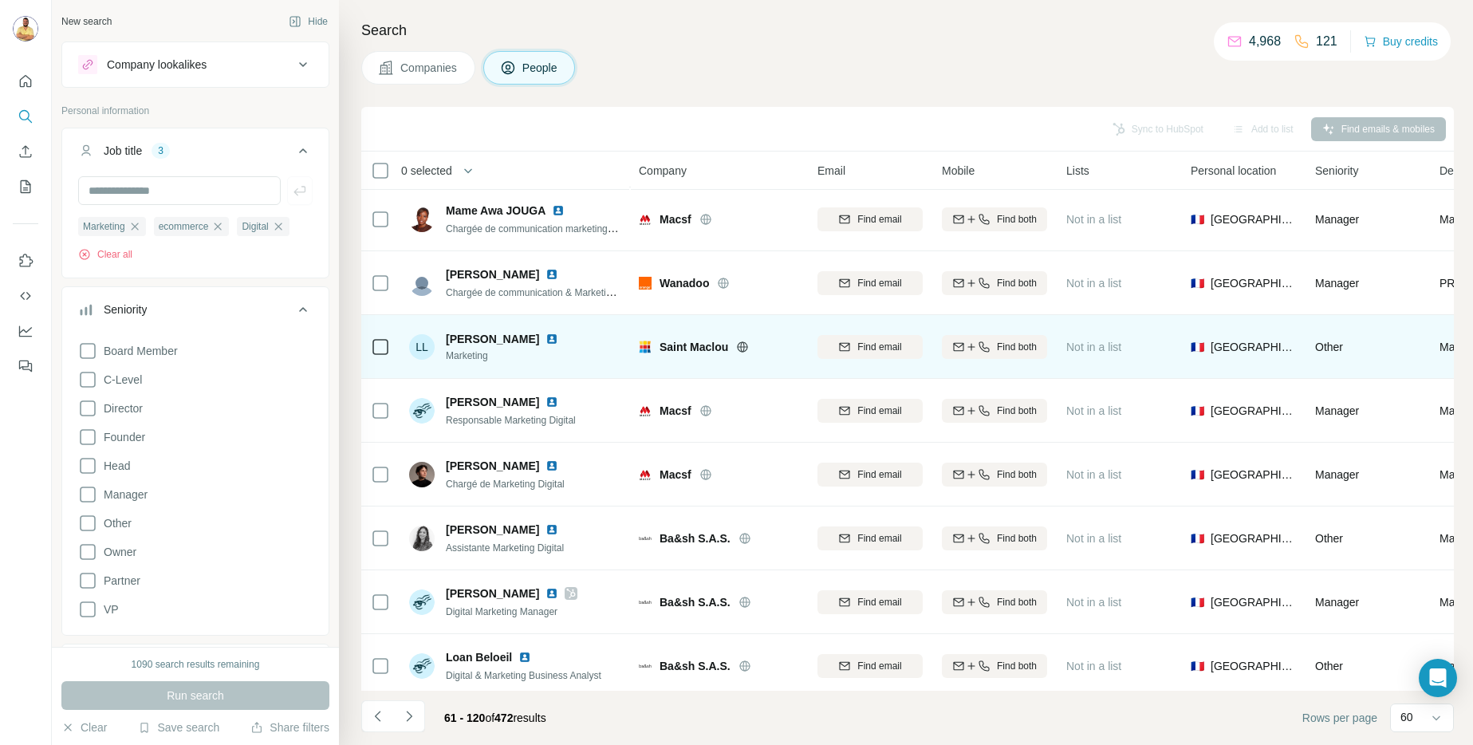
click at [746, 345] on icon at bounding box center [742, 347] width 13 height 13
click at [546, 338] on img at bounding box center [552, 339] width 13 height 13
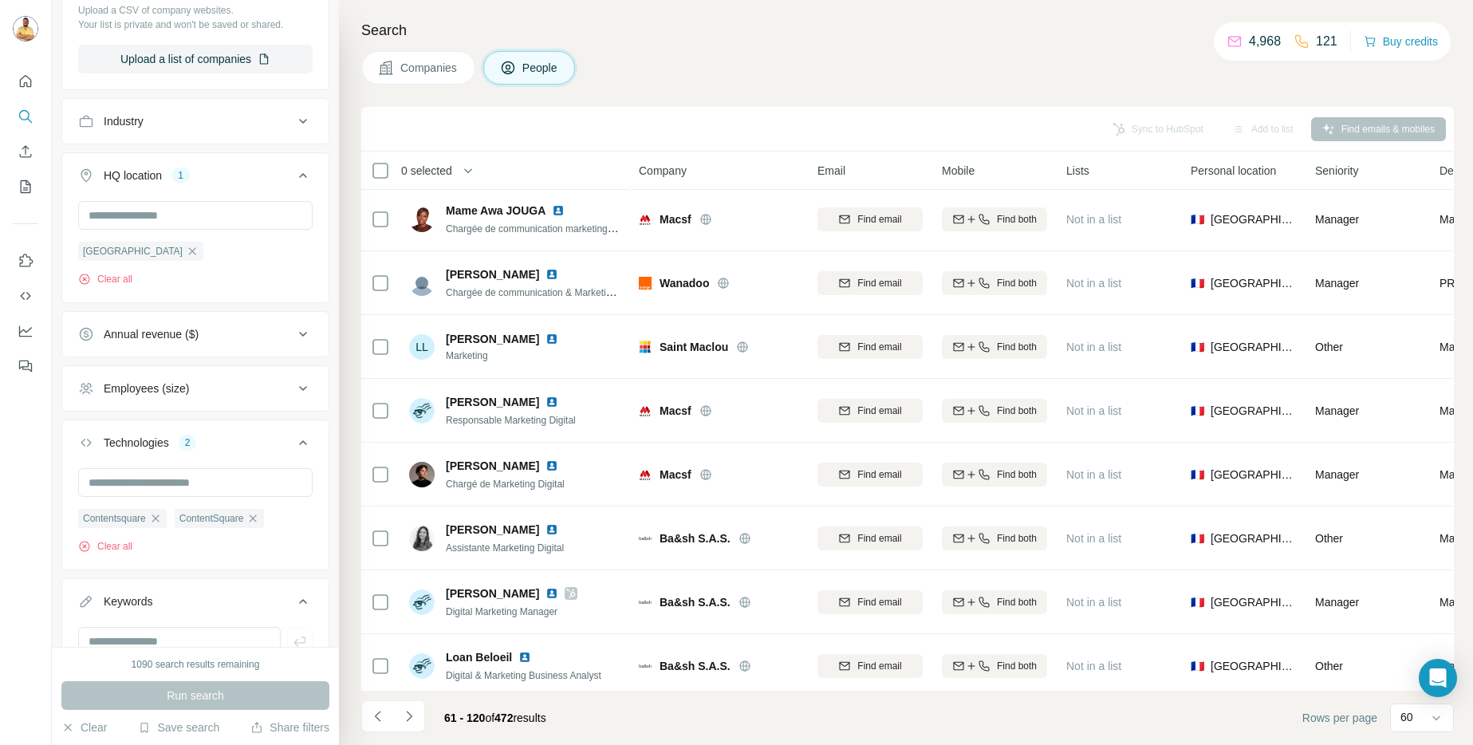
scroll to position [1112, 0]
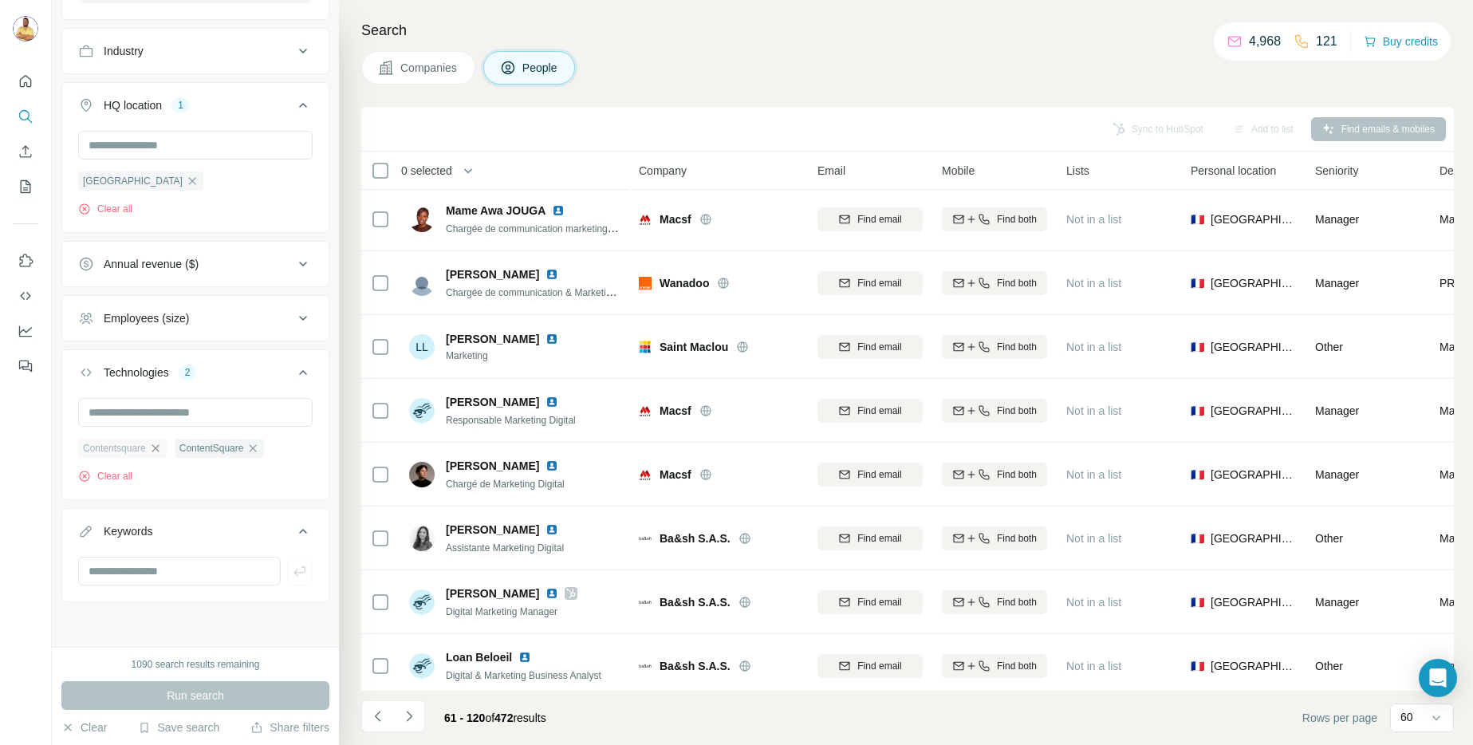
click at [160, 448] on icon "button" at bounding box center [155, 448] width 13 height 13
click at [163, 704] on button "Run search" at bounding box center [195, 695] width 268 height 29
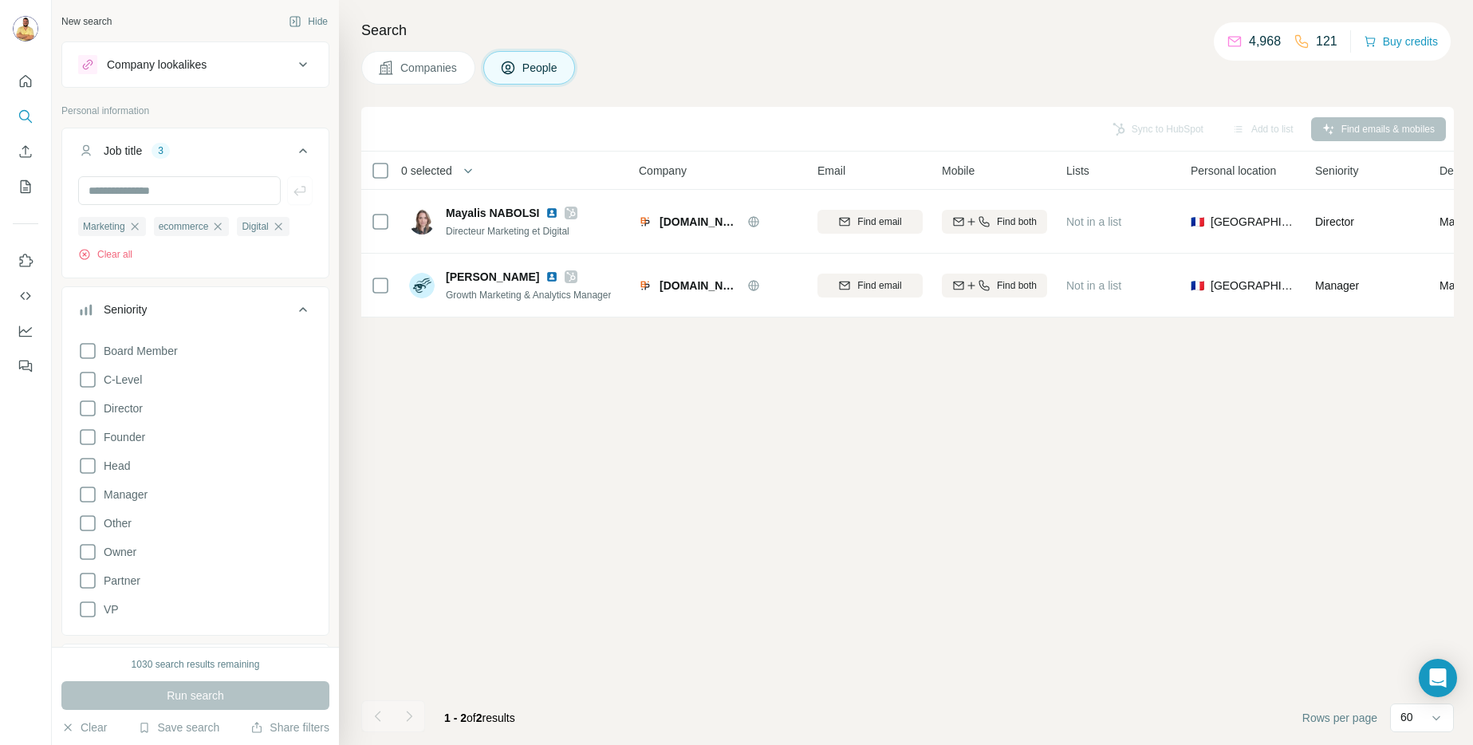
click at [294, 314] on icon at bounding box center [303, 309] width 19 height 19
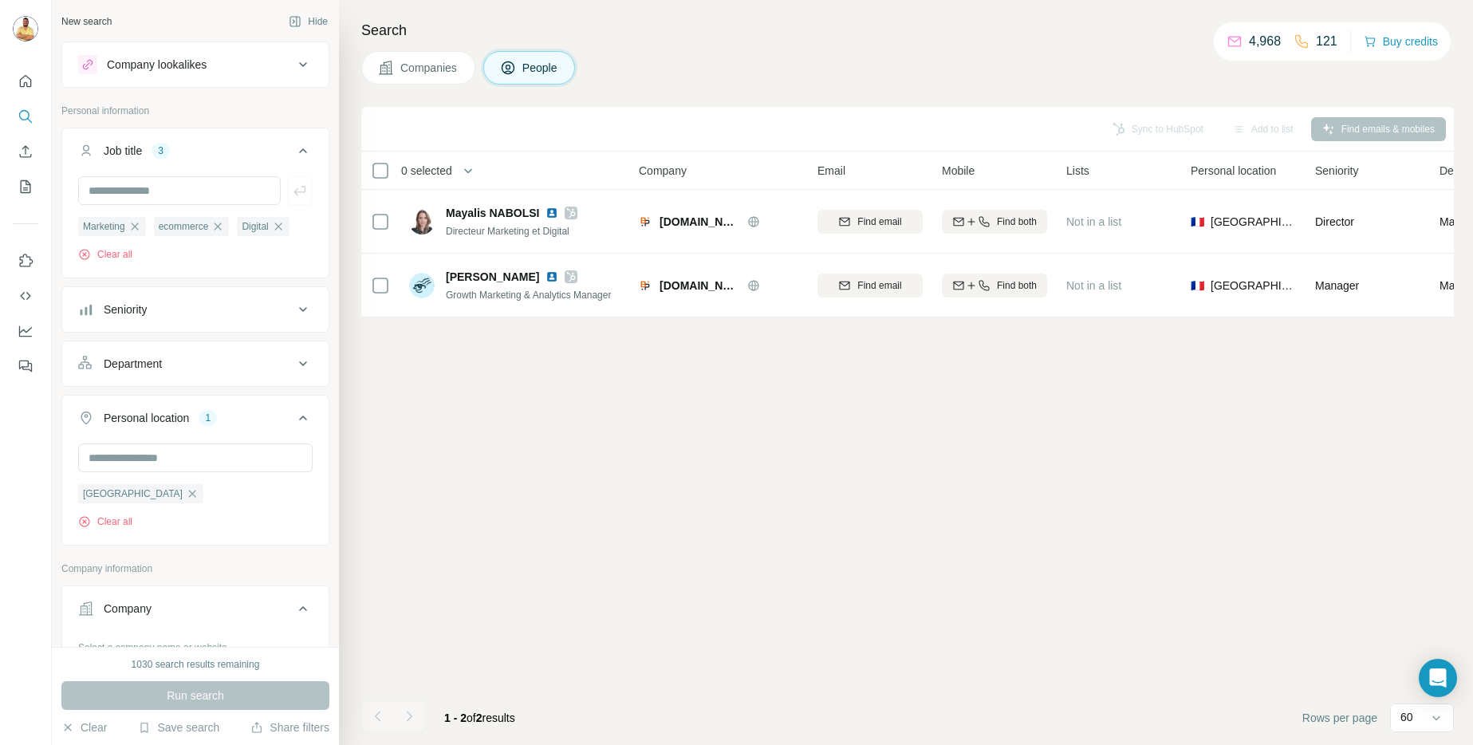
click at [199, 696] on div "Run search" at bounding box center [195, 695] width 268 height 29
click at [373, 719] on div at bounding box center [377, 716] width 32 height 32
click at [379, 715] on div at bounding box center [377, 716] width 32 height 32
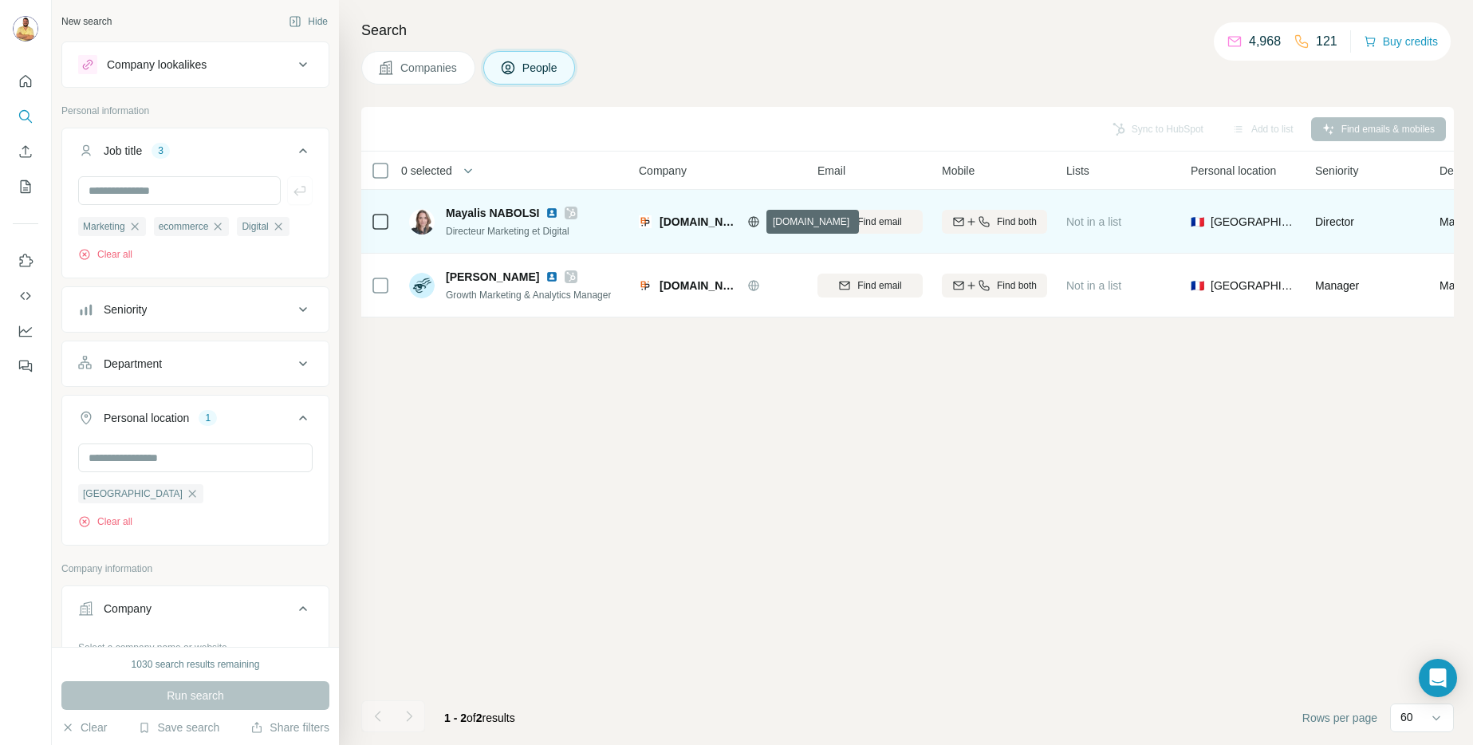
click at [757, 219] on icon at bounding box center [753, 221] width 13 height 13
click at [551, 211] on img at bounding box center [552, 213] width 13 height 13
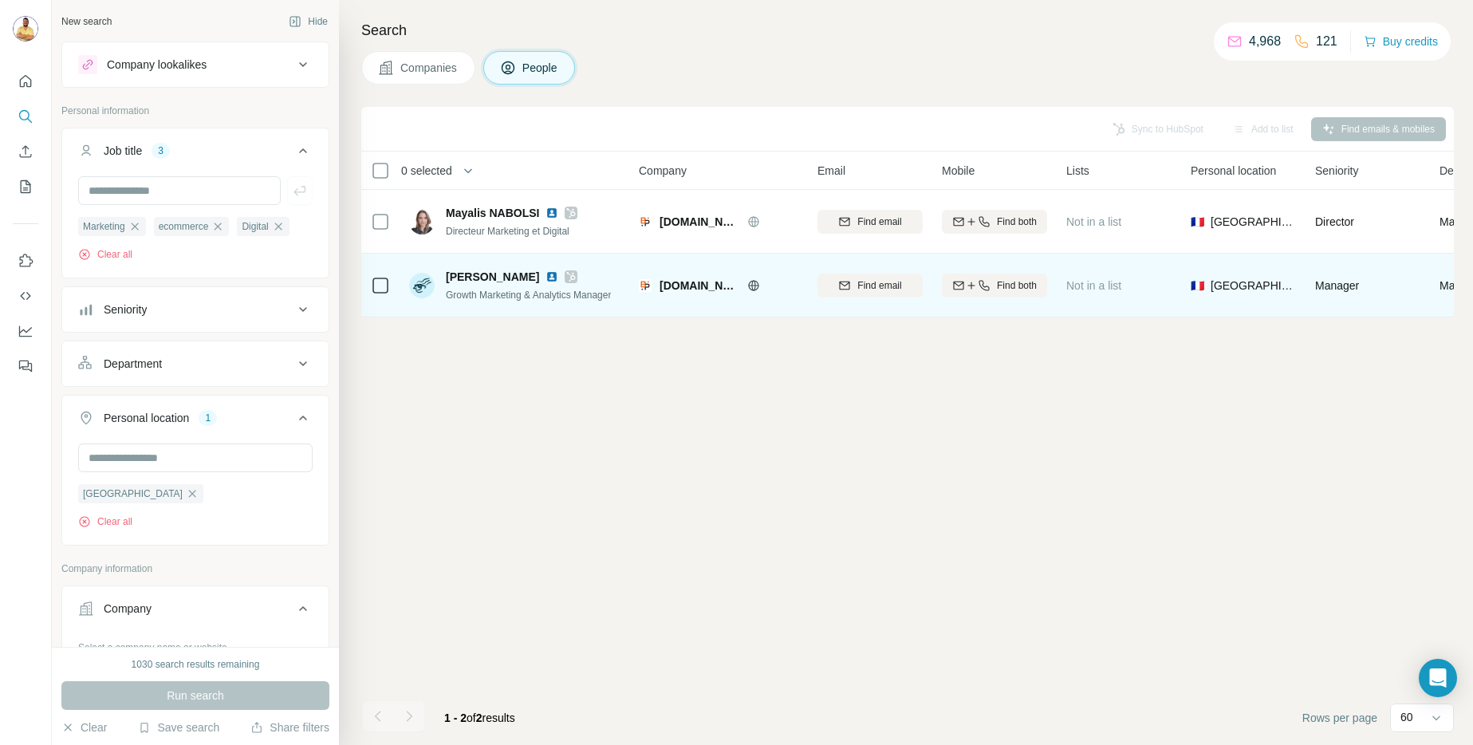
click at [546, 277] on img at bounding box center [552, 276] width 13 height 13
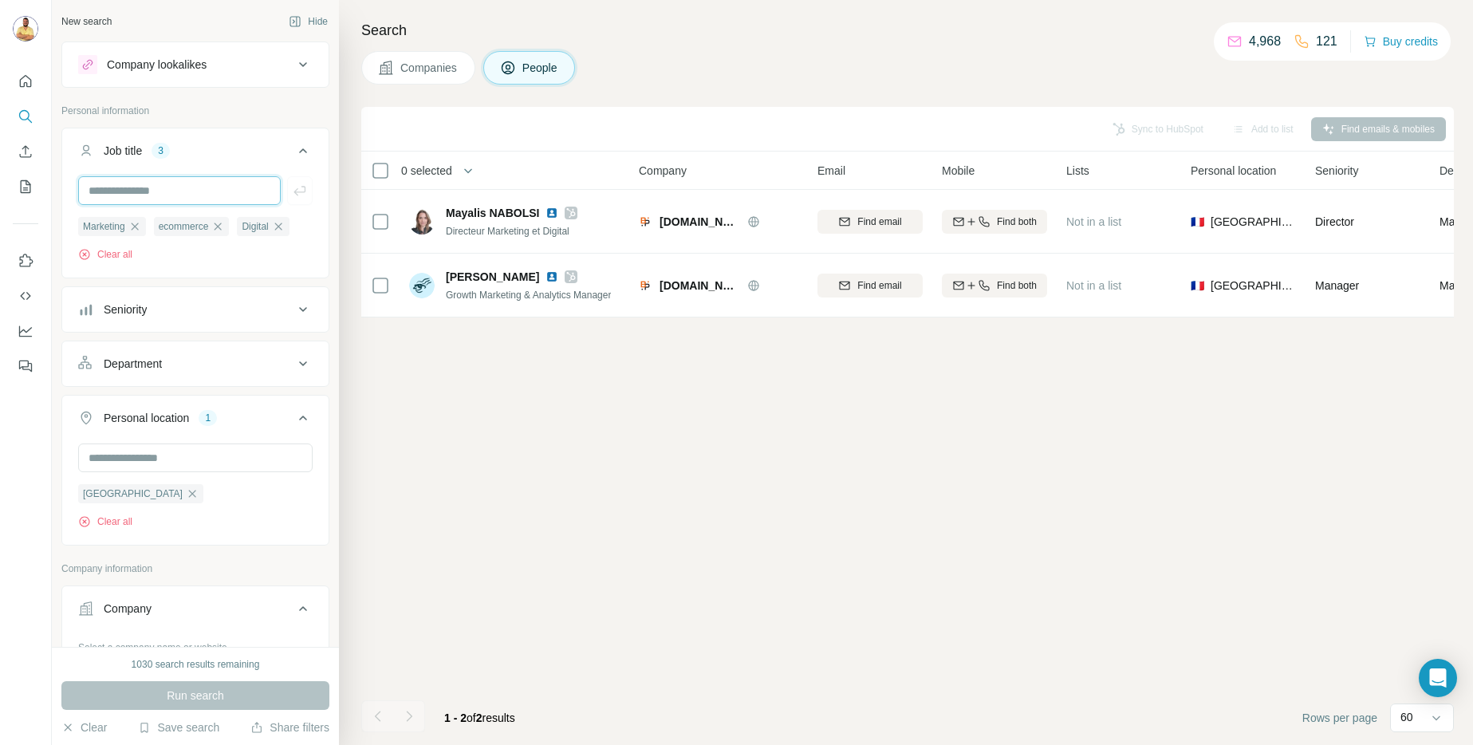
click at [197, 195] on input "text" at bounding box center [179, 190] width 203 height 29
click at [219, 225] on icon "button" at bounding box center [217, 226] width 13 height 13
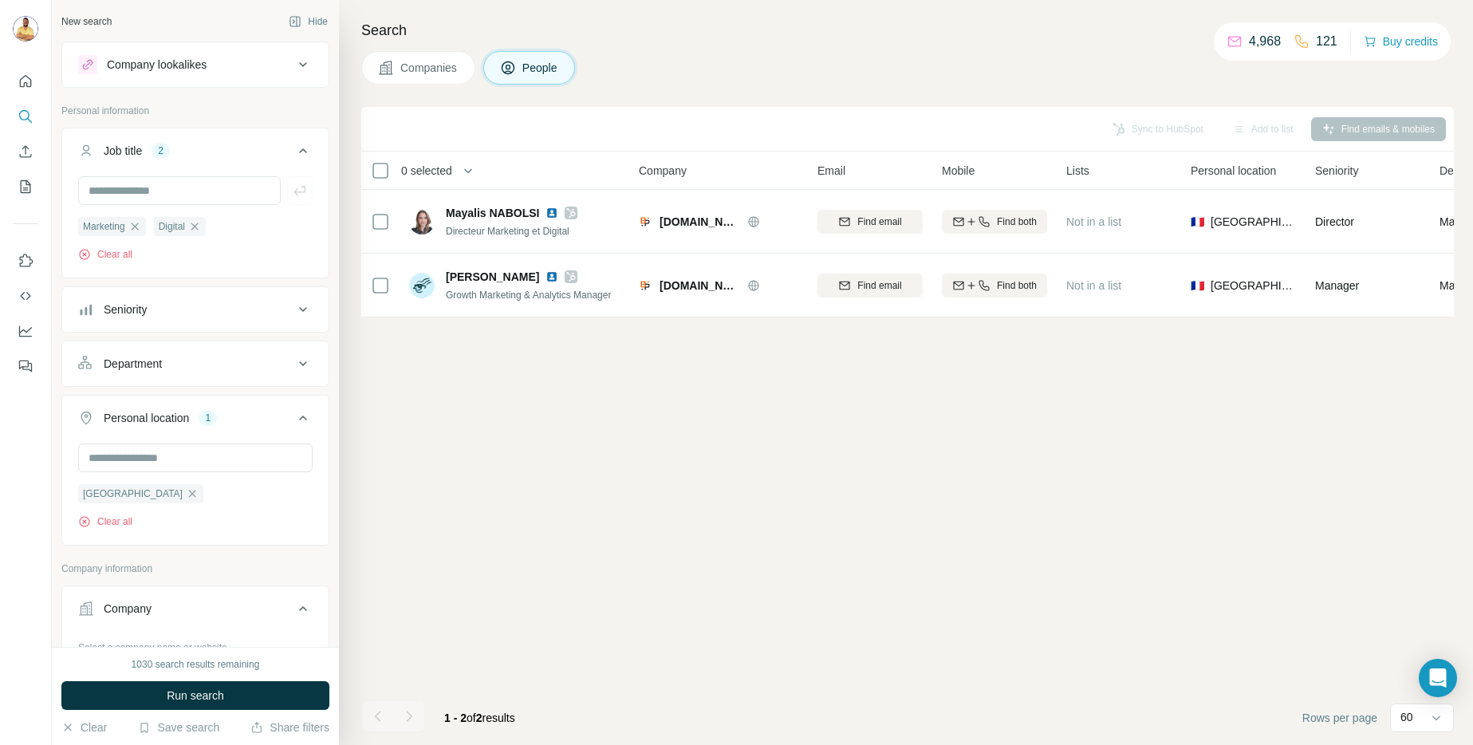
click at [223, 227] on ul "Marketing Digital" at bounding box center [195, 226] width 234 height 20
click at [199, 226] on icon "button" at bounding box center [194, 226] width 13 height 13
click at [153, 687] on button "Run search" at bounding box center [195, 695] width 268 height 29
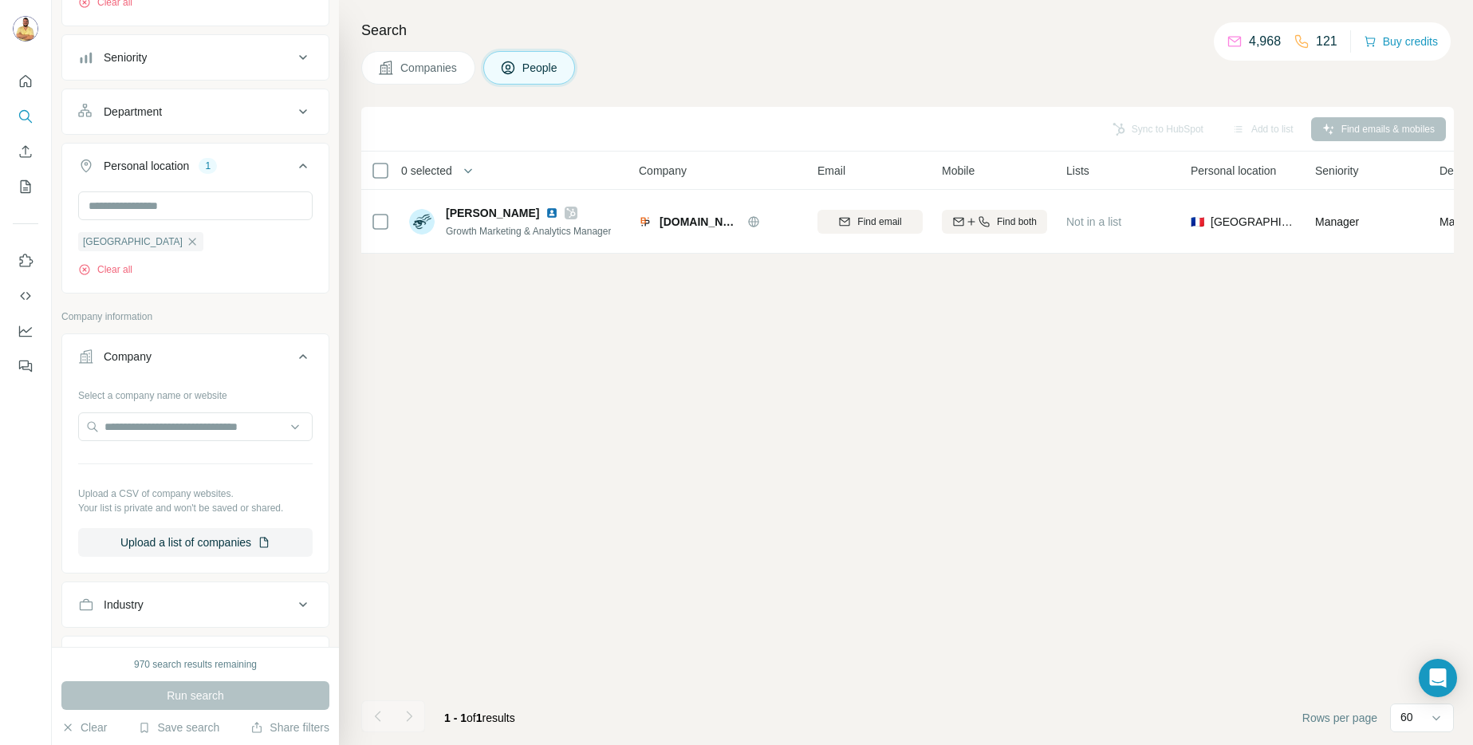
scroll to position [256, 0]
click at [189, 238] on icon "button" at bounding box center [192, 237] width 7 height 7
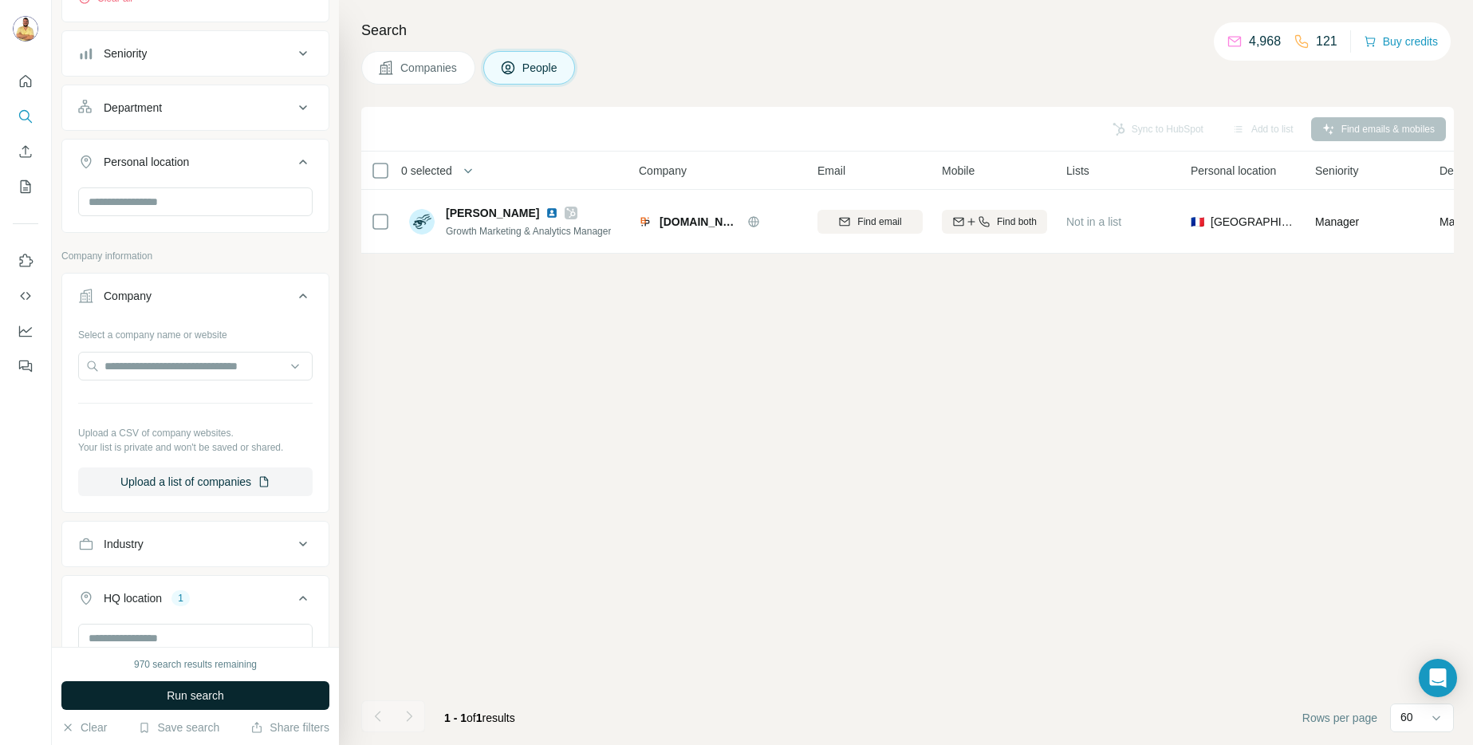
click at [197, 709] on button "Run search" at bounding box center [195, 695] width 268 height 29
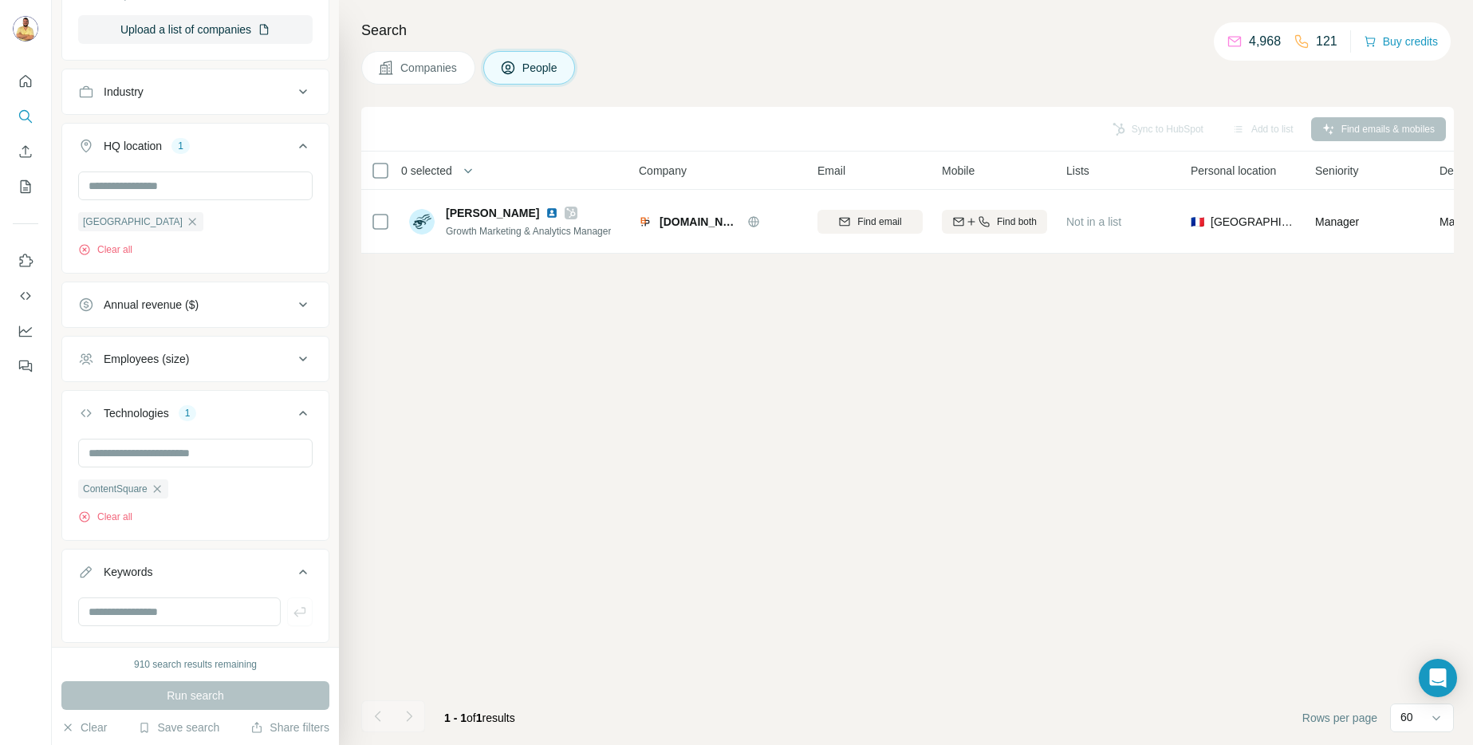
scroll to position [751, 0]
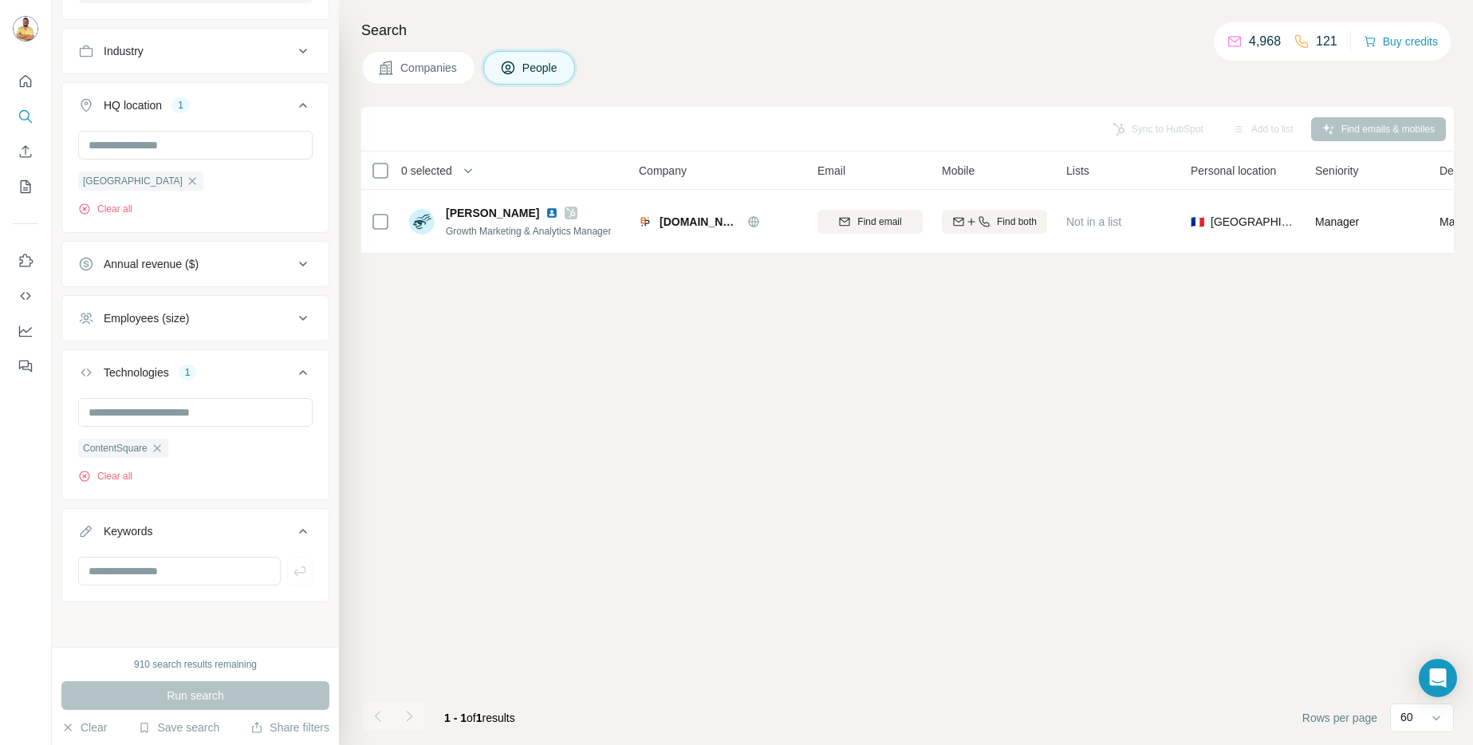
click at [102, 483] on div "ContentSquare Clear all" at bounding box center [195, 447] width 266 height 98
click at [104, 475] on button "Clear all" at bounding box center [105, 476] width 54 height 14
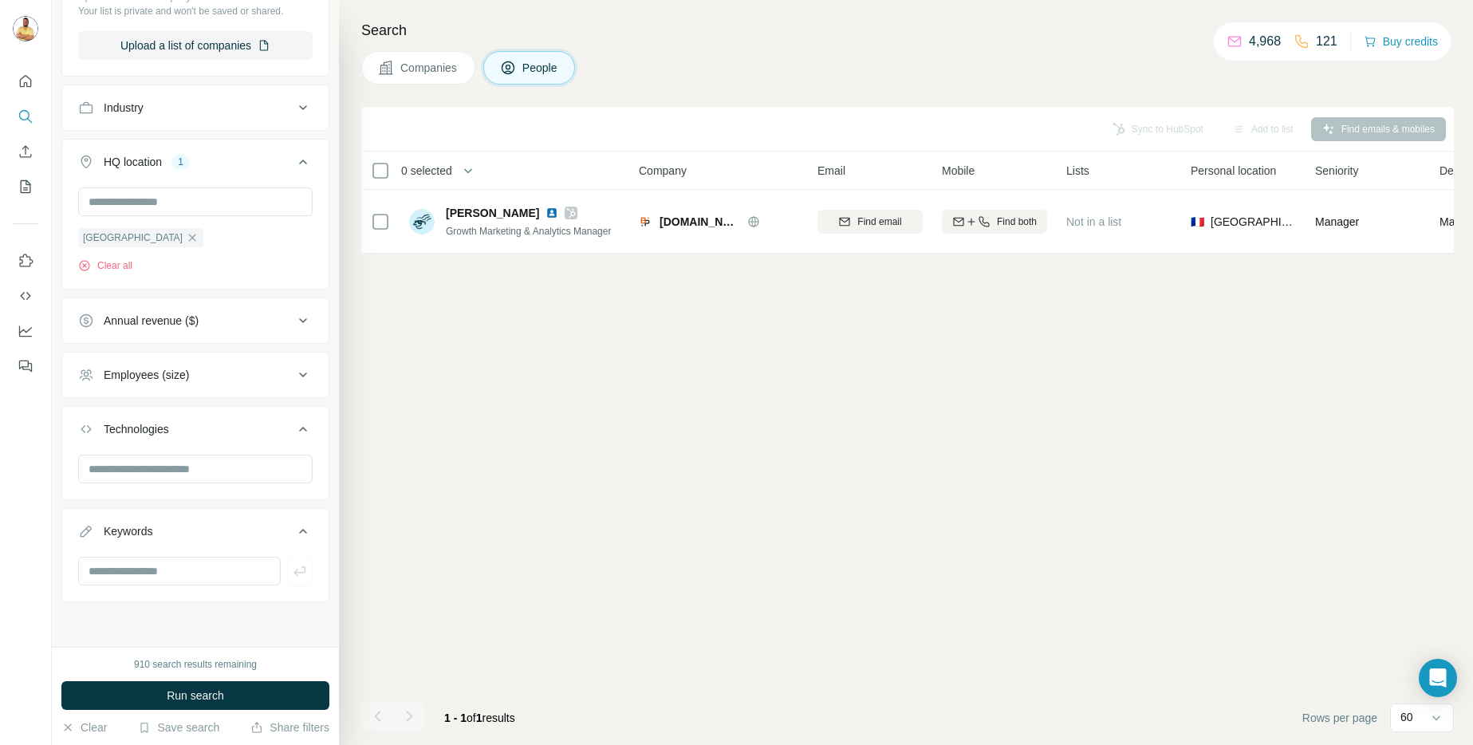
scroll to position [694, 0]
click at [186, 703] on span "Run search" at bounding box center [195, 696] width 57 height 16
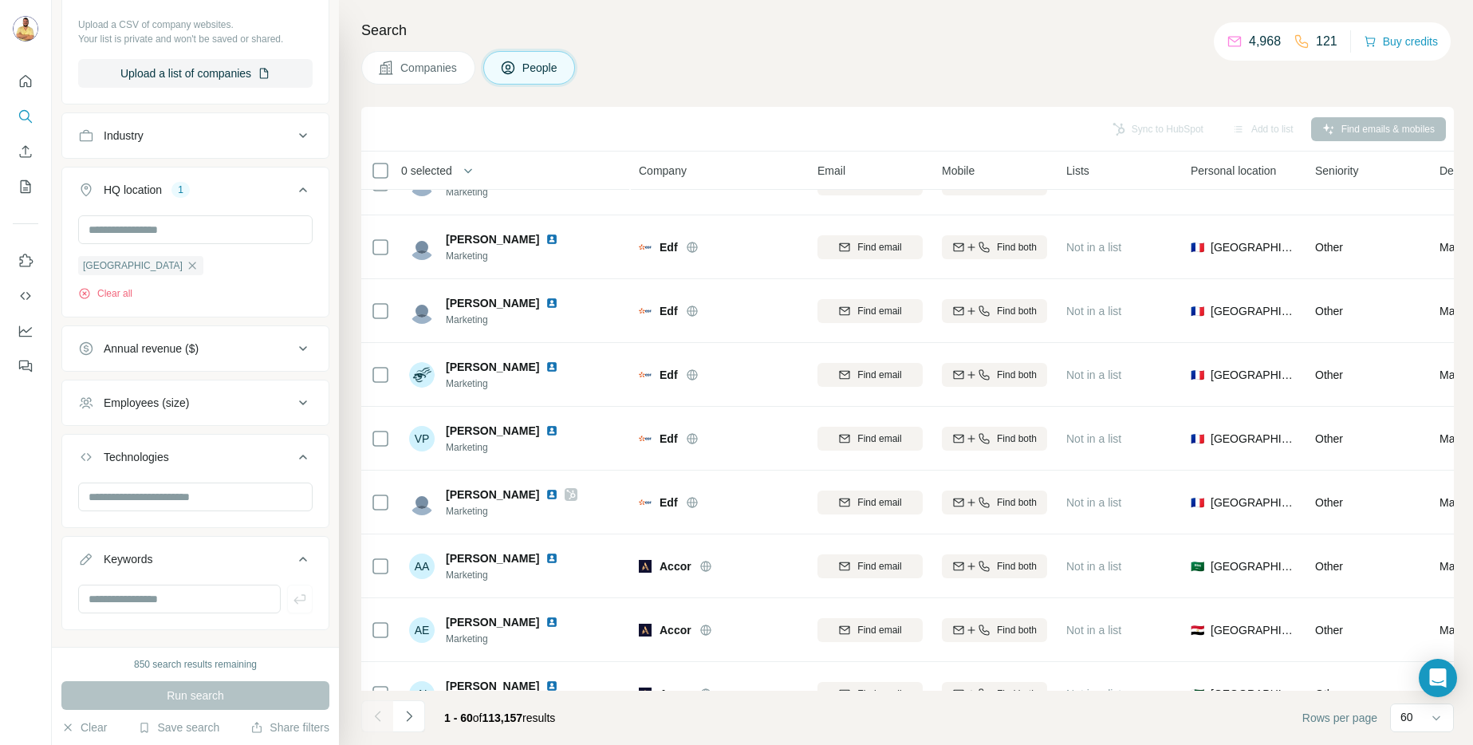
scroll to position [664, 0]
click at [136, 504] on input "text" at bounding box center [195, 497] width 234 height 29
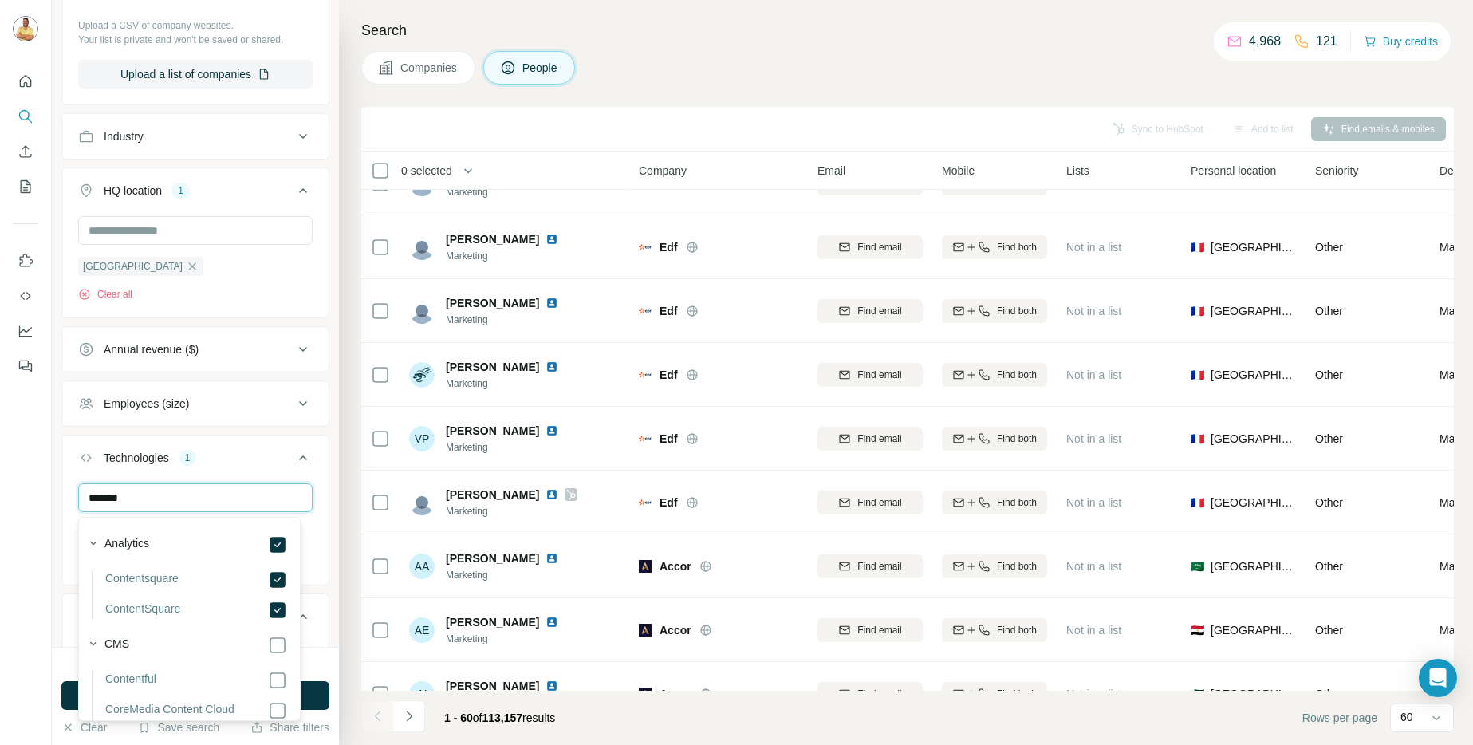
click at [214, 500] on input "*******" at bounding box center [195, 497] width 234 height 29
type input "*********"
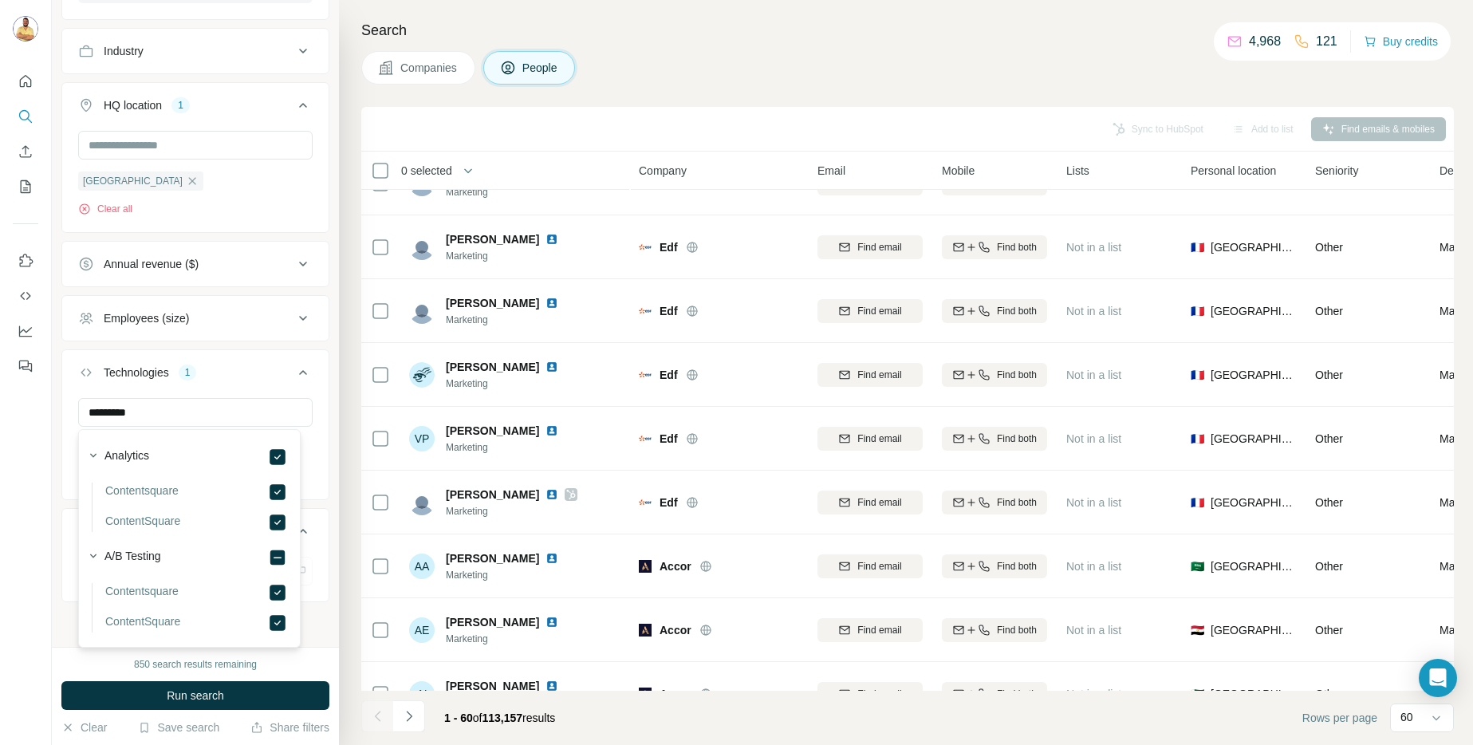
click at [239, 378] on div "Technologies 1" at bounding box center [185, 373] width 215 height 16
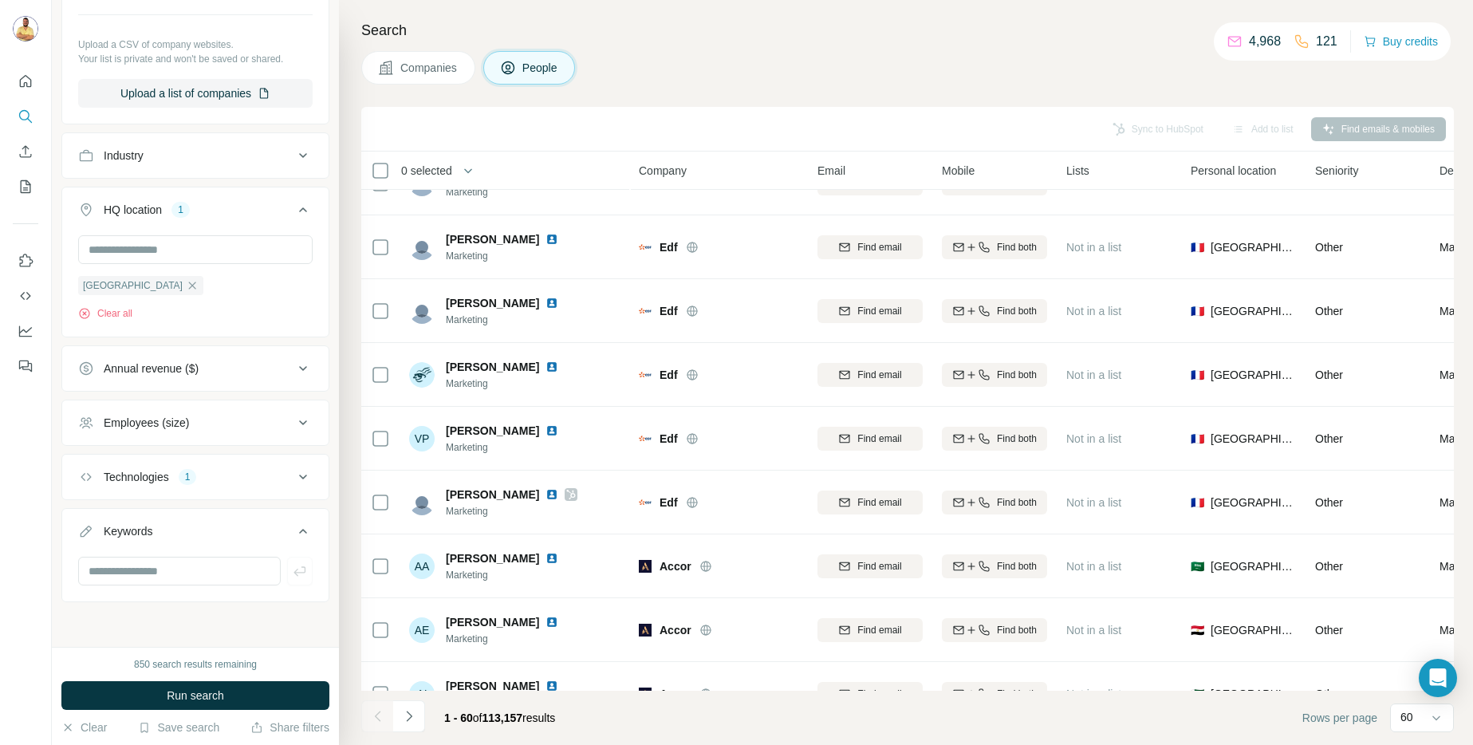
scroll to position [646, 0]
click at [176, 688] on span "Run search" at bounding box center [195, 696] width 57 height 16
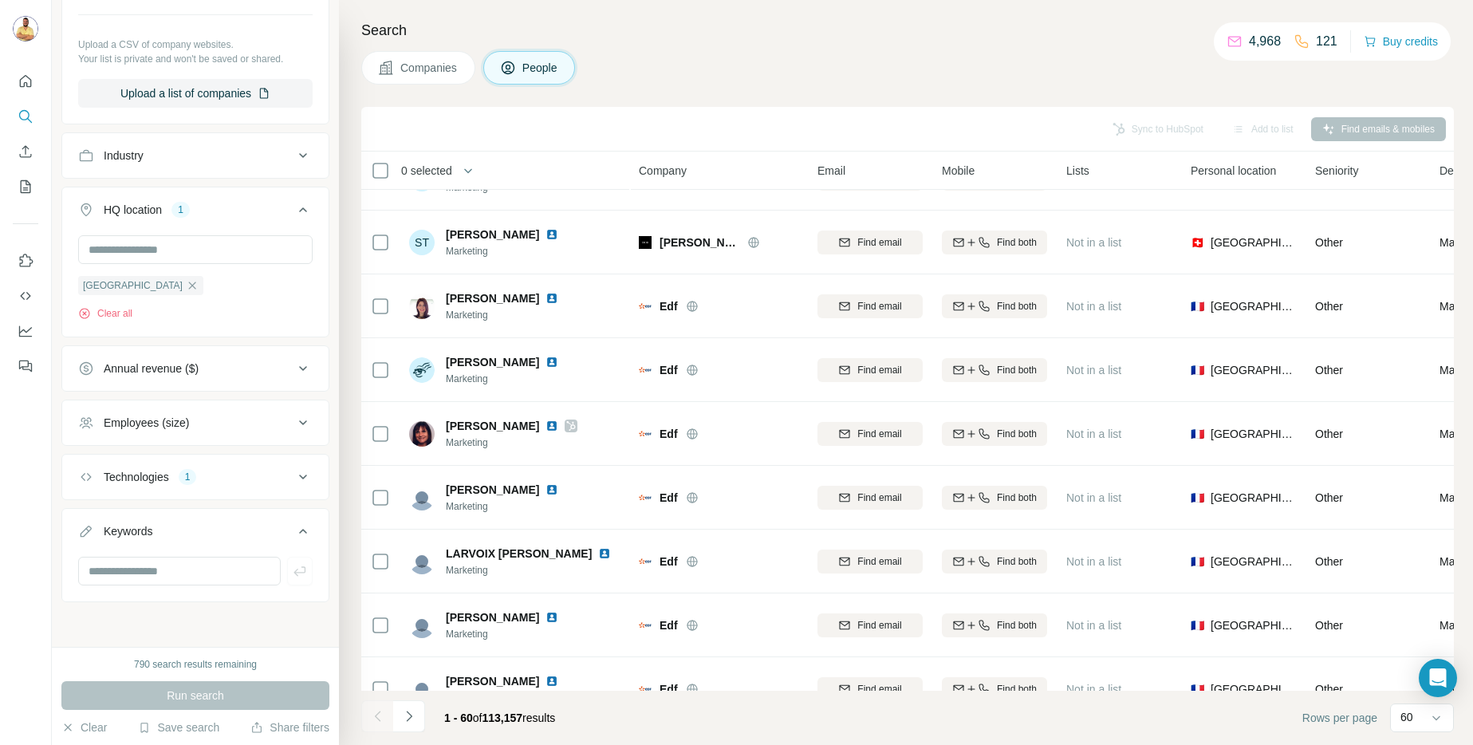
scroll to position [0, 0]
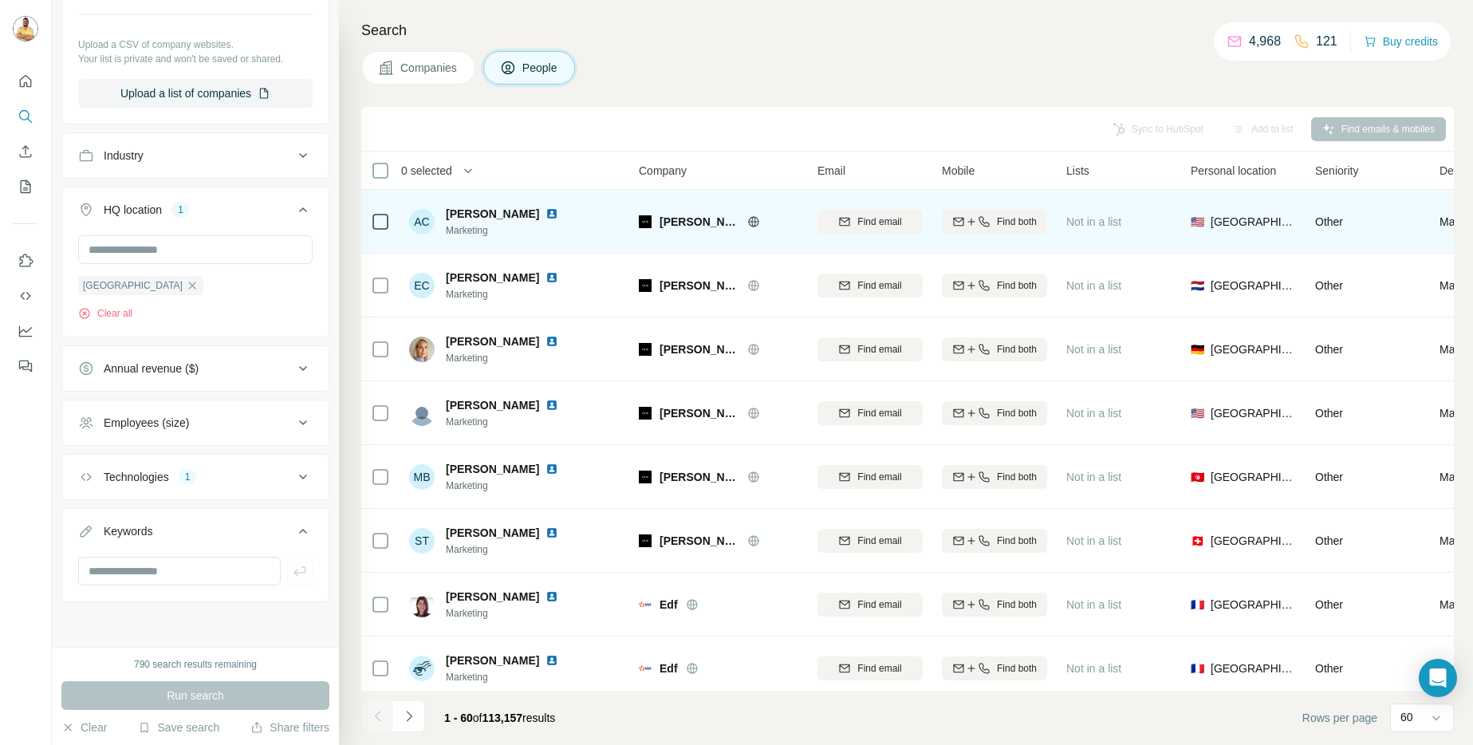
click at [546, 213] on img at bounding box center [552, 213] width 13 height 13
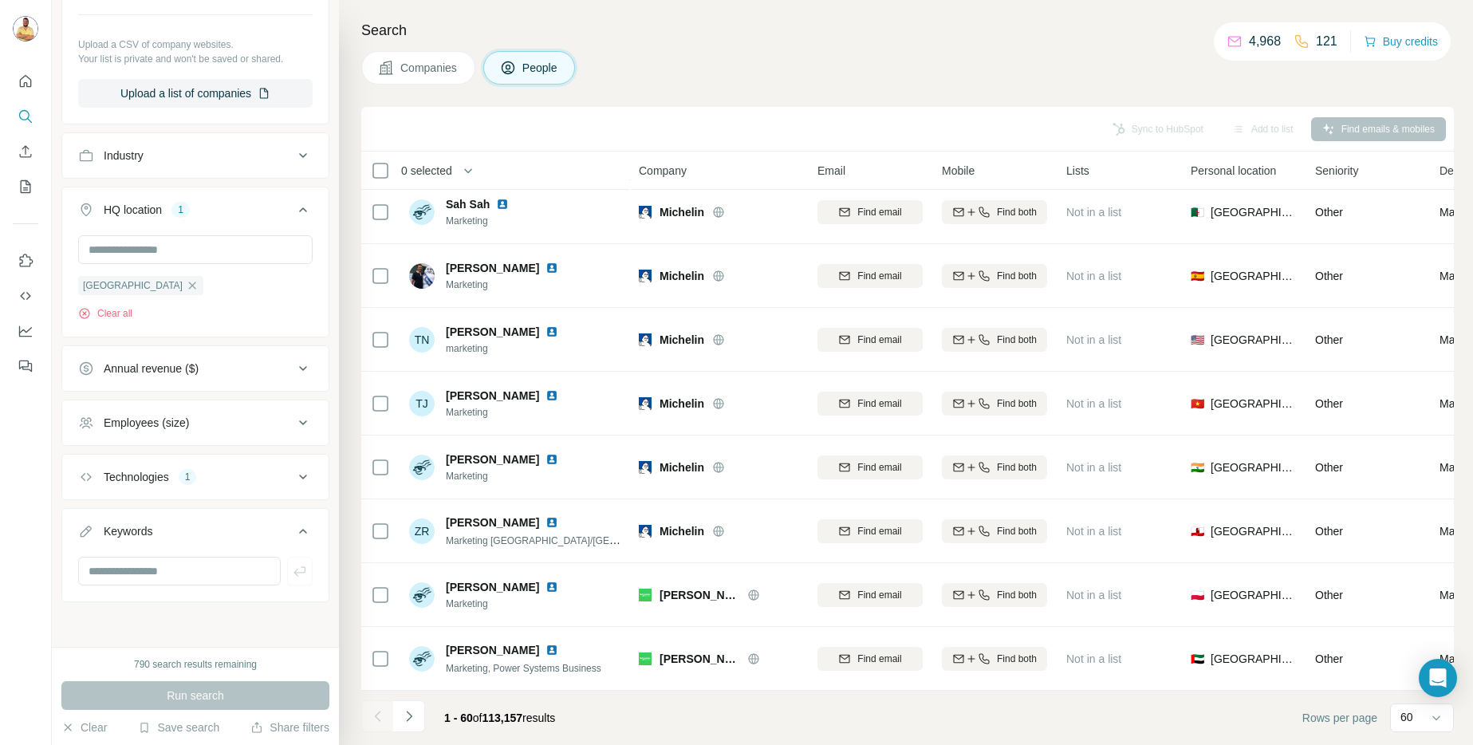
scroll to position [3336, 0]
click at [407, 715] on icon "Navigate to next page" at bounding box center [409, 716] width 16 height 16
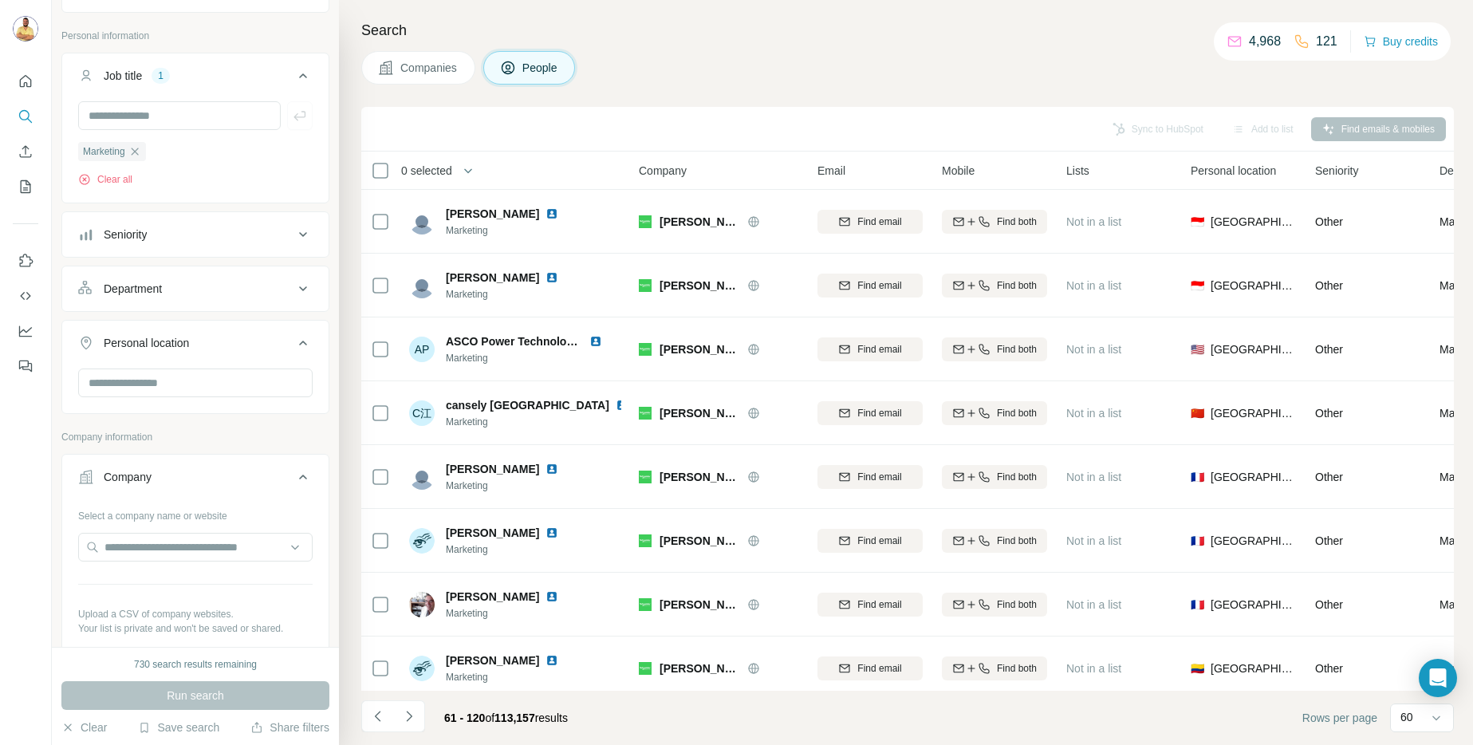
scroll to position [0, 0]
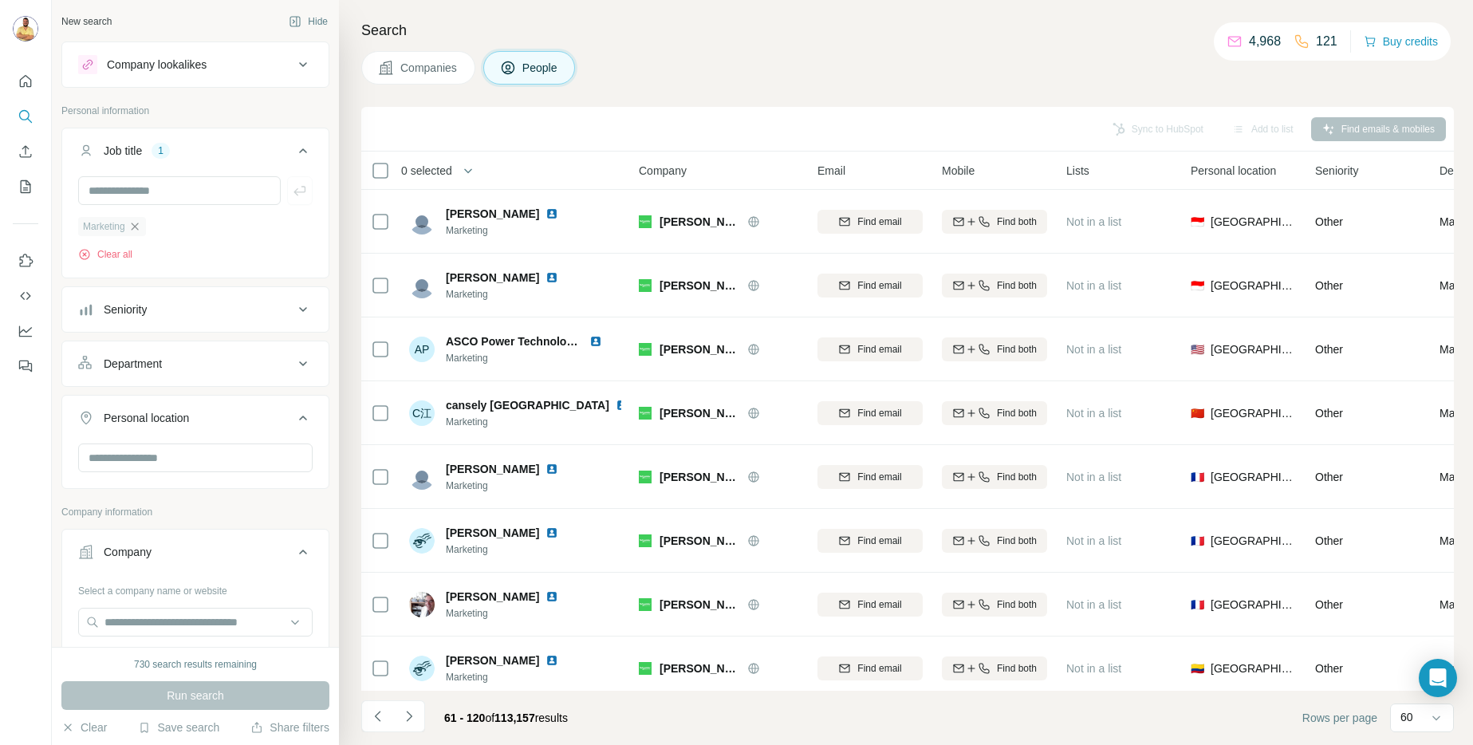
click at [135, 225] on icon "button" at bounding box center [134, 226] width 13 height 13
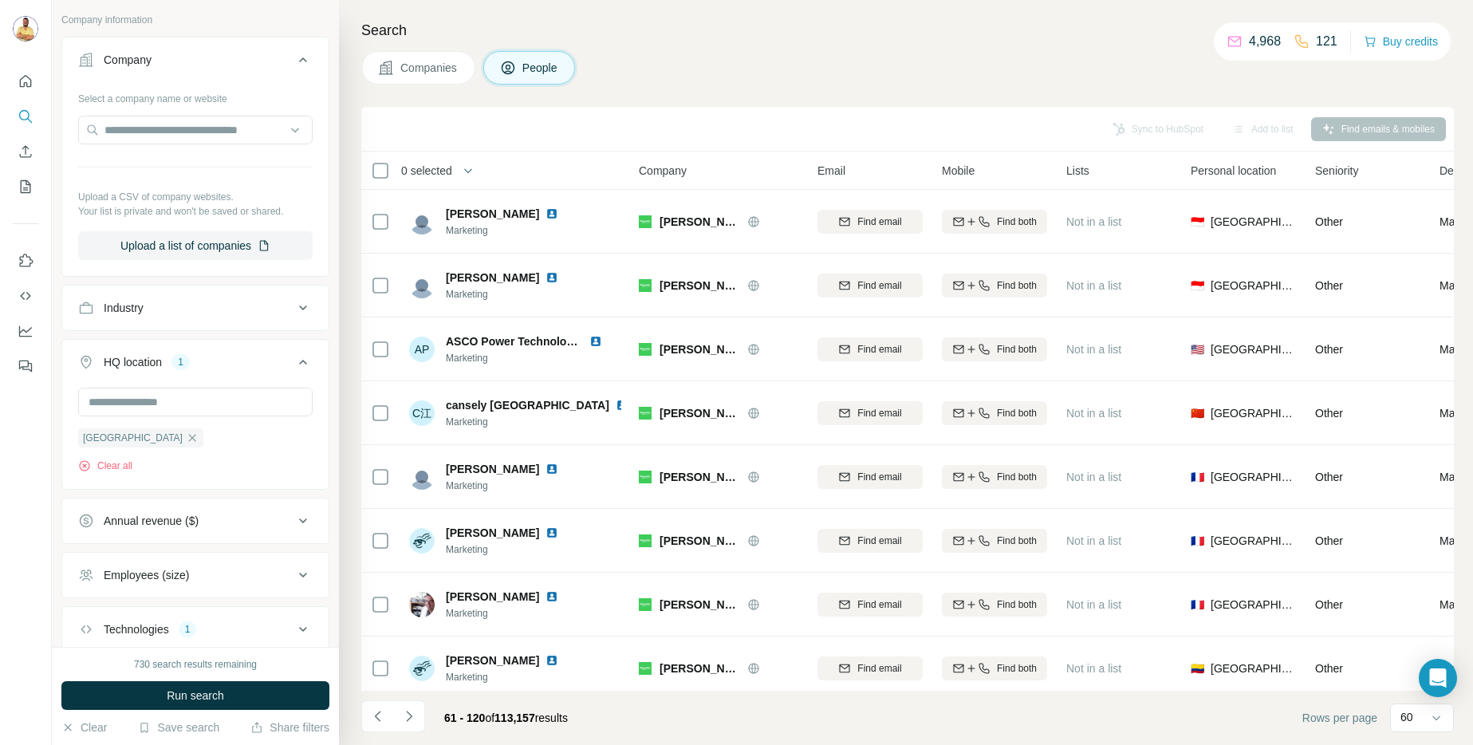
scroll to position [589, 0]
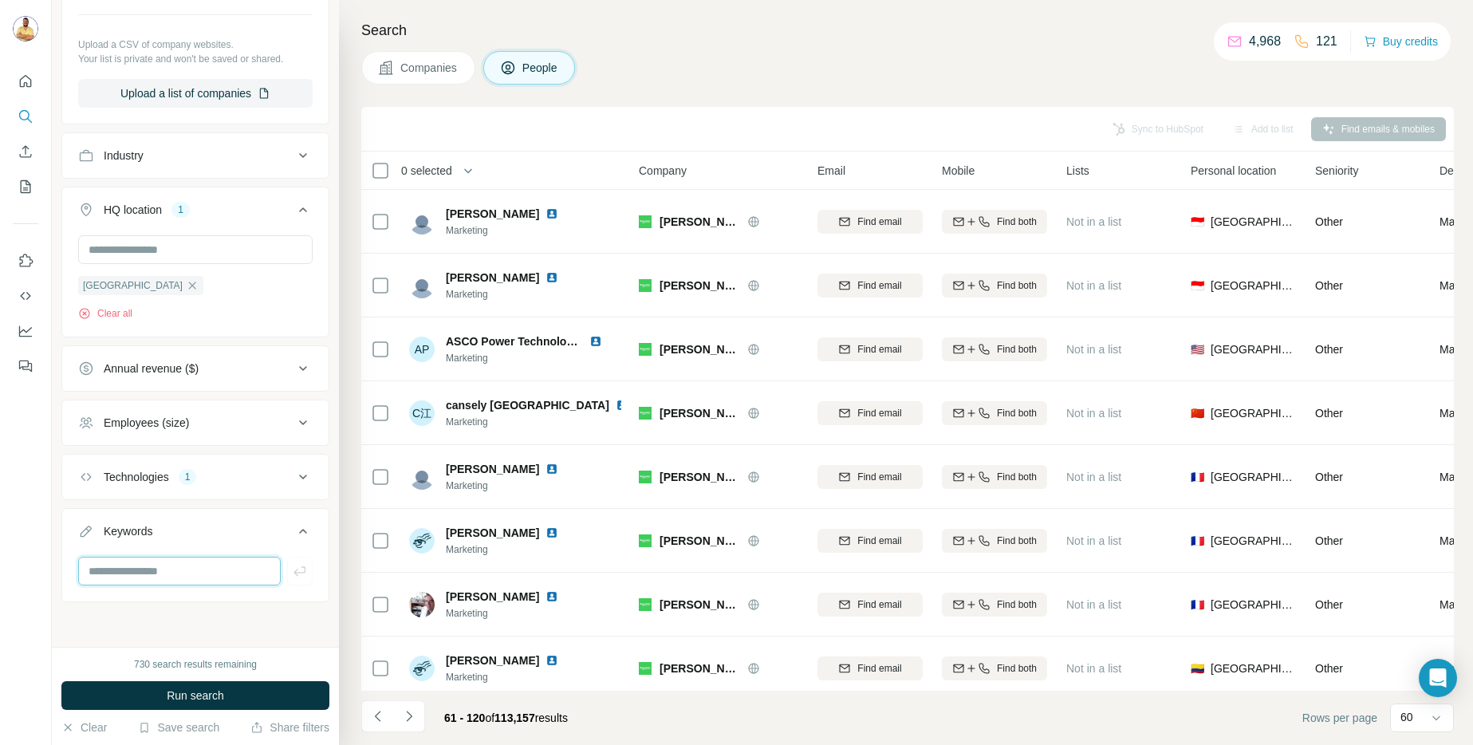
click at [135, 562] on input "text" at bounding box center [179, 571] width 203 height 29
type input "*********"
click at [173, 692] on span "Run search" at bounding box center [195, 696] width 57 height 16
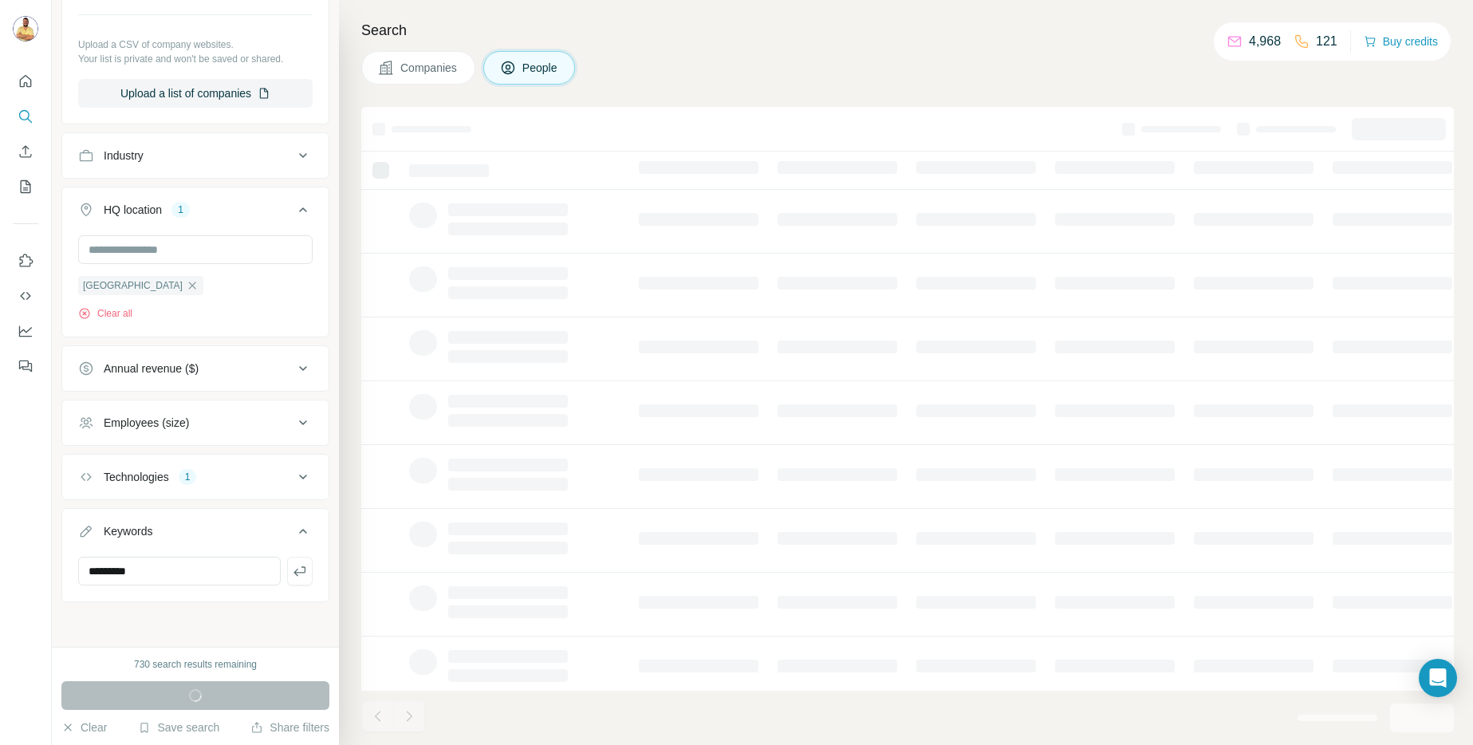
click at [179, 412] on button "Employees (size)" at bounding box center [195, 423] width 266 height 38
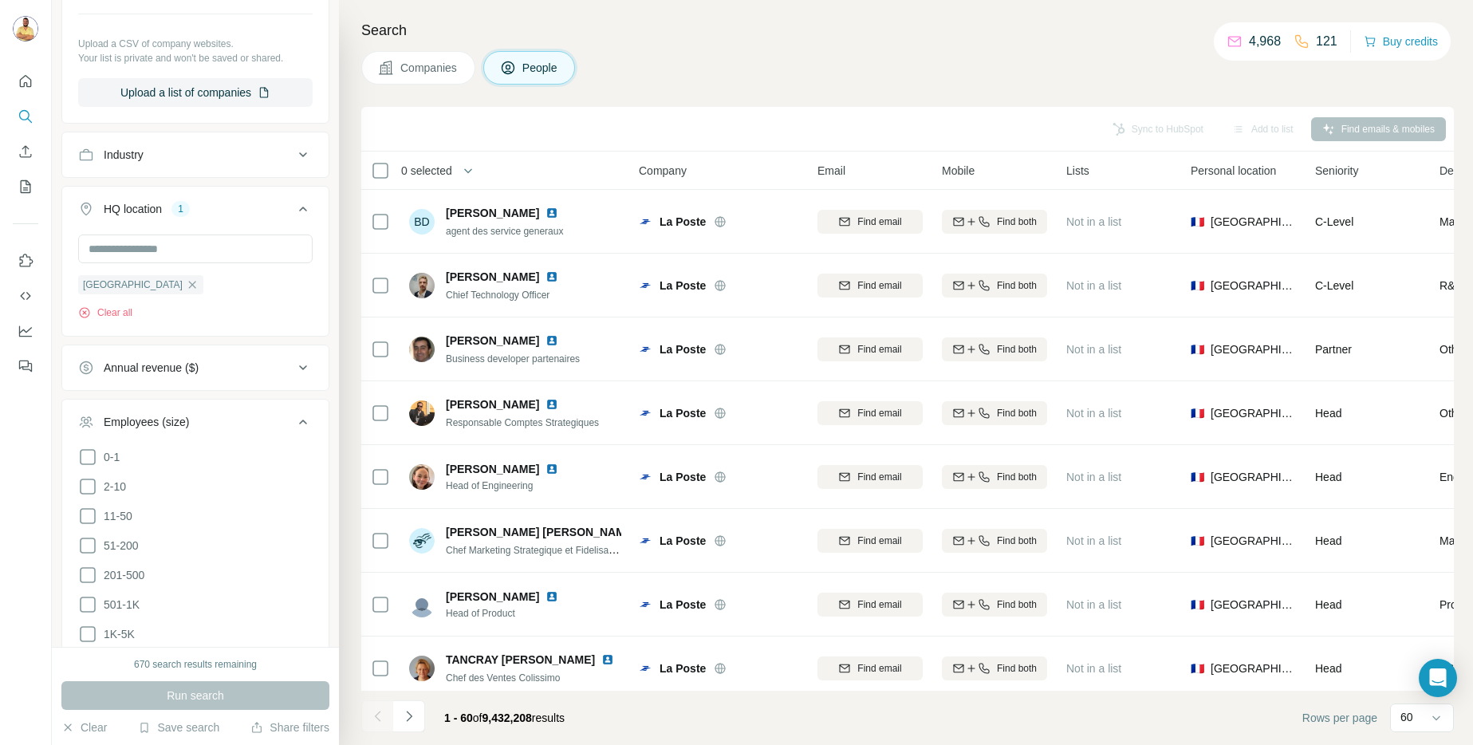
click at [774, 95] on div "Search Companies People Sync to HubSpot Add to list Find emails & mobiles 0 sel…" at bounding box center [906, 372] width 1134 height 745
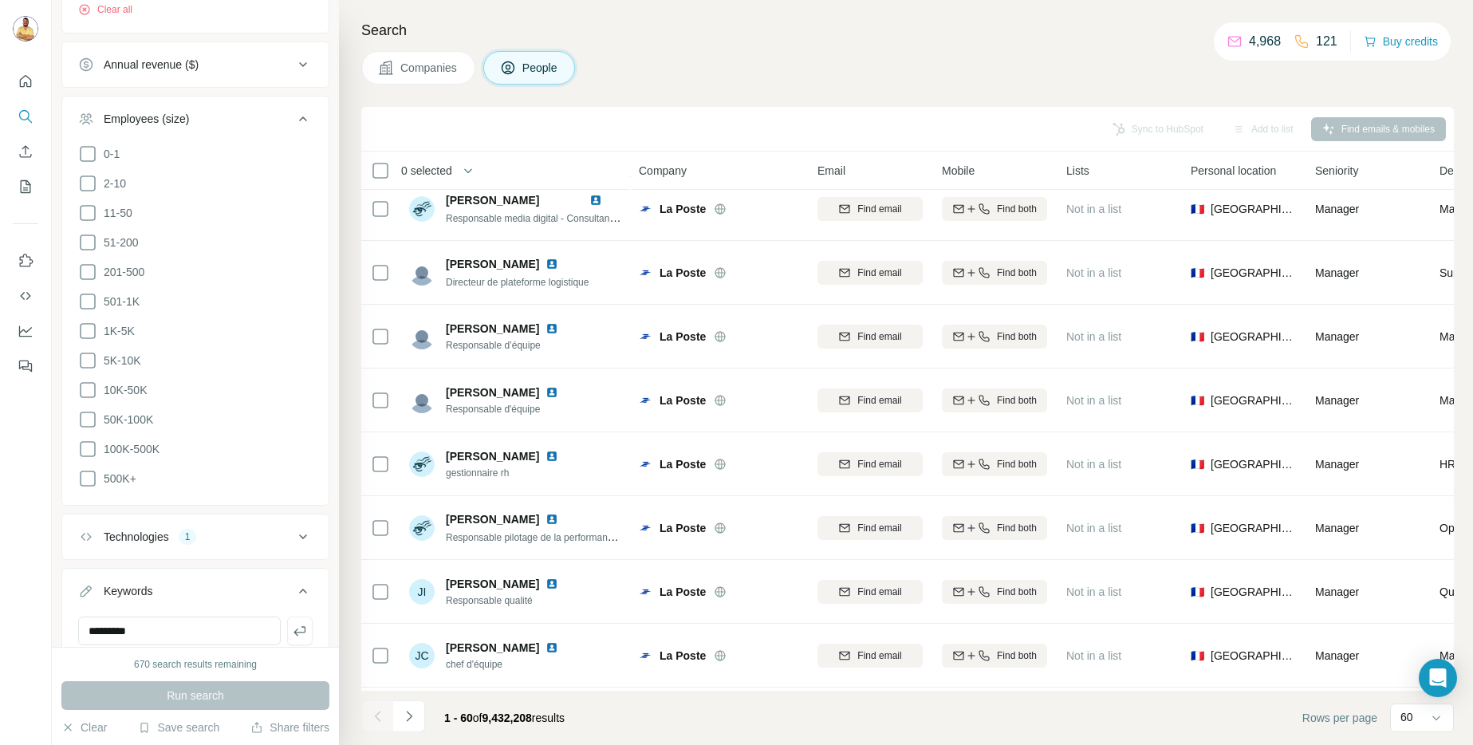
scroll to position [3336, 0]
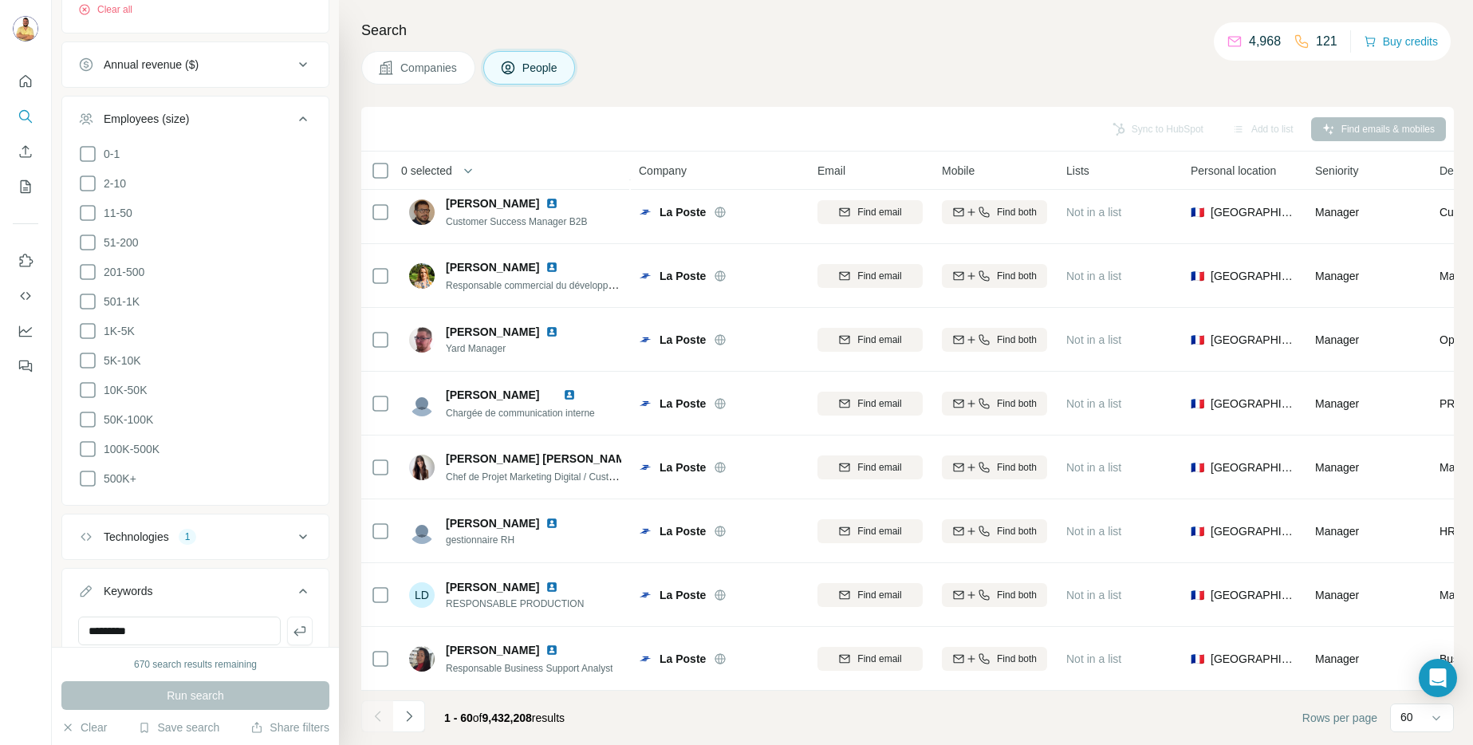
click at [315, 502] on ul "Company Select a company name or website Upload a CSV of company websites. Your…" at bounding box center [195, 121] width 268 height 1082
click at [235, 534] on div "Technologies 1" at bounding box center [185, 537] width 215 height 16
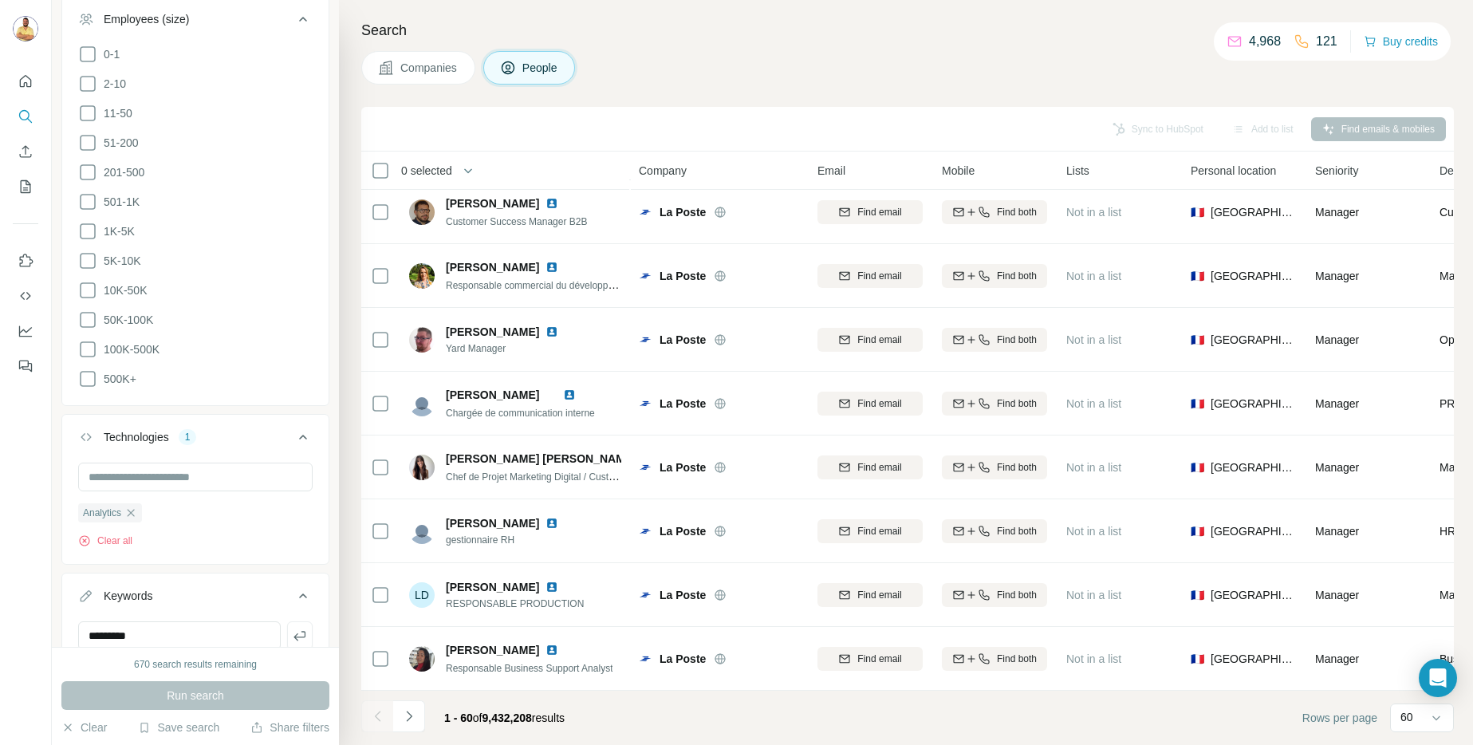
scroll to position [1022, 0]
click at [135, 479] on icon "button" at bounding box center [131, 482] width 7 height 7
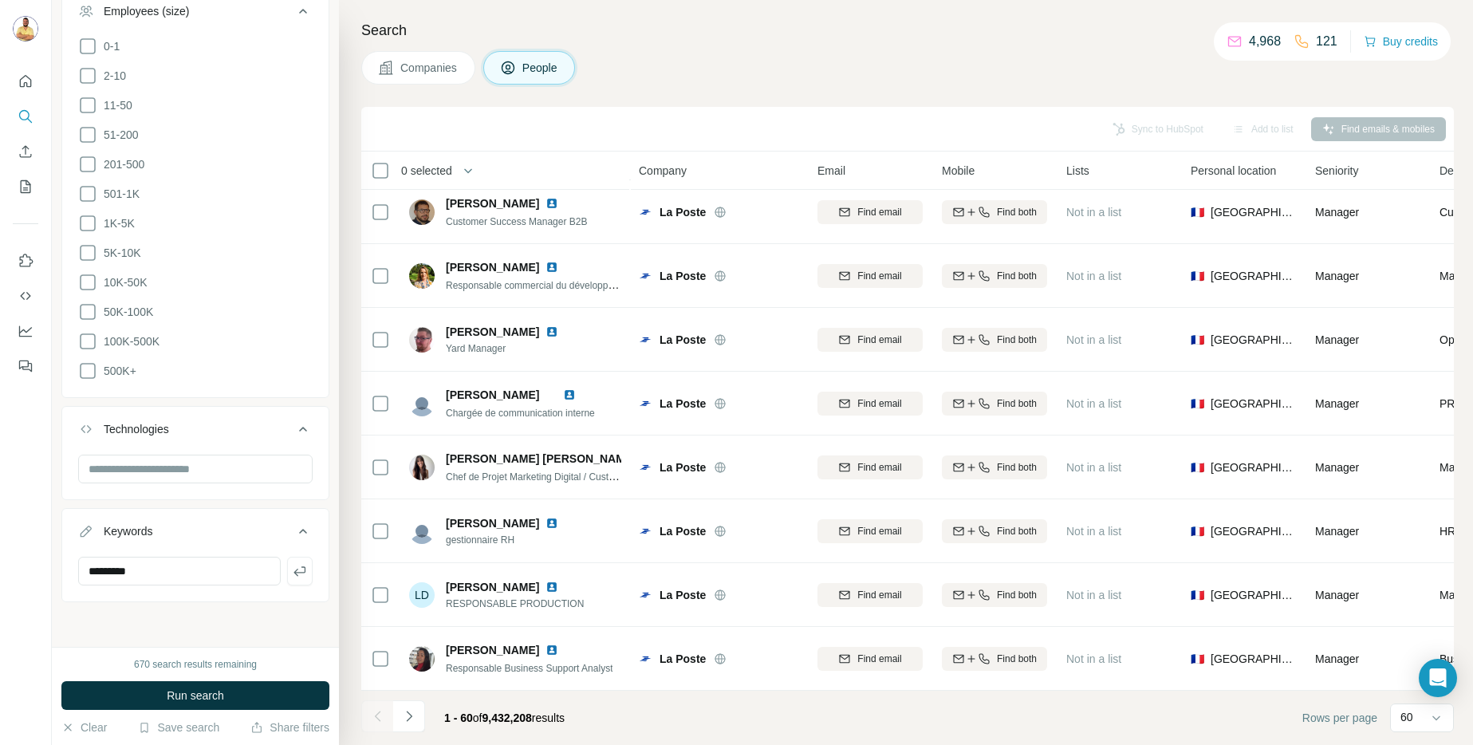
scroll to position [991, 0]
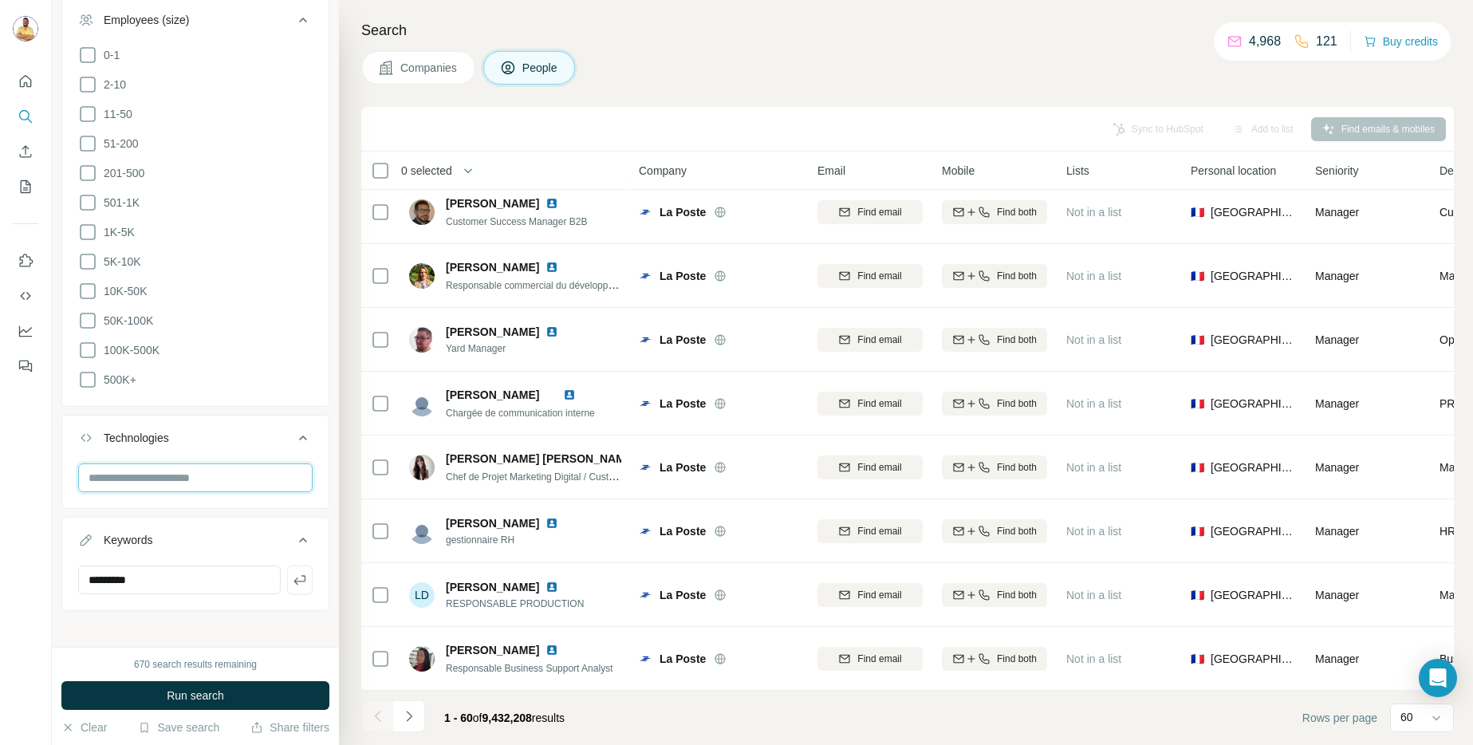
click at [124, 480] on input "text" at bounding box center [195, 477] width 234 height 29
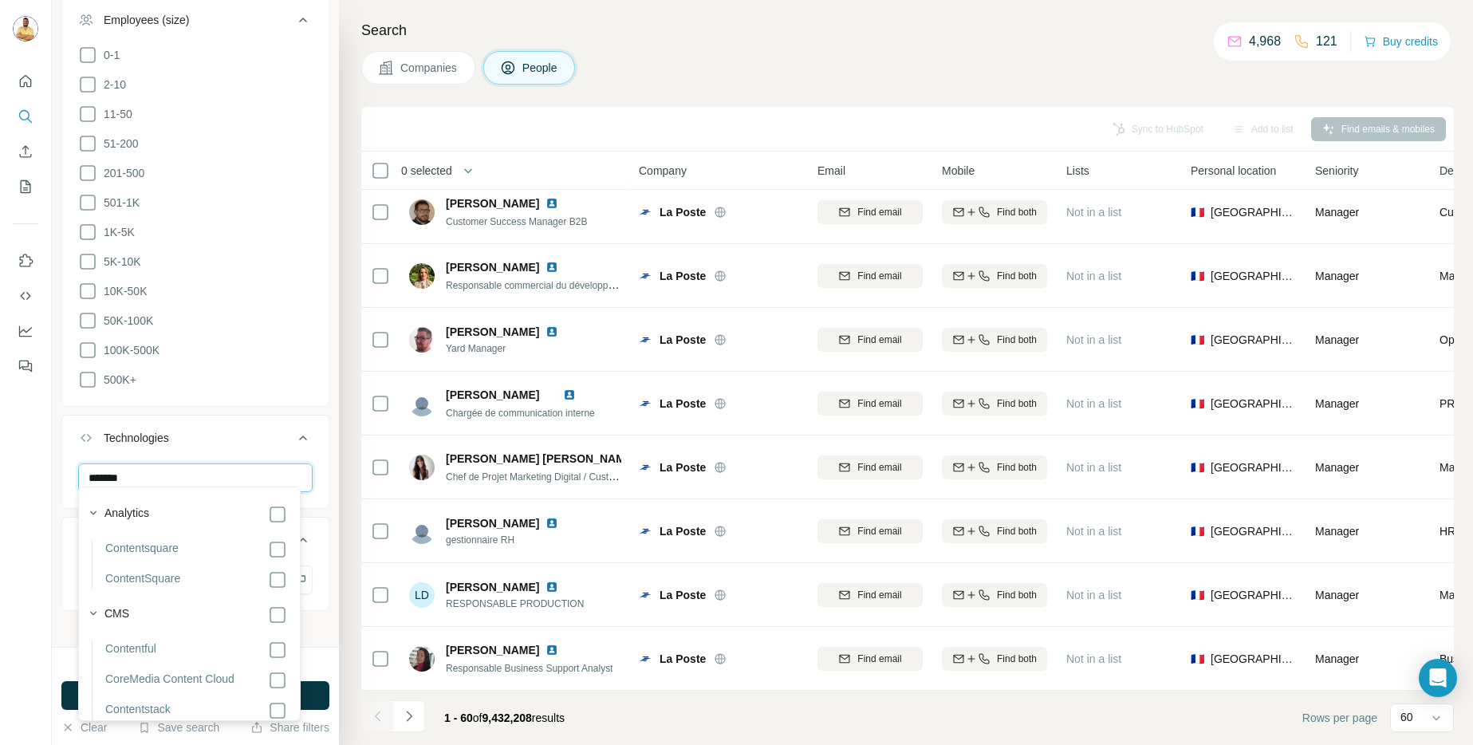
type input "*******"
click at [283, 554] on div "Analytics Contentsquare ContentSquare CMS Contentful CoreMedia Content Cloud Co…" at bounding box center [189, 604] width 223 height 234
click at [274, 547] on icon at bounding box center [277, 549] width 19 height 19
click at [252, 430] on div "Technologies 2" at bounding box center [185, 438] width 215 height 16
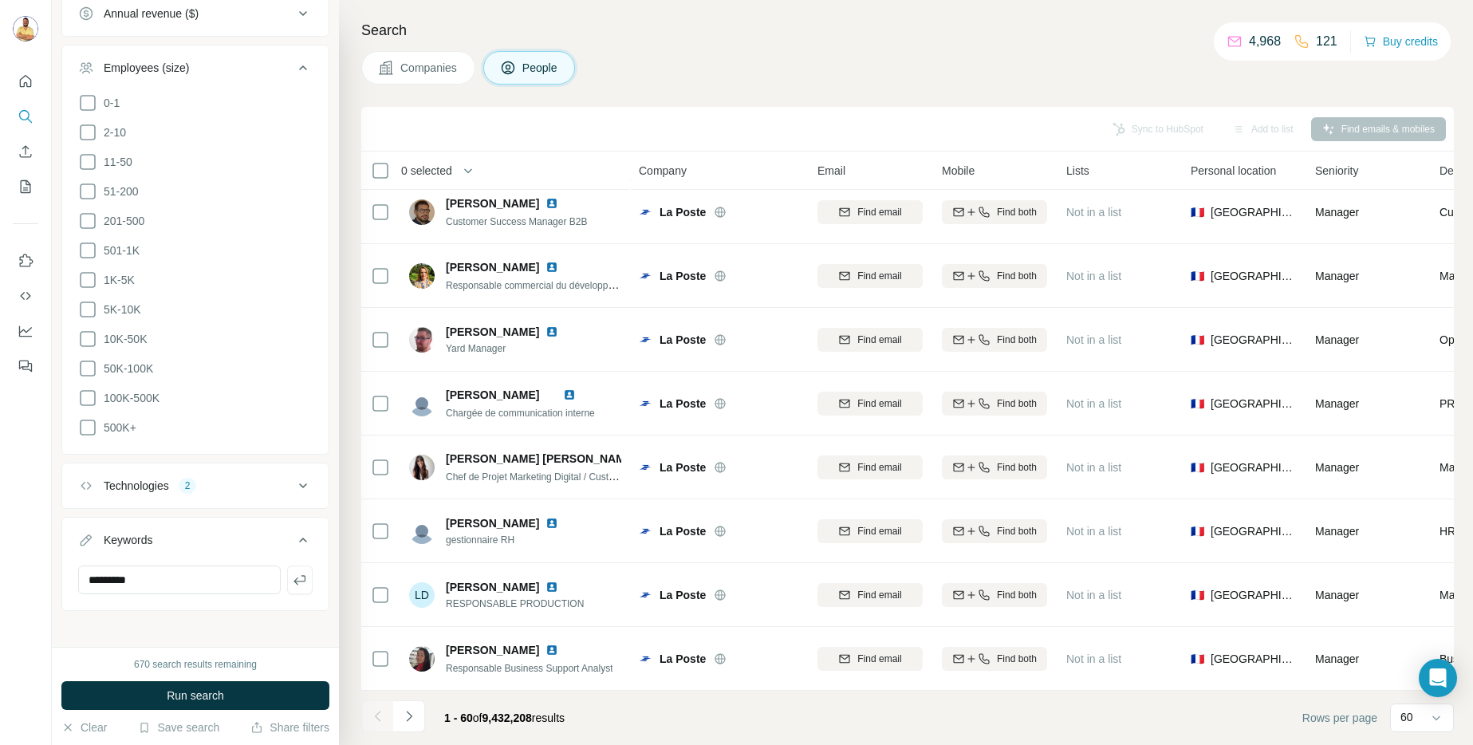
click at [205, 478] on div "Technologies 2" at bounding box center [185, 486] width 215 height 16
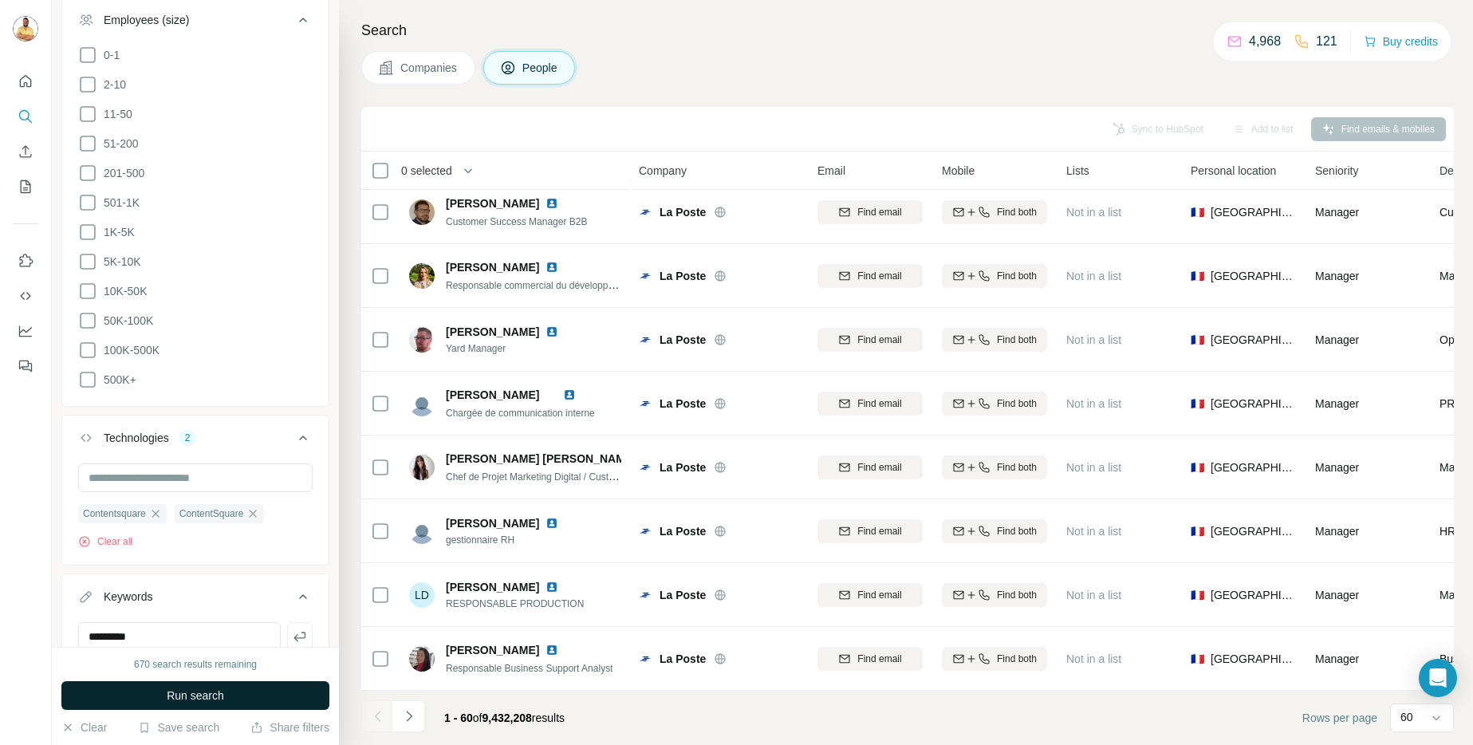
click at [196, 696] on span "Run search" at bounding box center [195, 696] width 57 height 16
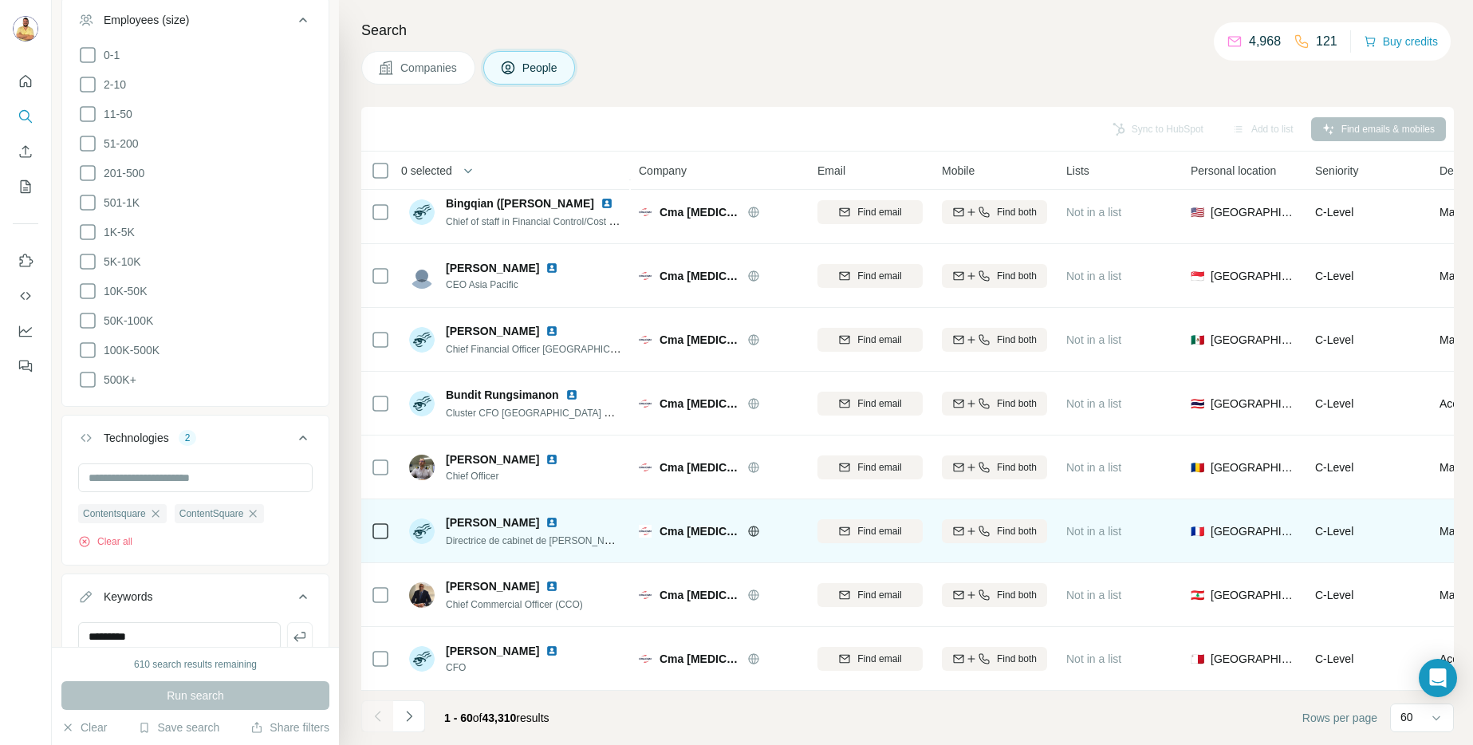
scroll to position [3336, 0]
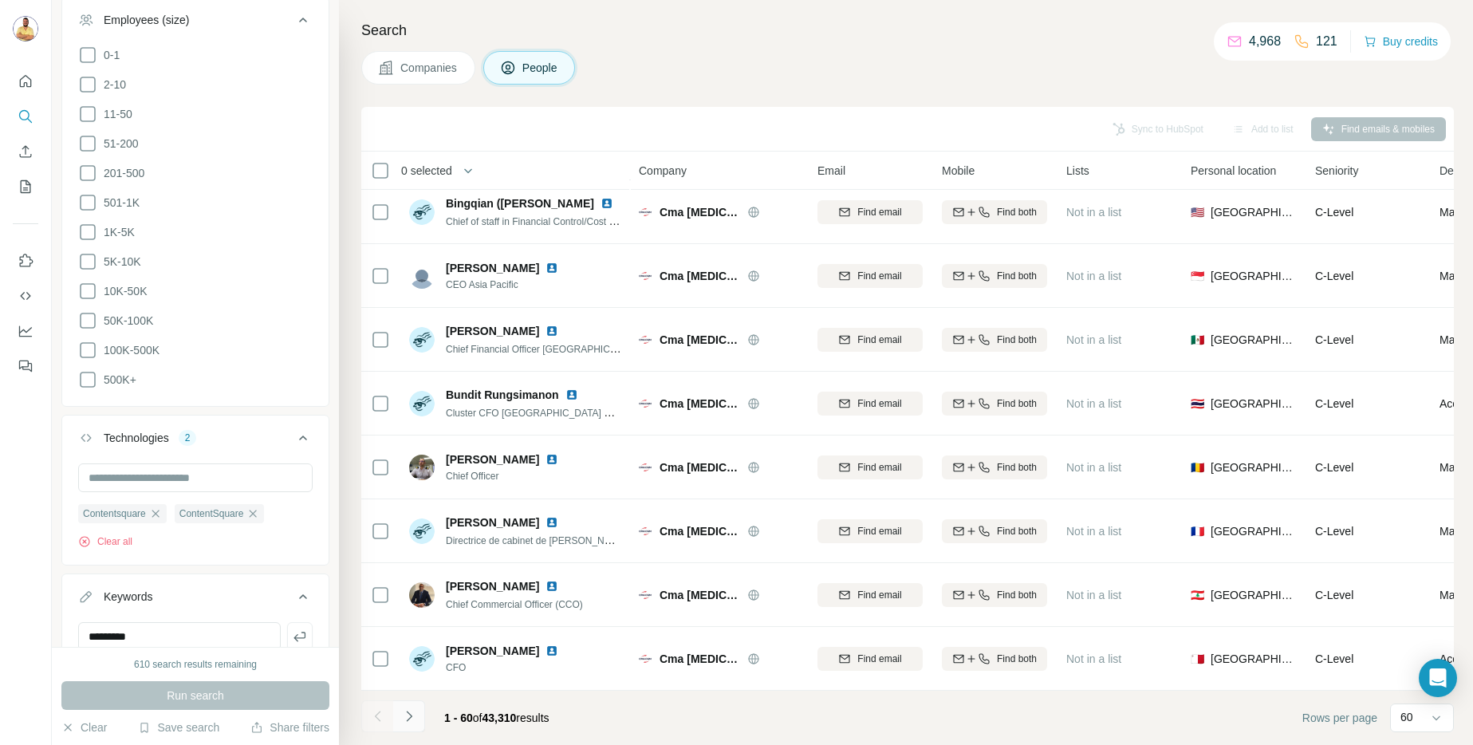
click at [422, 719] on button "Navigate to next page" at bounding box center [409, 716] width 32 height 32
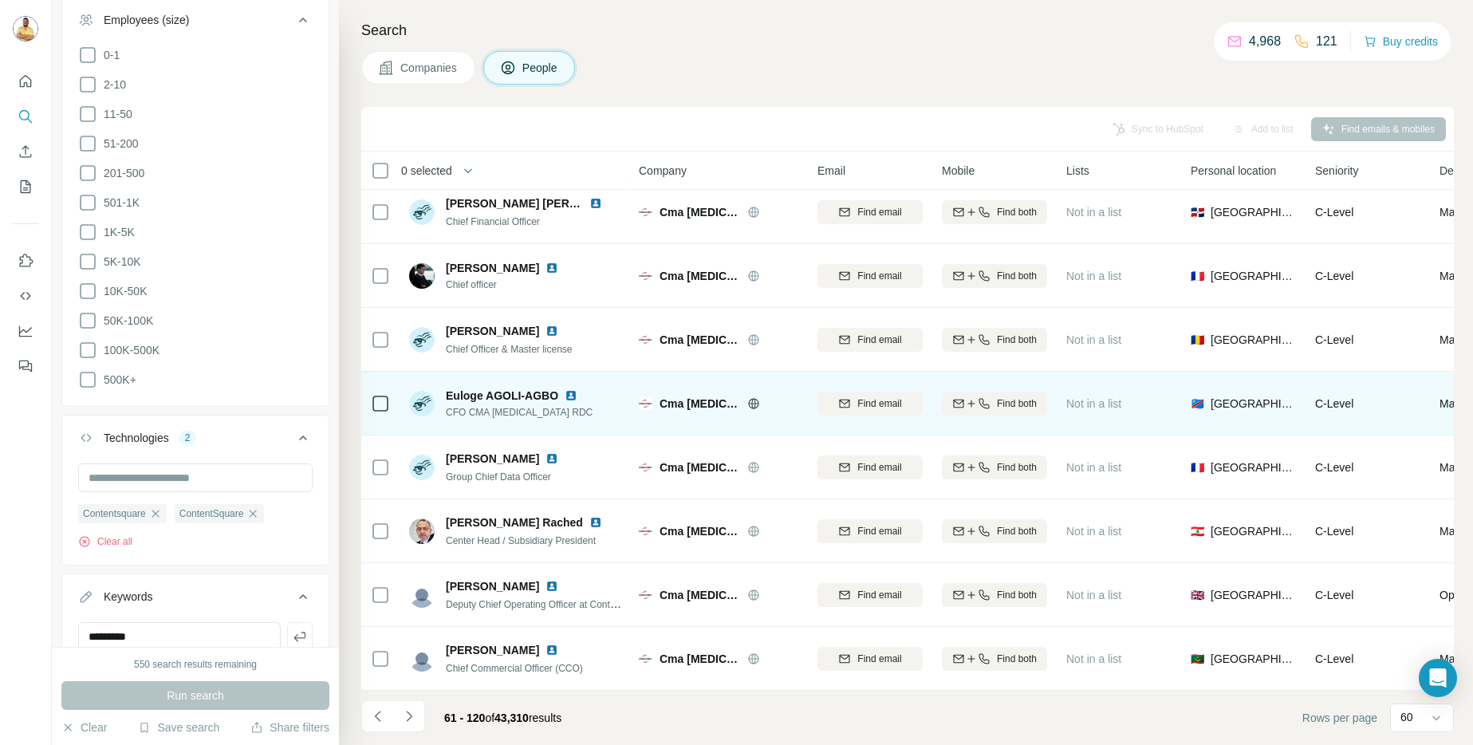
click at [572, 389] on img at bounding box center [571, 395] width 13 height 13
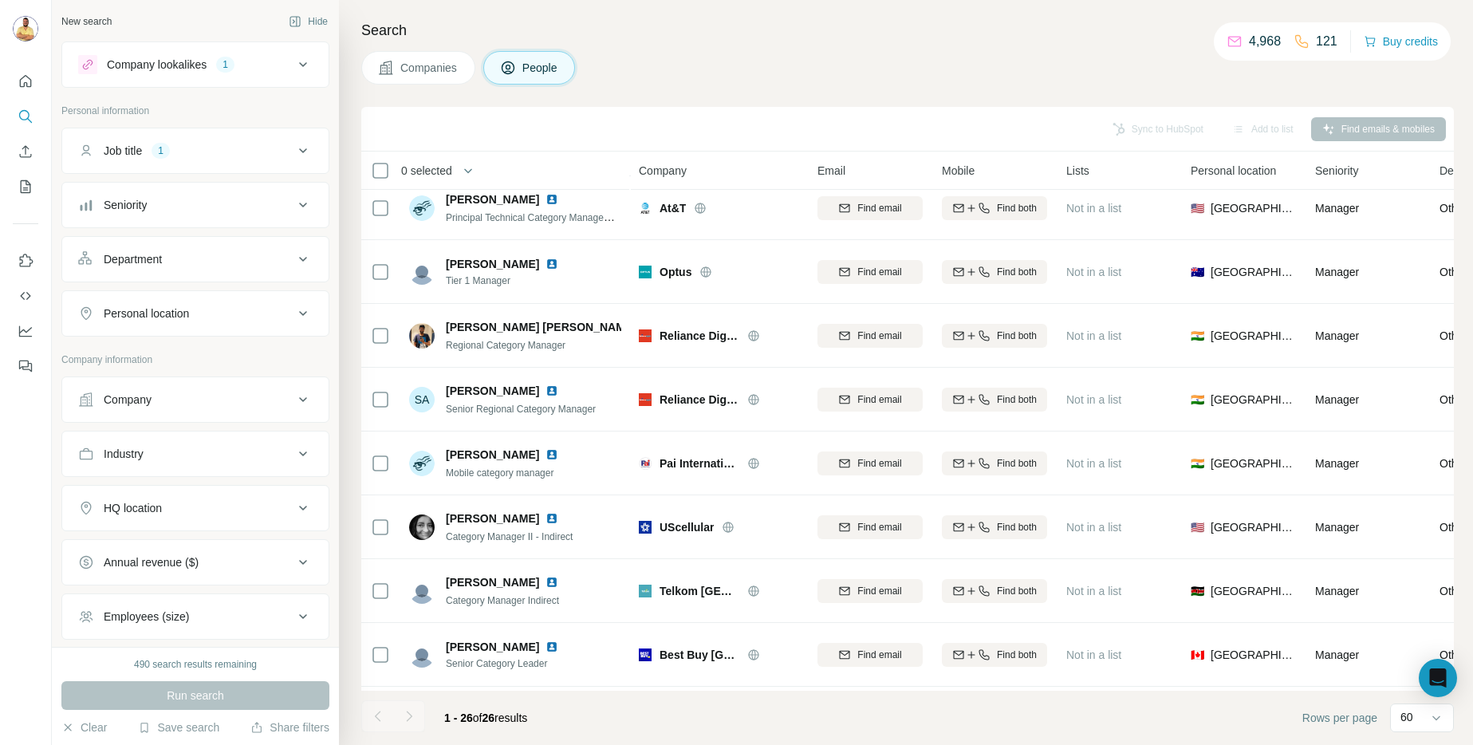
click at [263, 165] on button "Job title 1" at bounding box center [195, 151] width 266 height 38
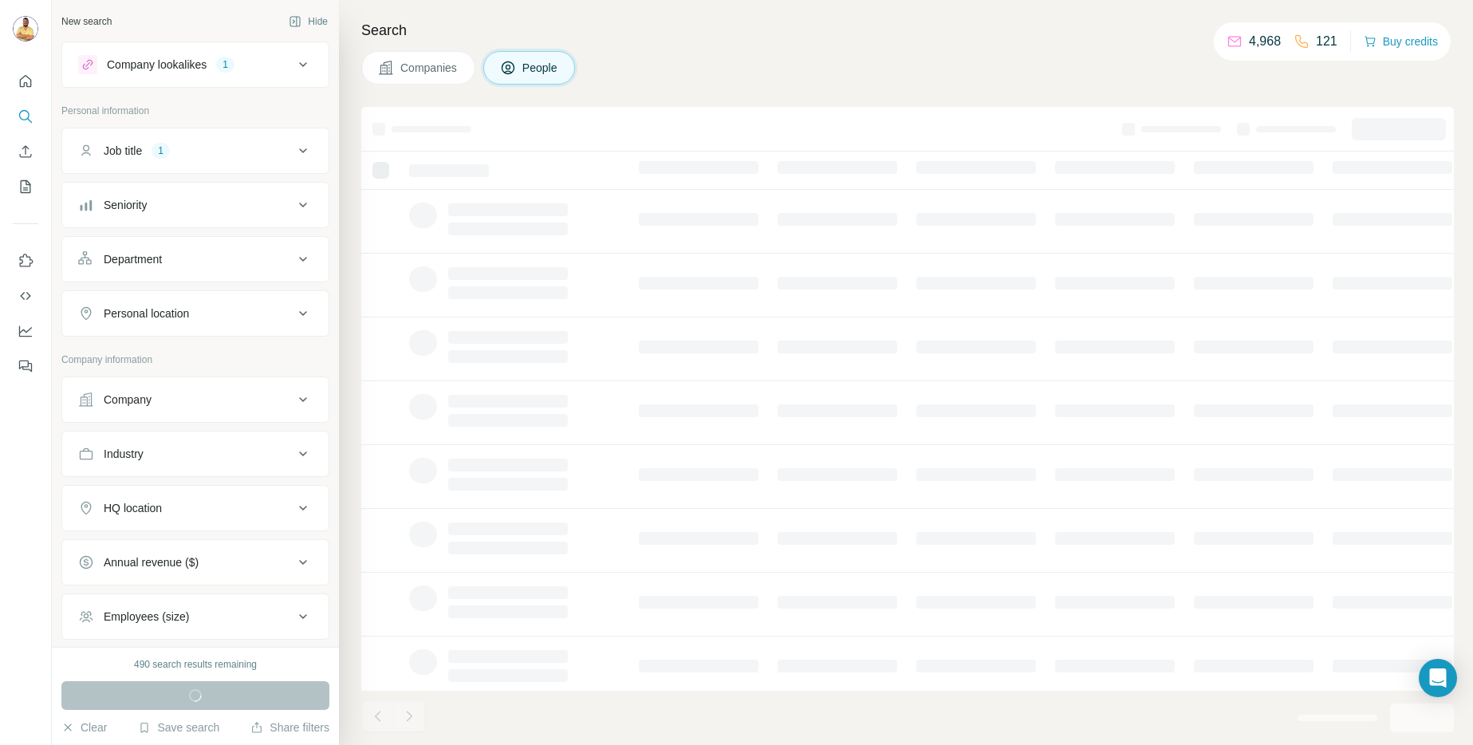
click at [305, 60] on button "Company lookalikes 1" at bounding box center [195, 64] width 266 height 38
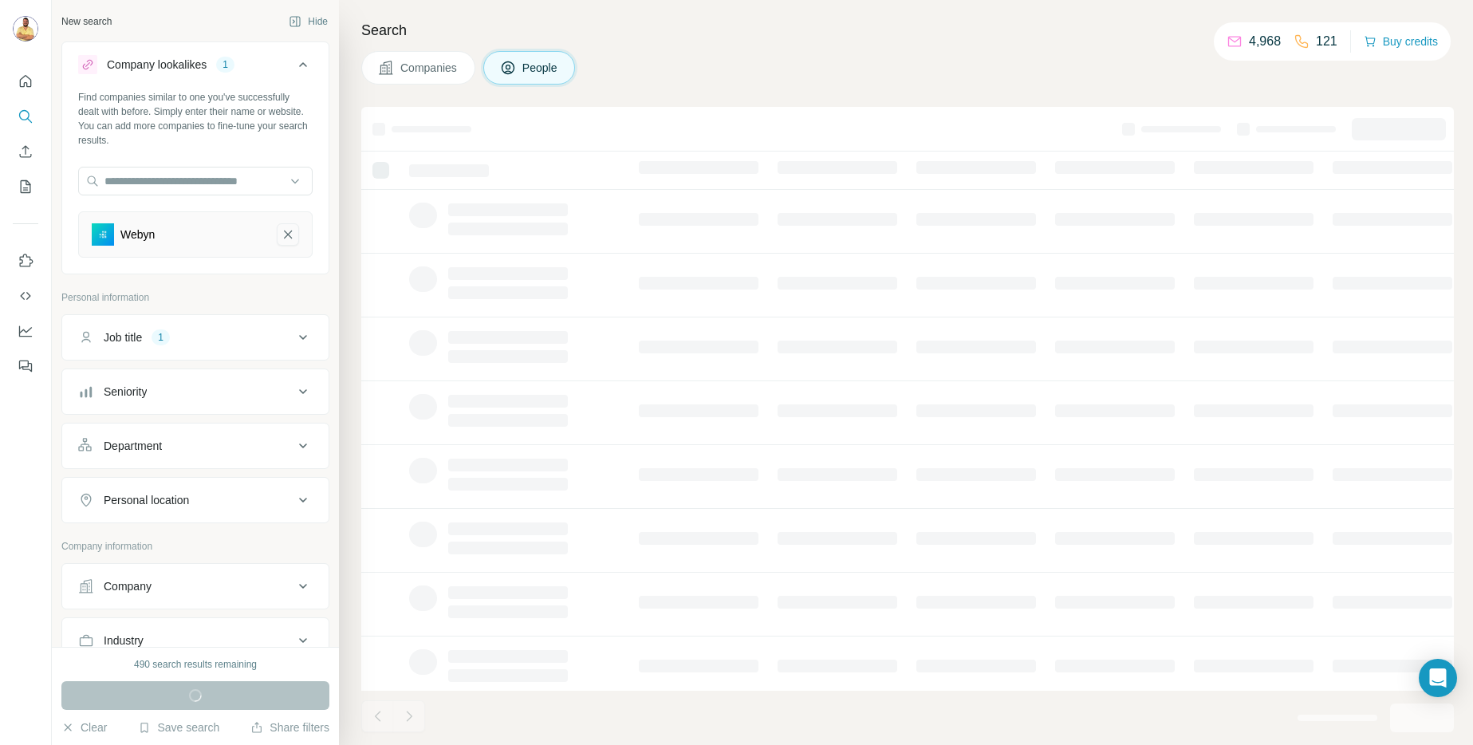
click at [281, 232] on icon "Webyn-remove-button" at bounding box center [288, 235] width 14 height 16
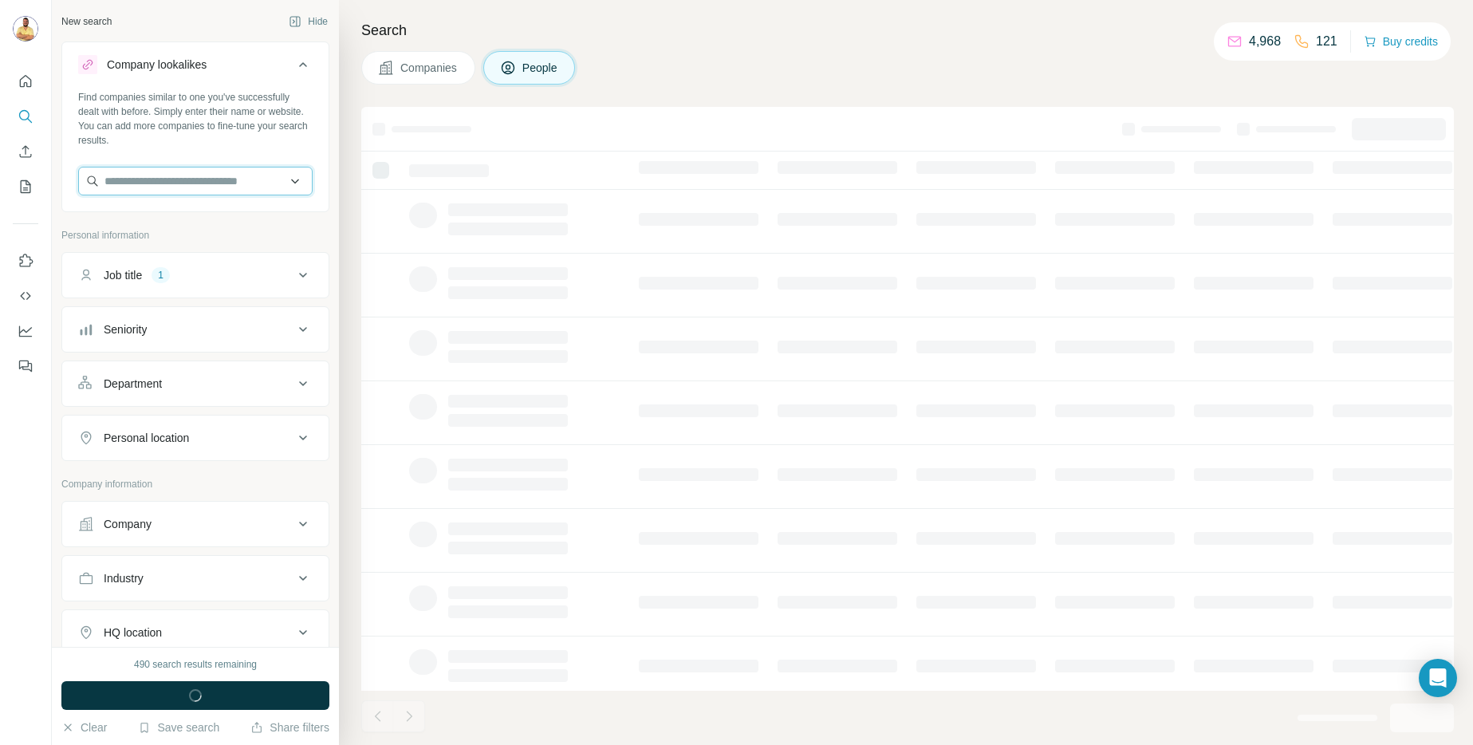
click at [239, 190] on input "text" at bounding box center [195, 181] width 234 height 29
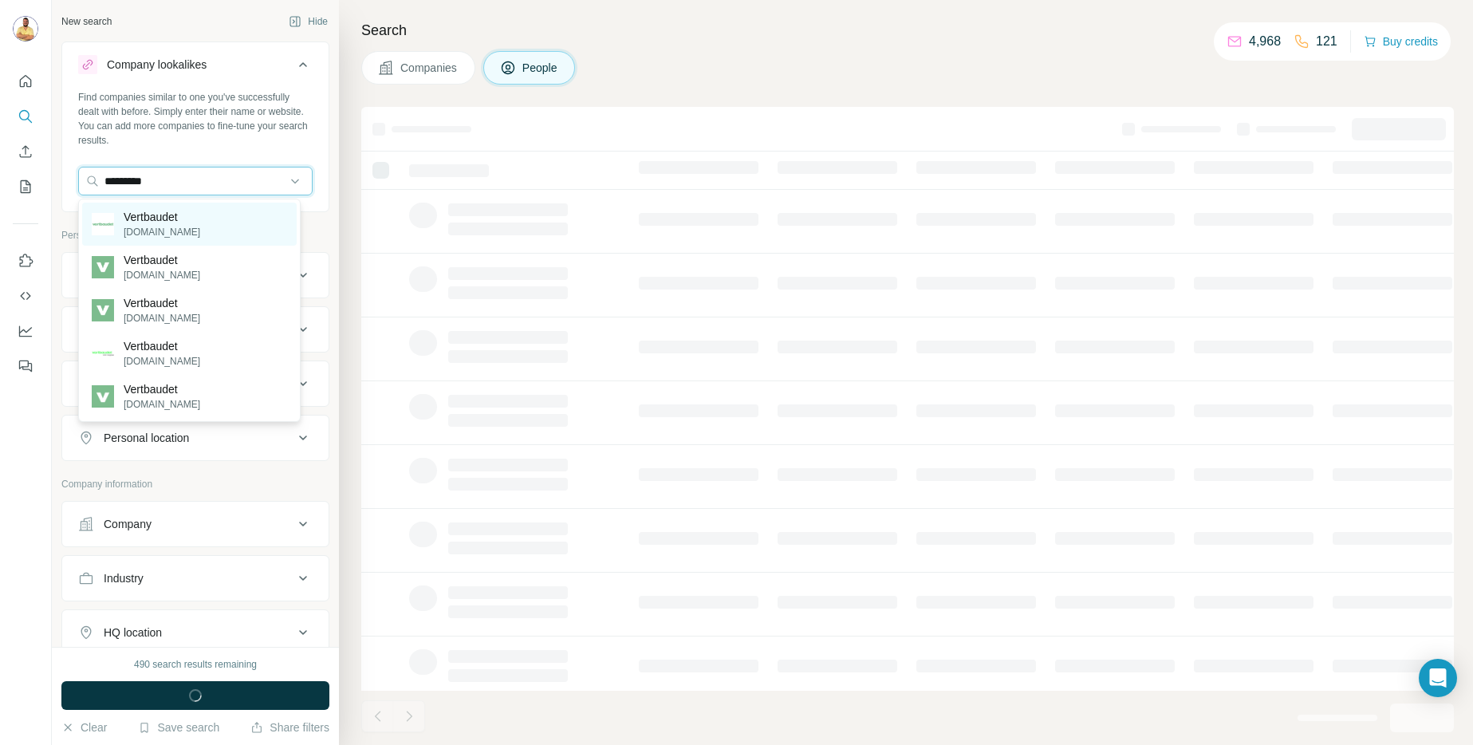
type input "*********"
click at [221, 234] on div "Vertbaudet vertbaudet.fr" at bounding box center [189, 224] width 215 height 43
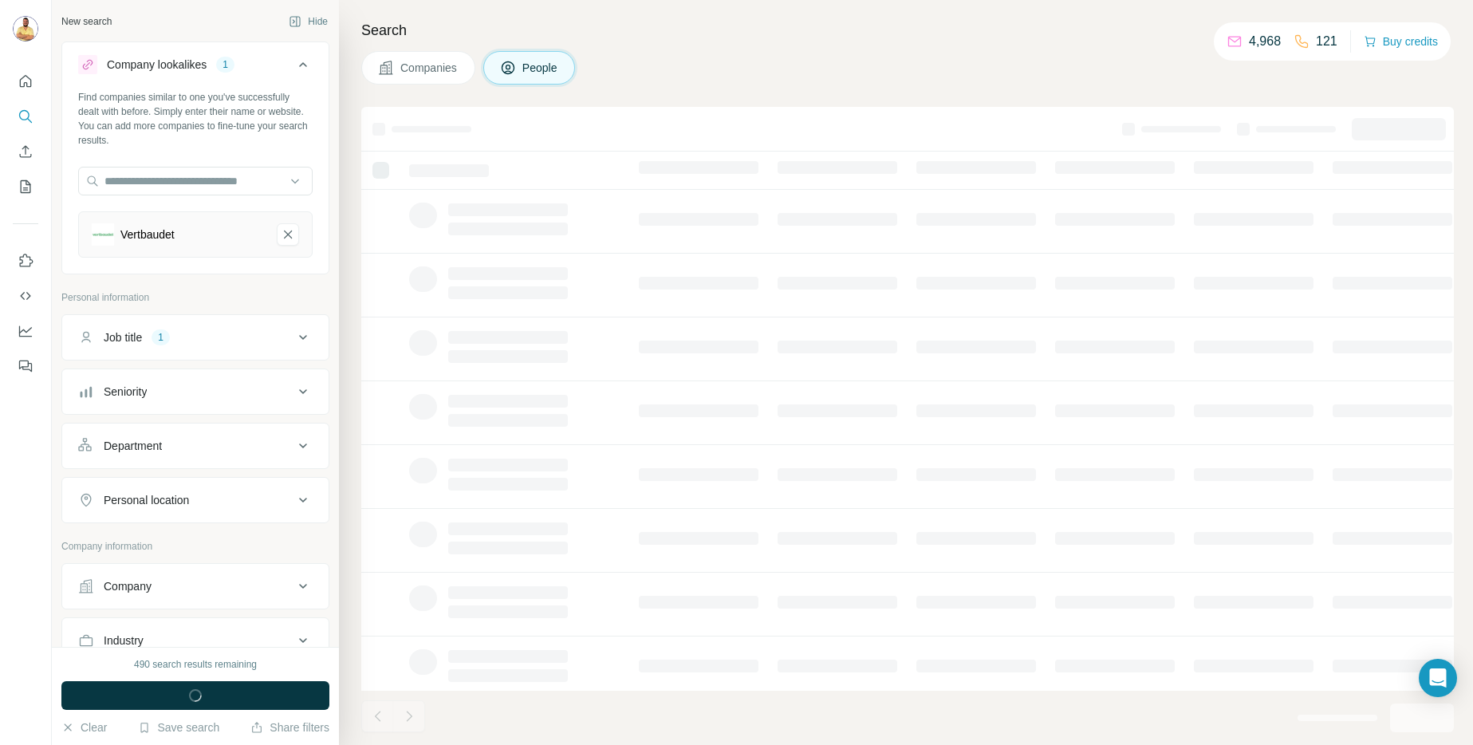
click at [194, 338] on div "Job title 1" at bounding box center [185, 337] width 215 height 16
click at [185, 414] on icon "button" at bounding box center [184, 413] width 13 height 13
click at [181, 372] on input "text" at bounding box center [179, 377] width 203 height 29
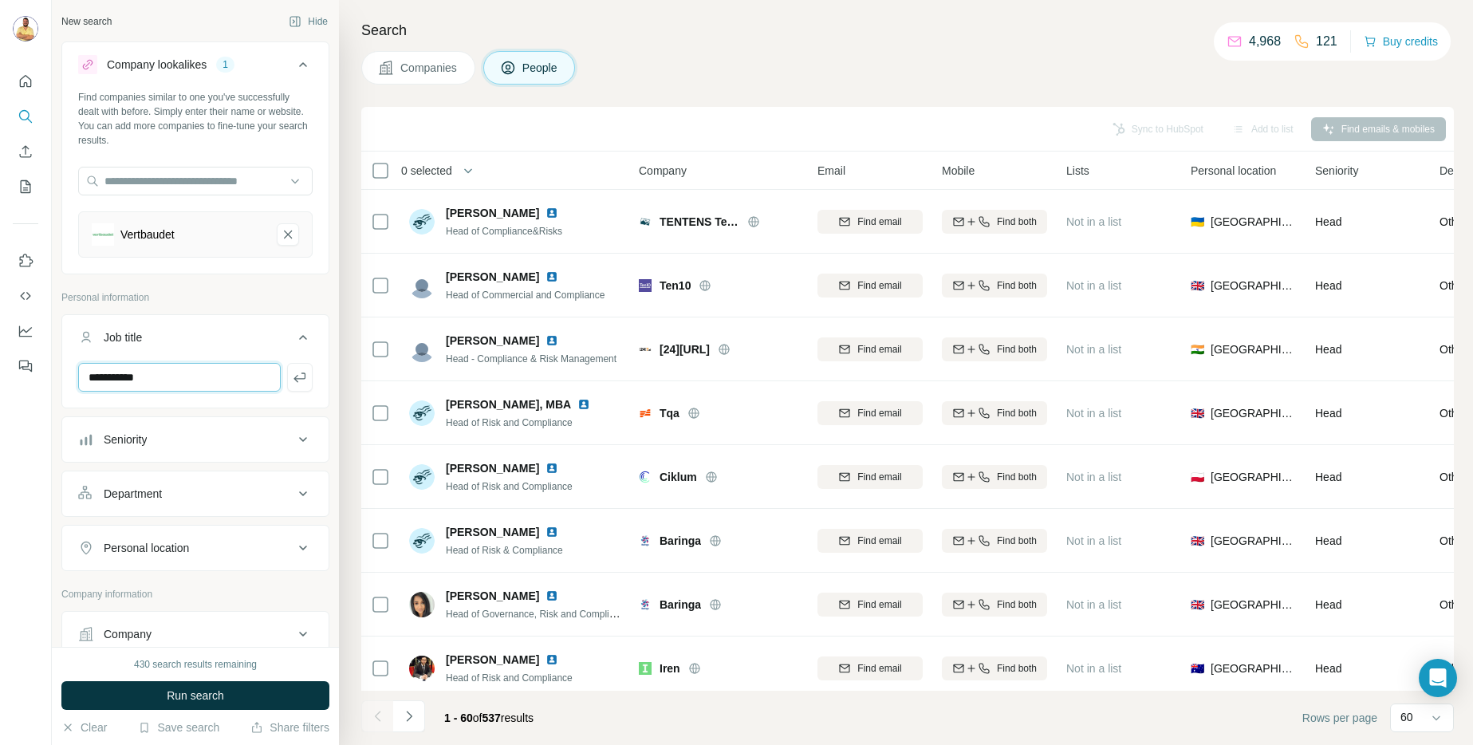
type input "**********"
click at [179, 373] on input "text" at bounding box center [179, 377] width 203 height 29
type input "**********"
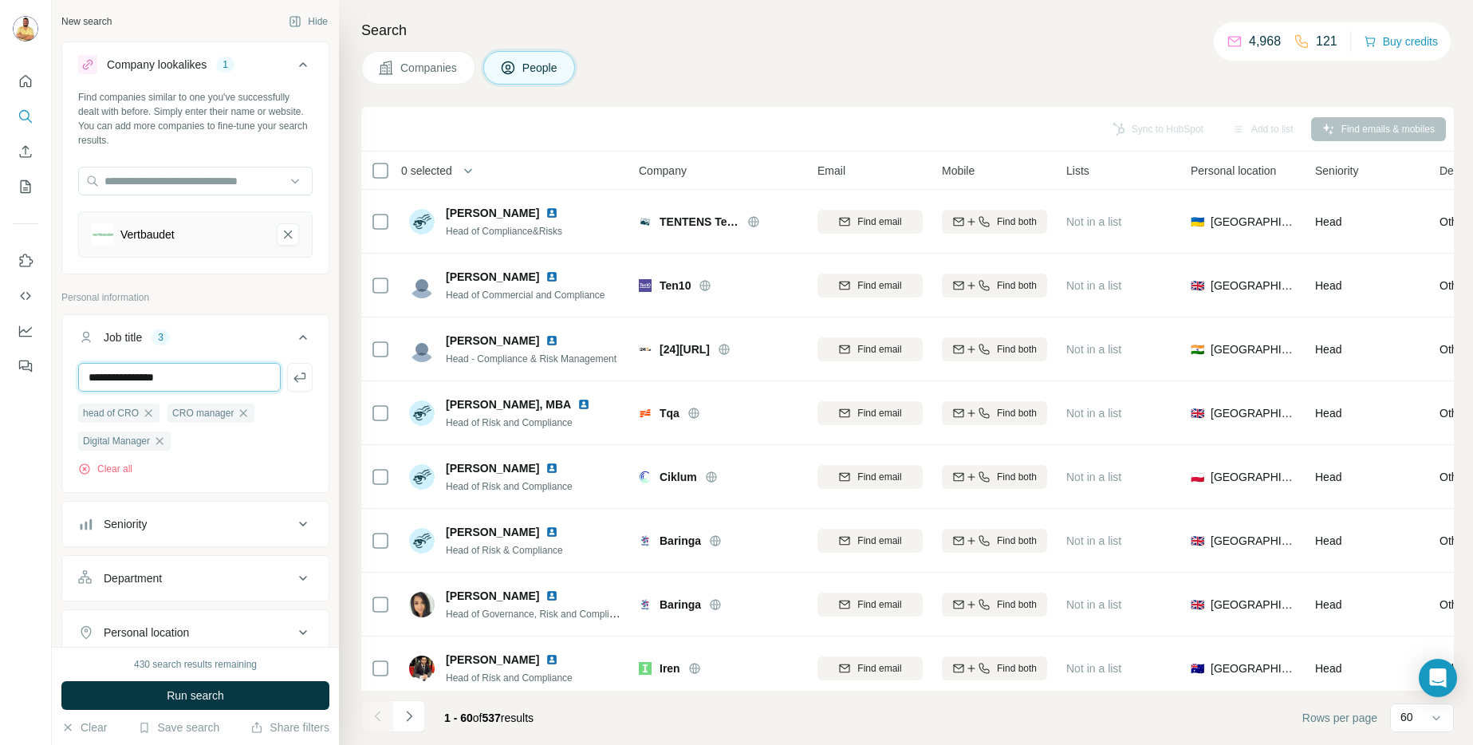
type input "**********"
type input "*"
type input "*********"
type input "**********"
type input "*******"
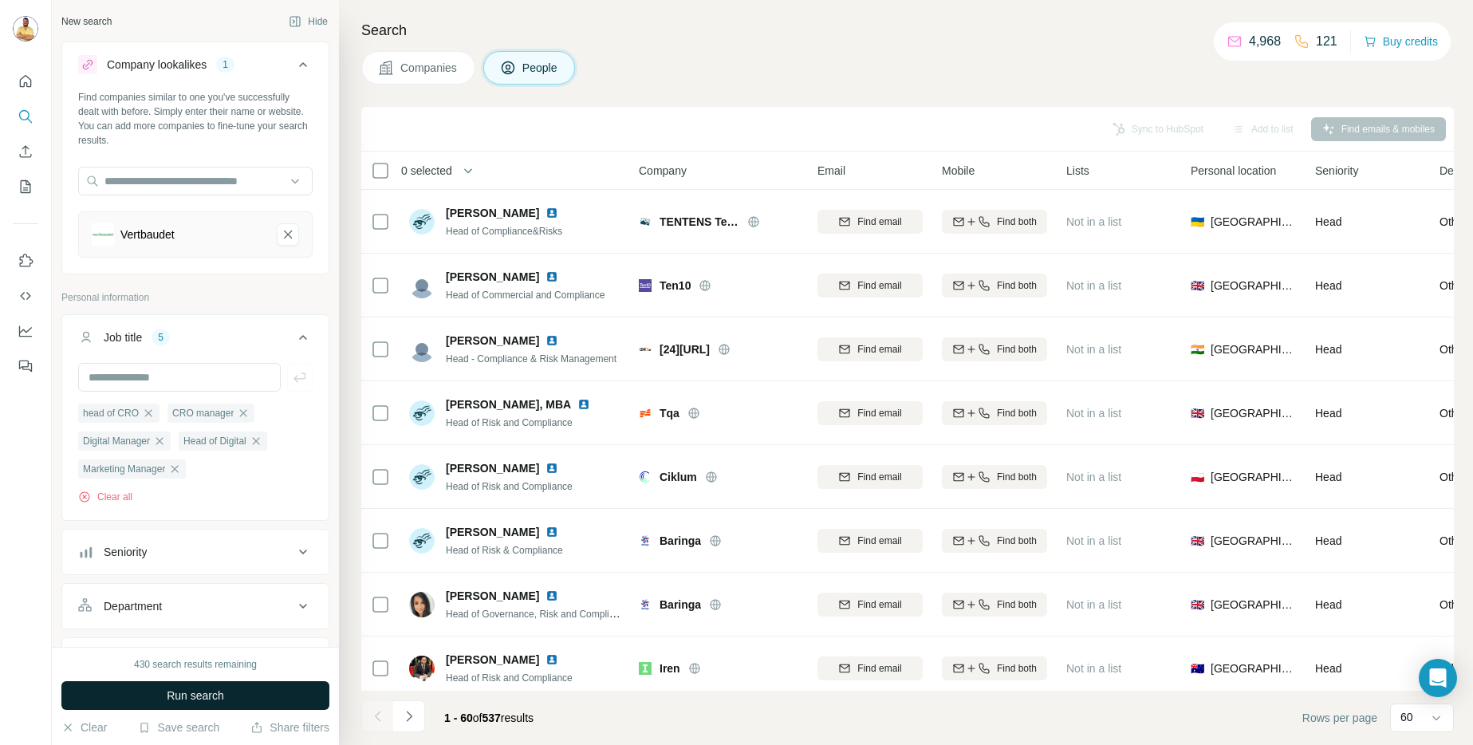
click at [195, 699] on span "Run search" at bounding box center [195, 696] width 57 height 16
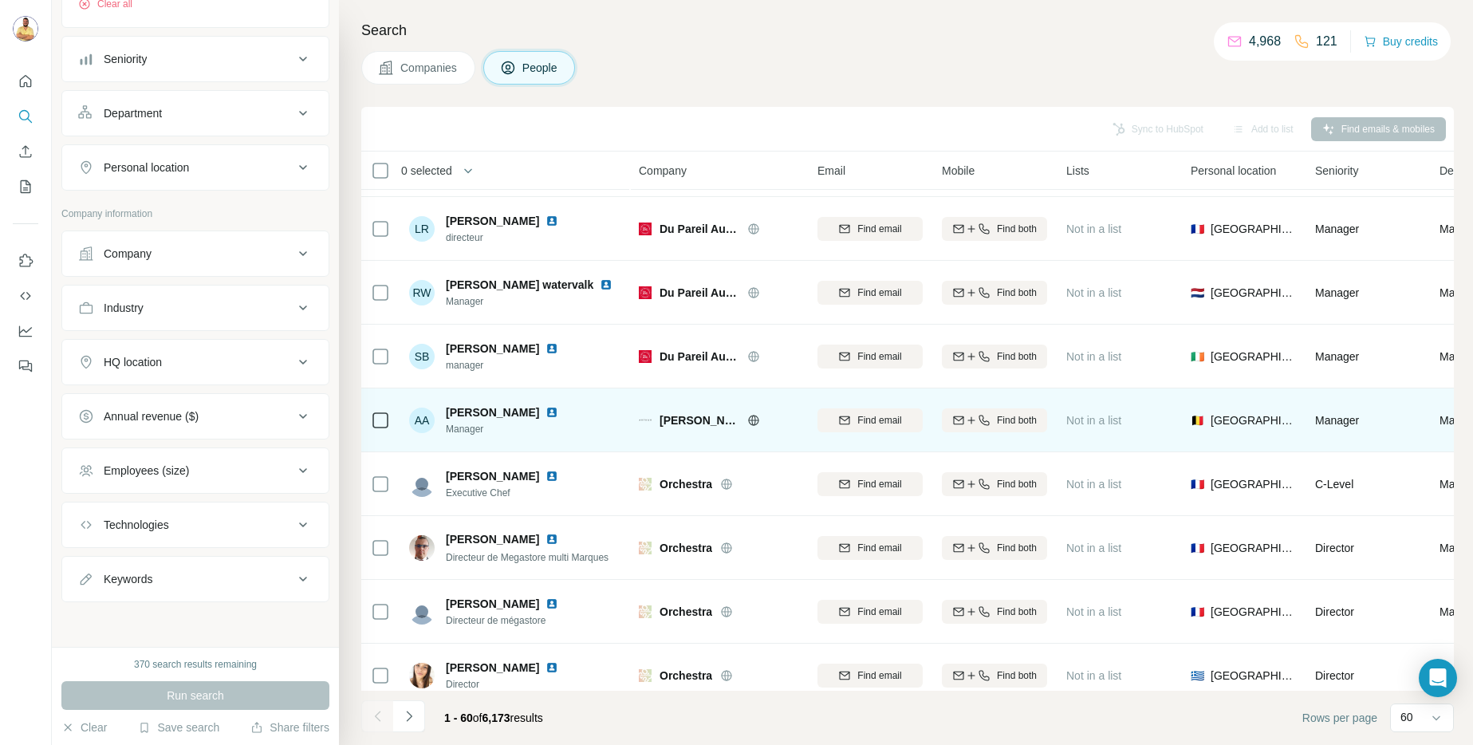
scroll to position [315, 0]
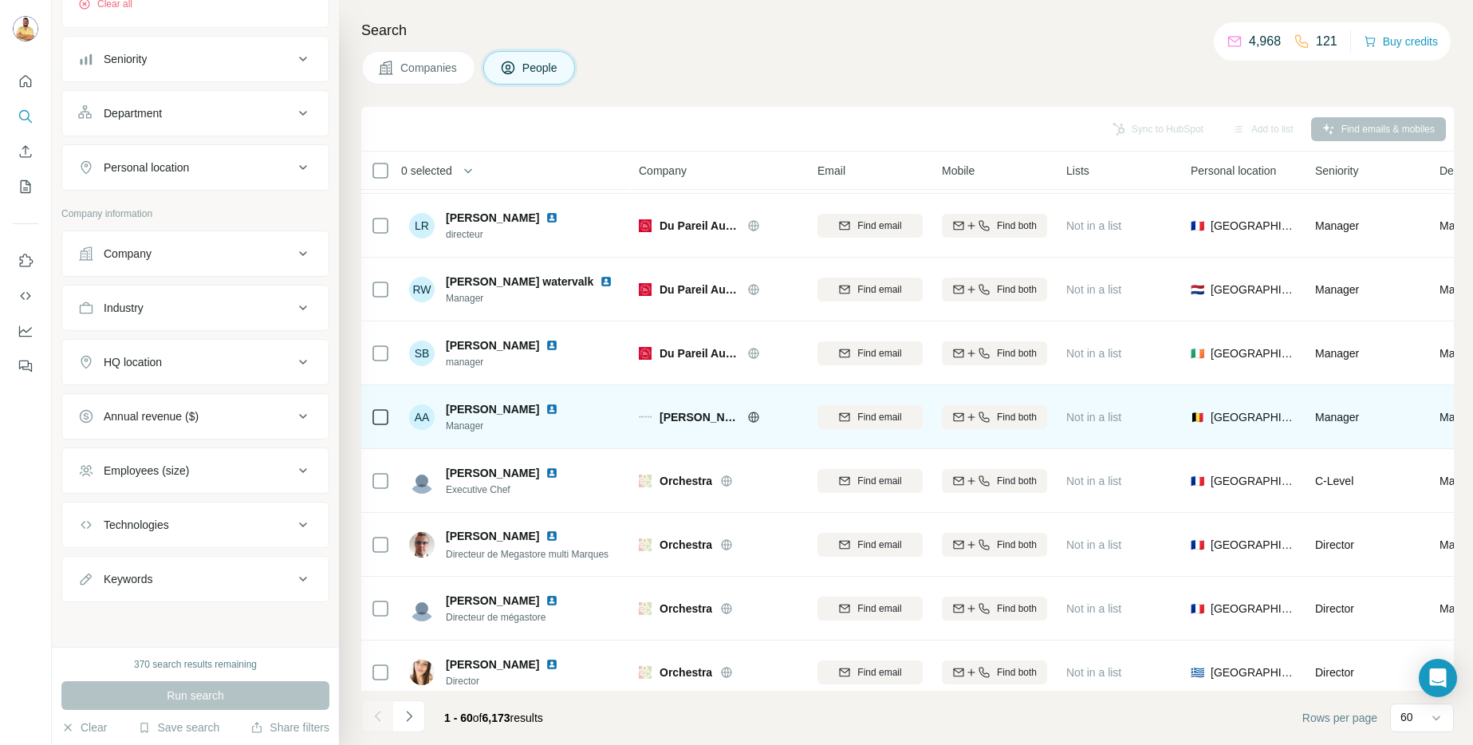
click at [546, 409] on img at bounding box center [552, 409] width 13 height 13
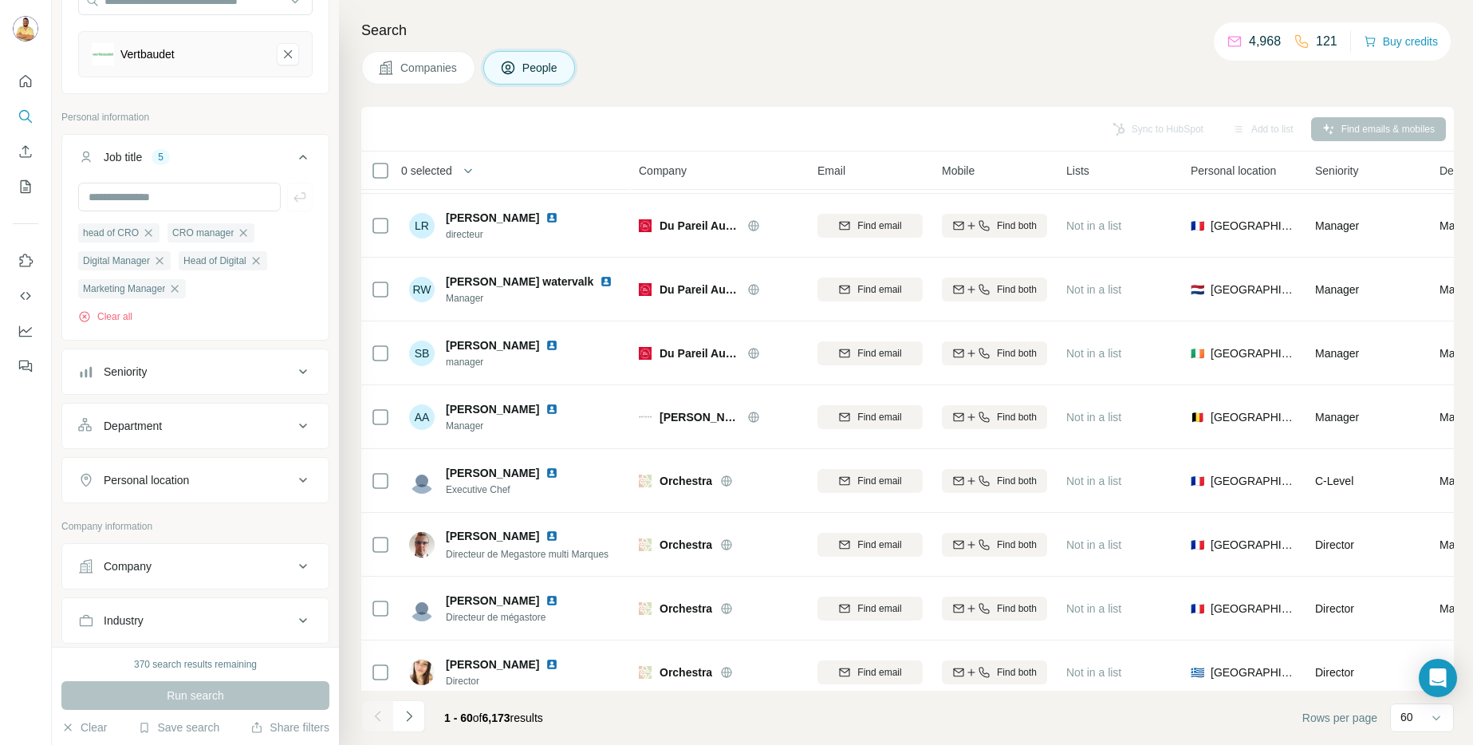
scroll to position [0, 0]
